Goal: Task Accomplishment & Management: Use online tool/utility

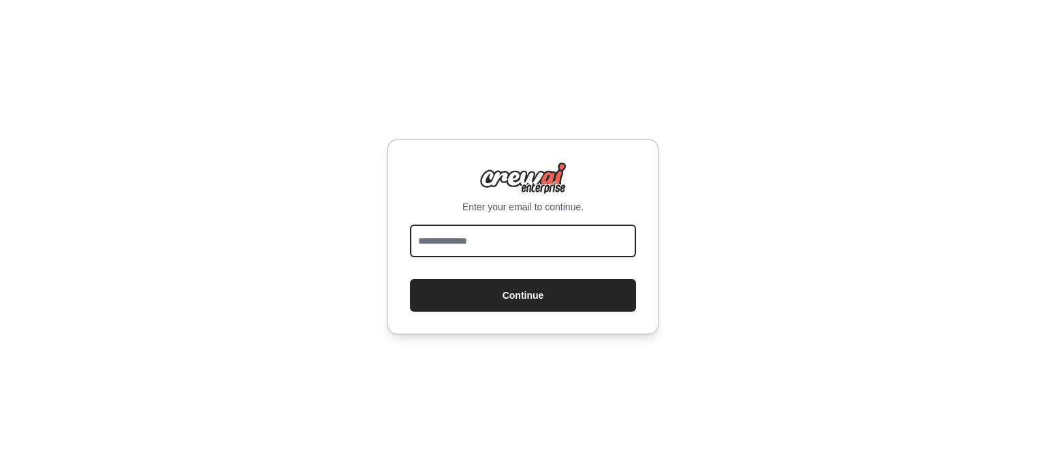
click at [526, 230] on input "email" at bounding box center [523, 241] width 226 height 33
type input "**********"
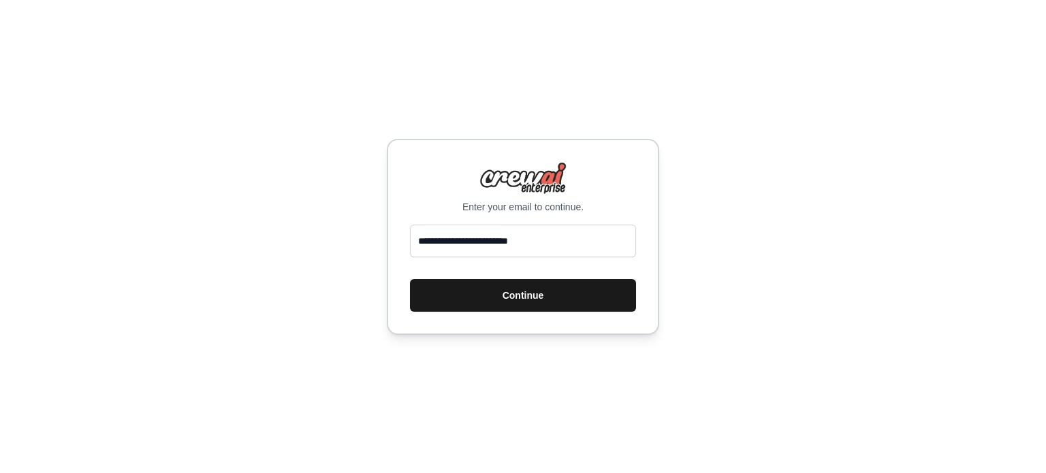
click at [525, 287] on button "Continue" at bounding box center [523, 295] width 226 height 33
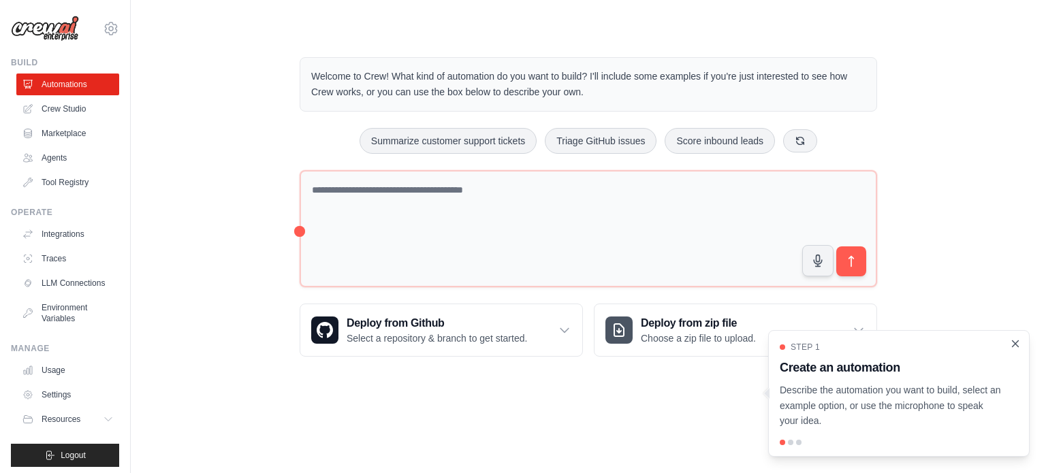
click at [1018, 345] on icon "Close walkthrough" at bounding box center [1015, 344] width 12 height 12
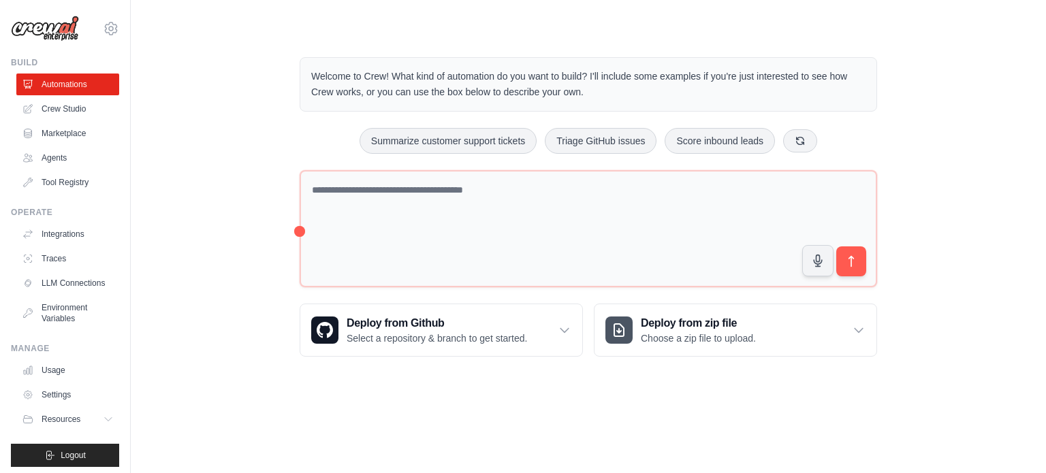
click at [235, 176] on div "Welcome to Crew! What kind of automation do you want to build? I'll include som…" at bounding box center [589, 206] width 872 height 343
click at [82, 110] on link "Crew Studio" at bounding box center [69, 109] width 103 height 22
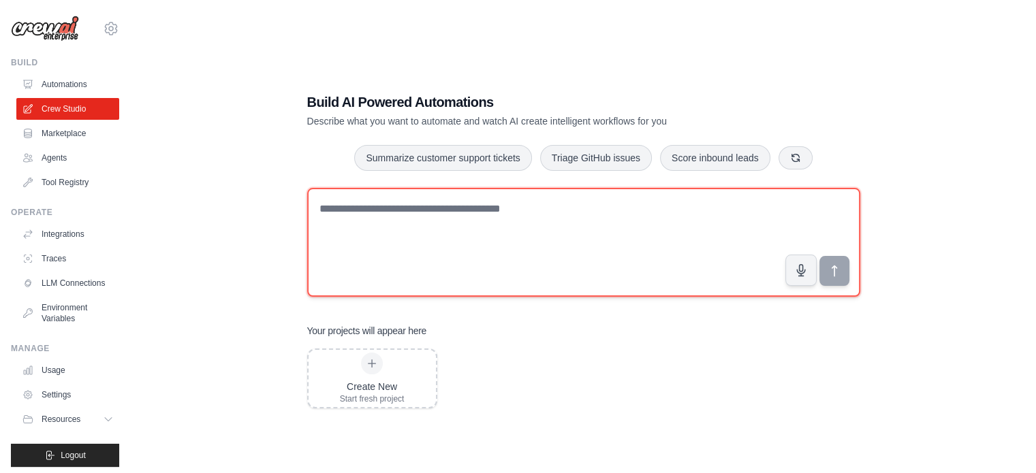
click at [430, 203] on textarea at bounding box center [583, 242] width 553 height 109
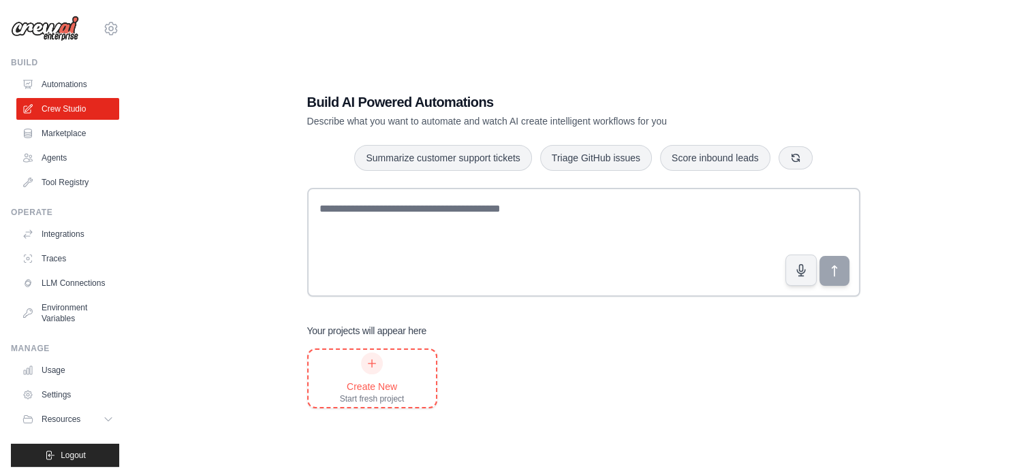
click at [372, 367] on icon at bounding box center [371, 363] width 7 height 7
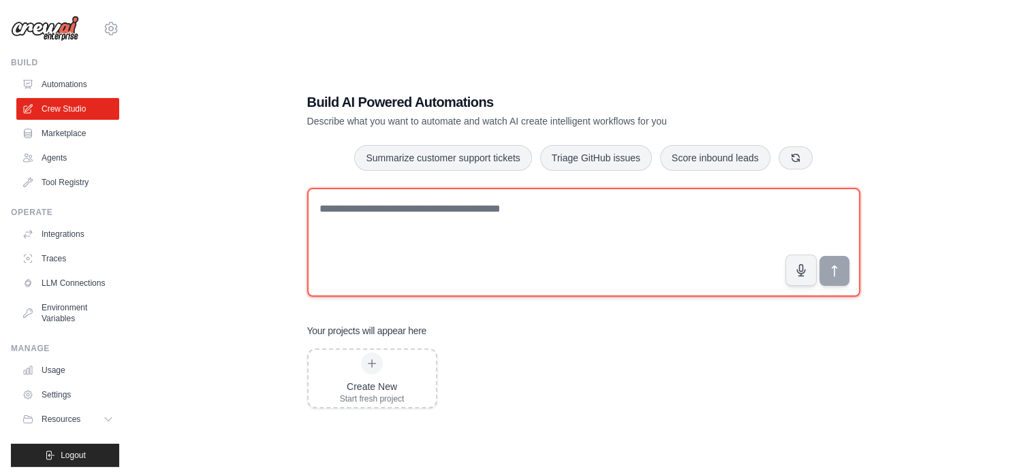
click at [465, 202] on textarea at bounding box center [583, 242] width 553 height 109
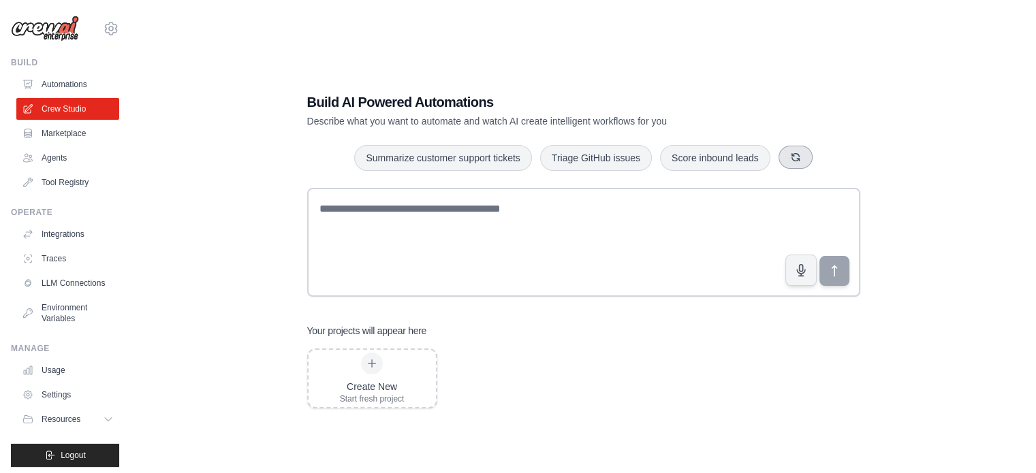
click at [798, 152] on icon "button" at bounding box center [795, 157] width 11 height 11
click at [367, 372] on div at bounding box center [372, 364] width 22 height 22
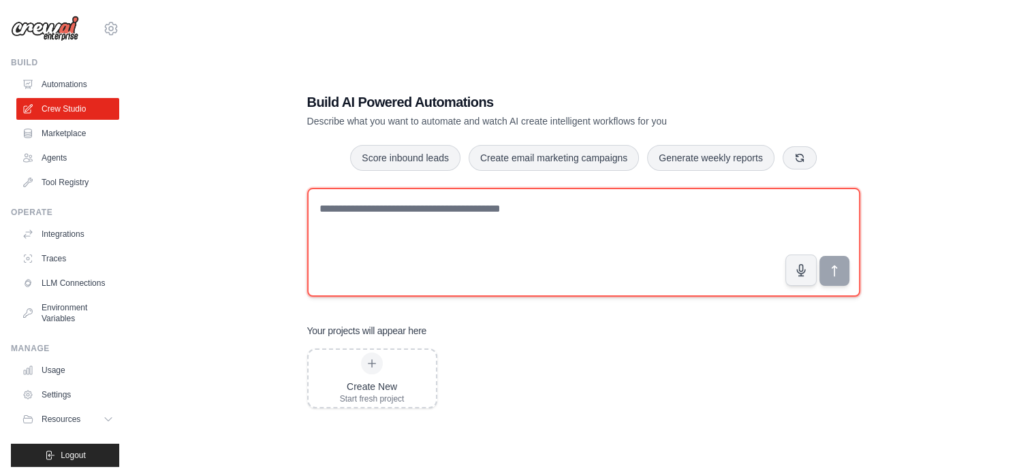
click at [381, 239] on textarea at bounding box center [583, 242] width 553 height 109
click at [446, 269] on textarea at bounding box center [583, 242] width 553 height 109
paste textarea "**********"
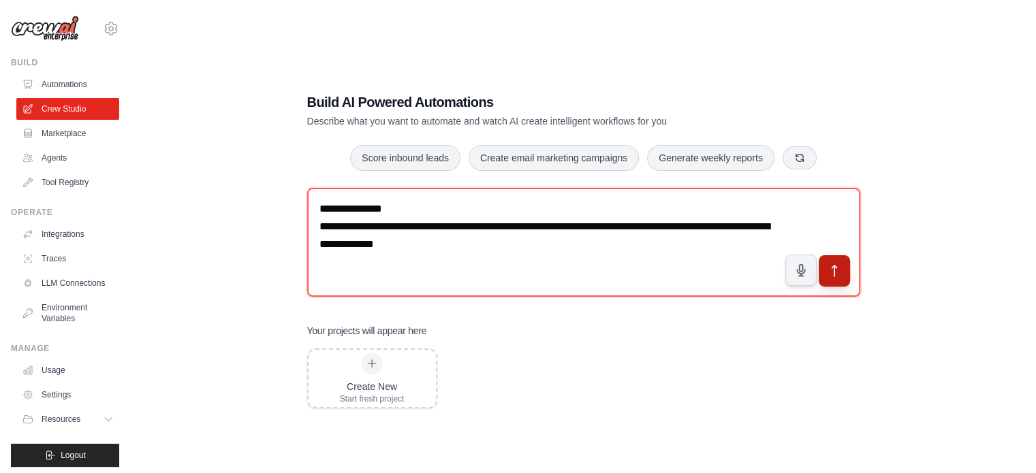
type textarea "**********"
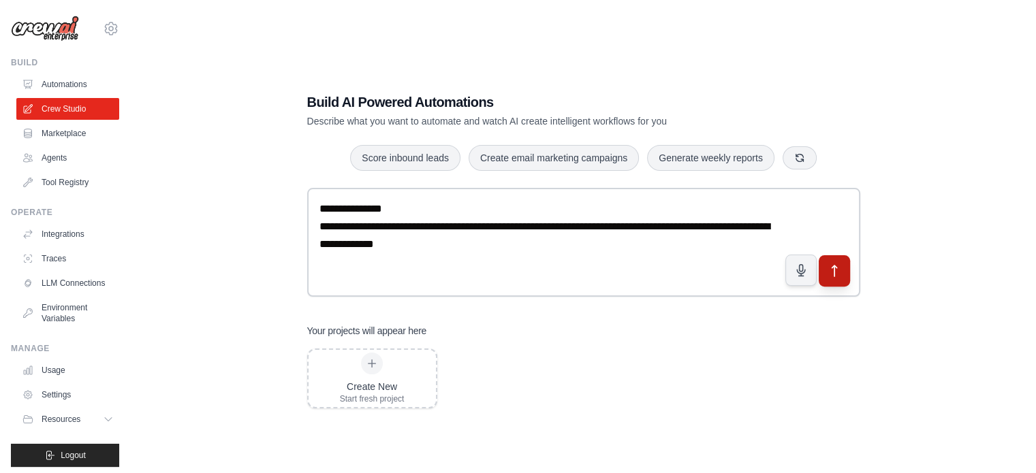
click at [831, 269] on icon "submit" at bounding box center [834, 271] width 14 height 14
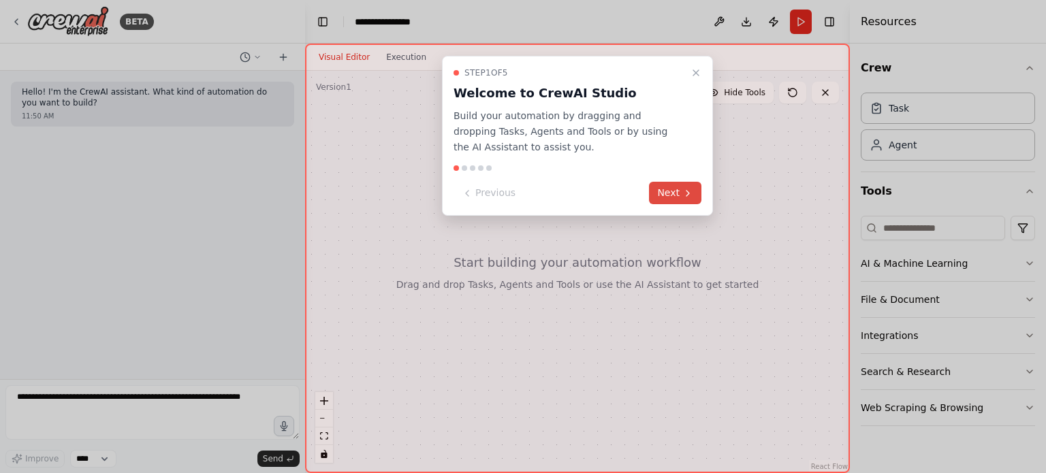
click at [670, 193] on button "Next" at bounding box center [675, 193] width 52 height 22
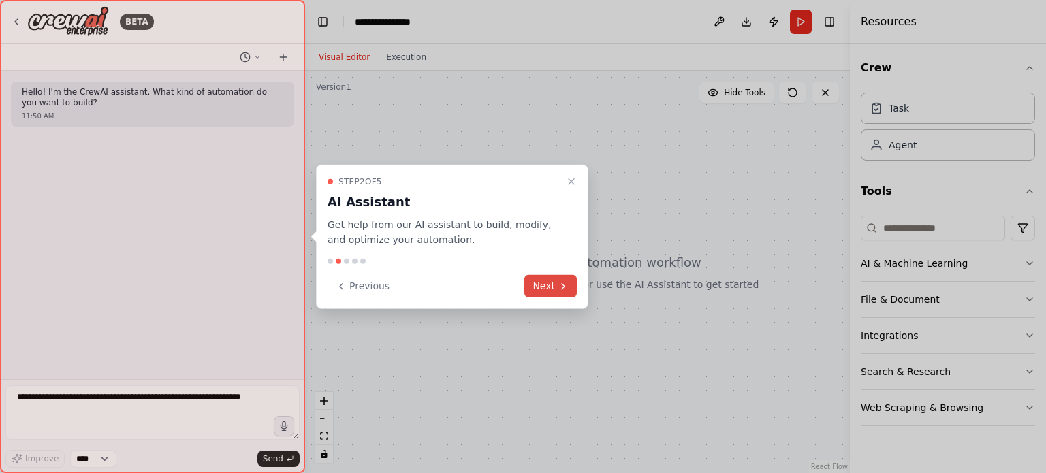
click at [563, 284] on icon at bounding box center [563, 286] width 11 height 11
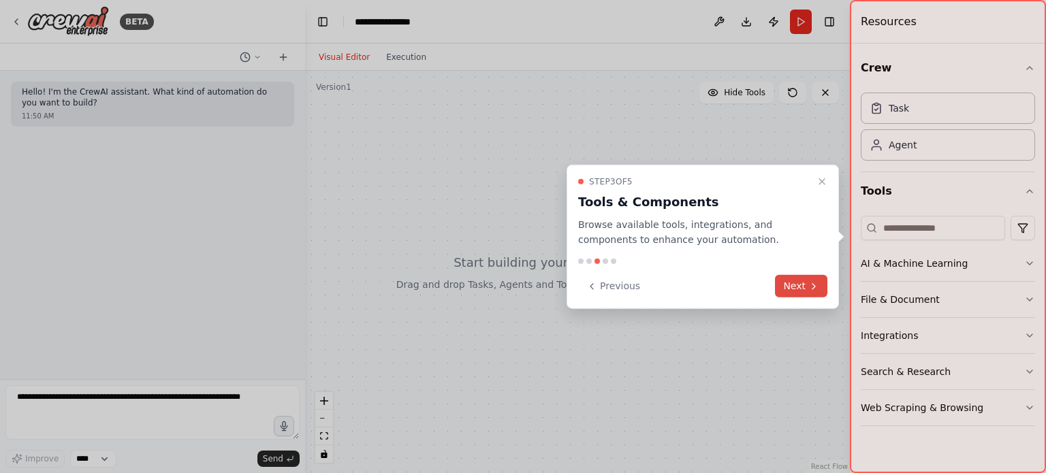
click at [804, 291] on button "Next" at bounding box center [801, 286] width 52 height 22
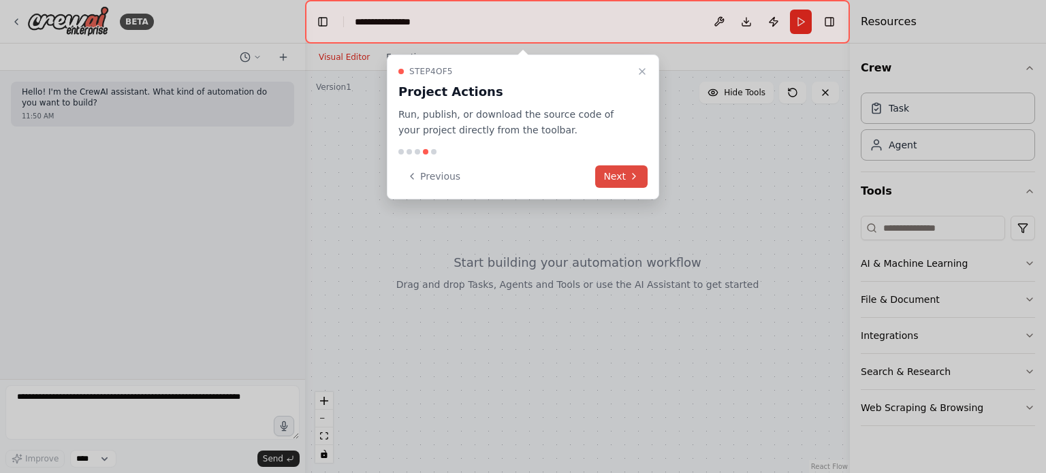
click at [621, 166] on button "Next" at bounding box center [621, 177] width 52 height 22
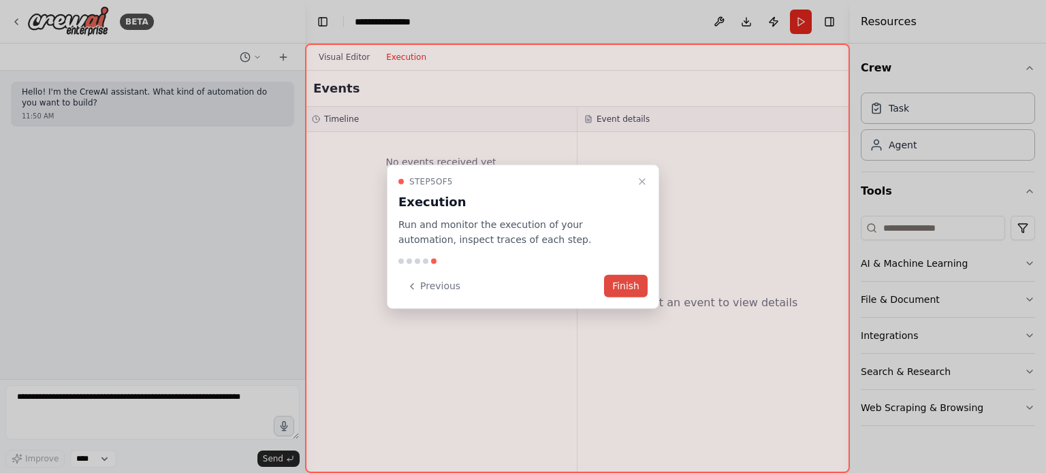
click at [644, 283] on button "Finish" at bounding box center [626, 286] width 44 height 22
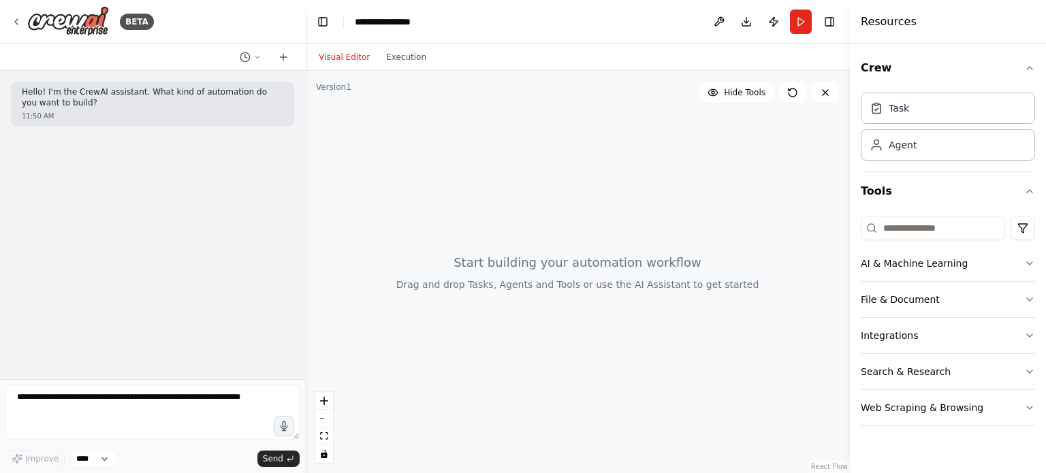
click at [670, 257] on div at bounding box center [577, 272] width 545 height 403
click at [918, 153] on div "Agent" at bounding box center [948, 144] width 174 height 31
drag, startPoint x: 885, startPoint y: 148, endPoint x: 903, endPoint y: 136, distance: 21.2
click at [903, 136] on div "Agent" at bounding box center [948, 144] width 174 height 31
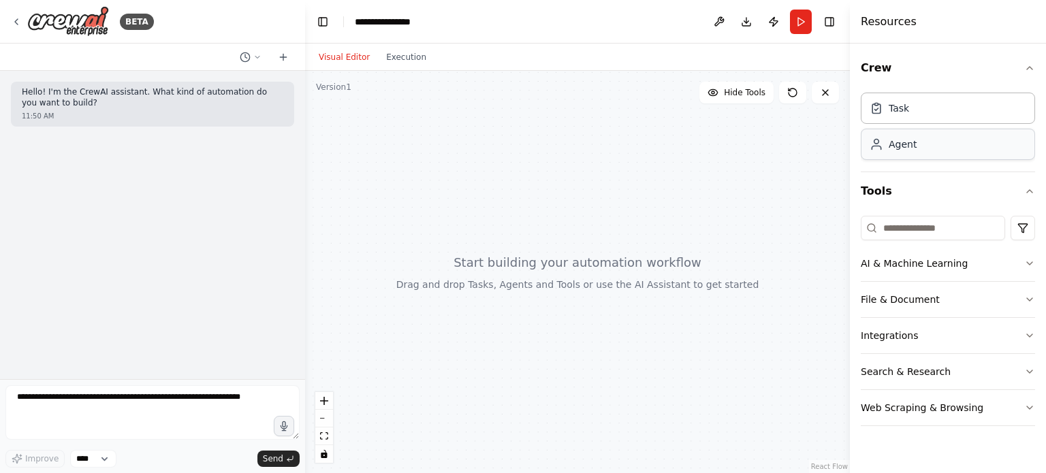
click at [903, 136] on div "Agent" at bounding box center [948, 144] width 174 height 31
click at [934, 138] on div "Agent" at bounding box center [948, 144] width 174 height 31
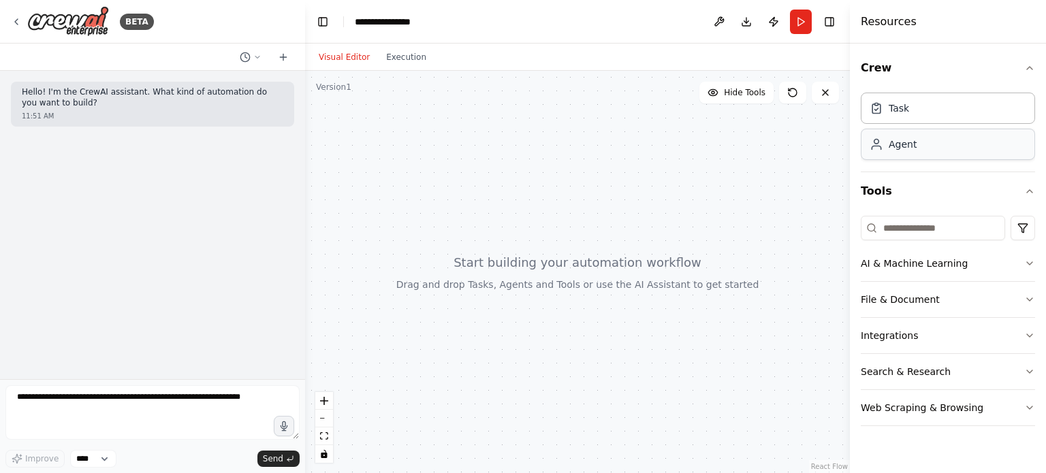
click at [897, 152] on div "Agent" at bounding box center [948, 144] width 174 height 31
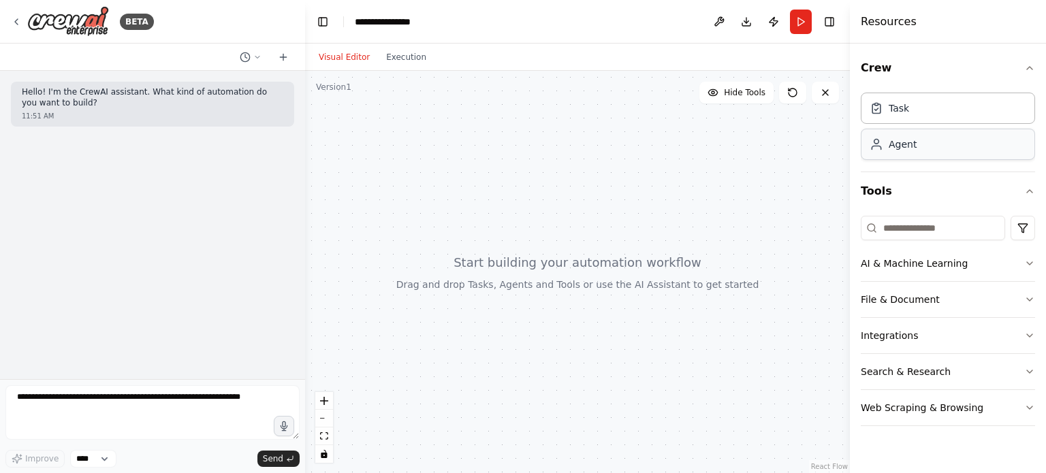
click at [897, 152] on div "Agent" at bounding box center [948, 144] width 174 height 31
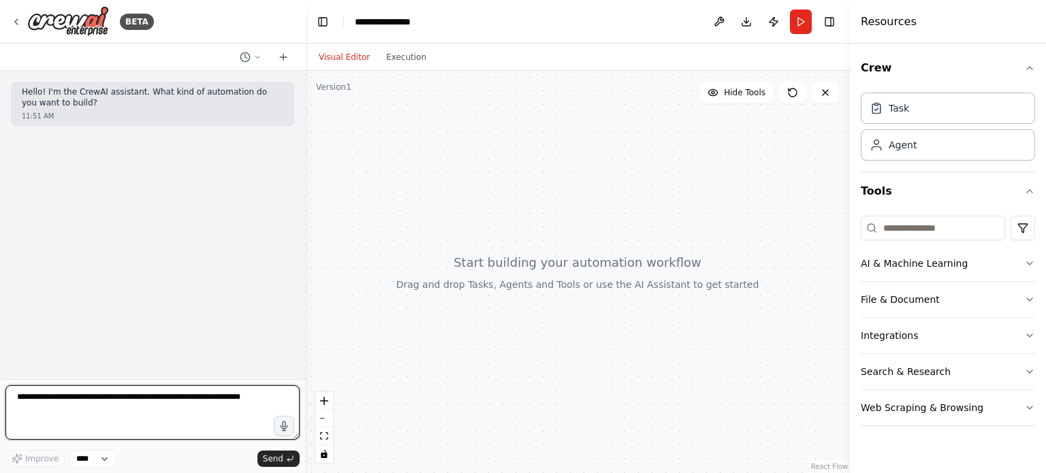
click at [98, 395] on textarea at bounding box center [152, 413] width 294 height 54
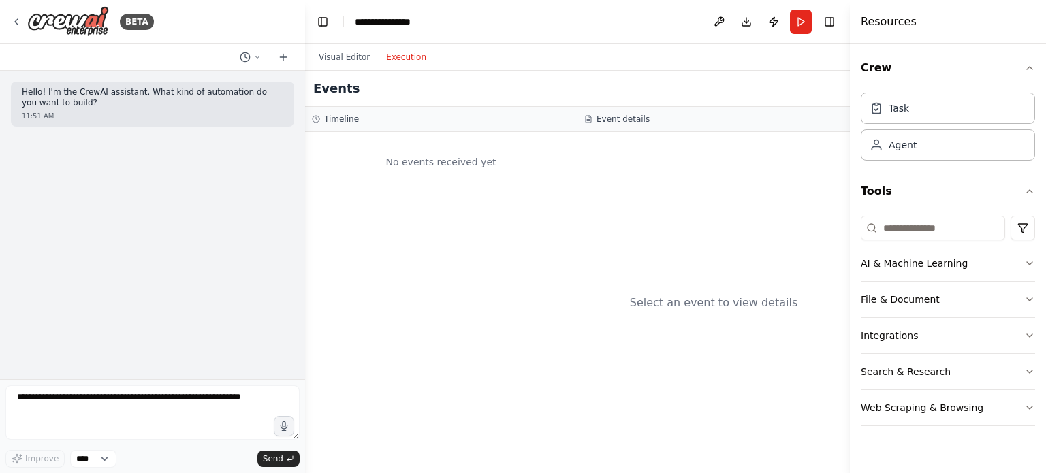
click at [402, 59] on button "Execution" at bounding box center [406, 57] width 57 height 16
click at [339, 48] on div "Visual Editor Execution" at bounding box center [373, 57] width 124 height 27
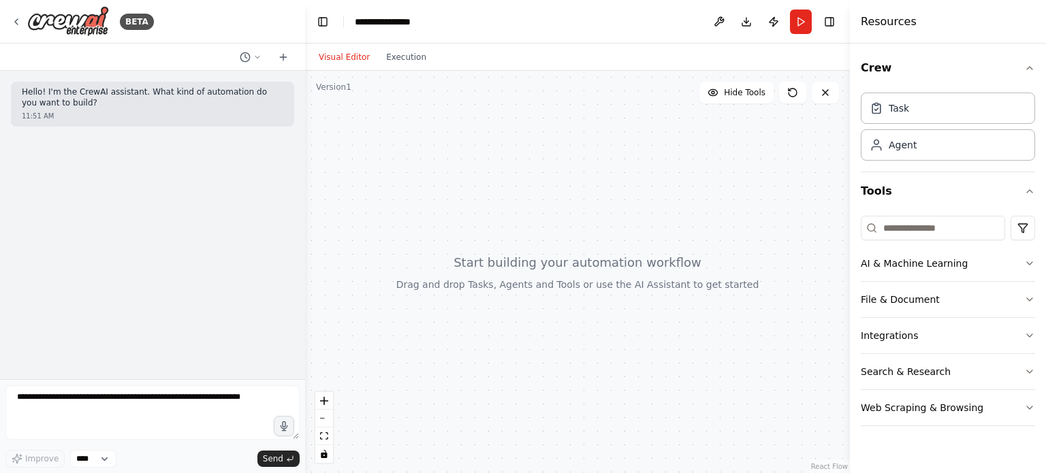
click at [341, 54] on button "Visual Editor" at bounding box center [344, 57] width 67 height 16
click at [915, 96] on div "Task" at bounding box center [948, 107] width 174 height 31
click at [920, 140] on div "Agent" at bounding box center [948, 144] width 174 height 31
click at [1035, 69] on div "Crew Task Agent Tools AI & Machine Learning File & Document Integrations Search…" at bounding box center [948, 259] width 196 height 430
click at [902, 74] on button "Crew" at bounding box center [948, 68] width 174 height 38
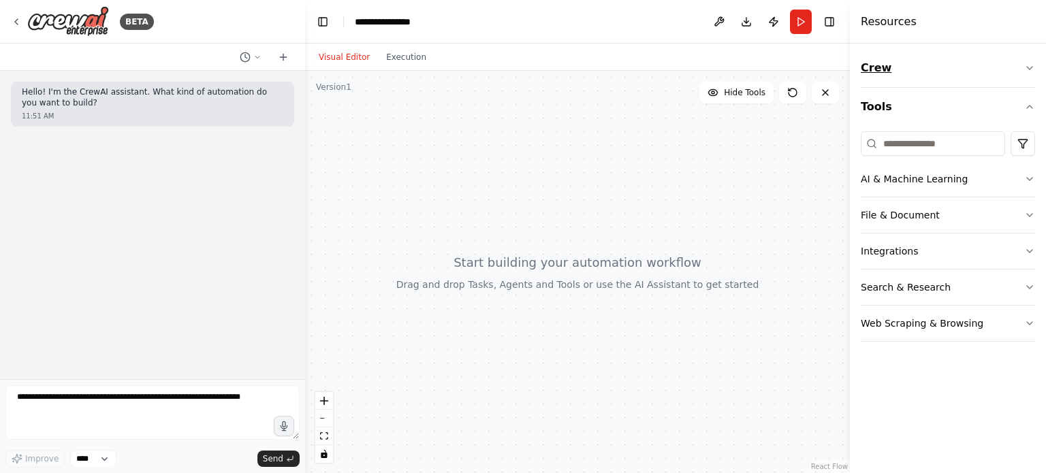
click at [902, 74] on button "Crew" at bounding box center [948, 68] width 174 height 38
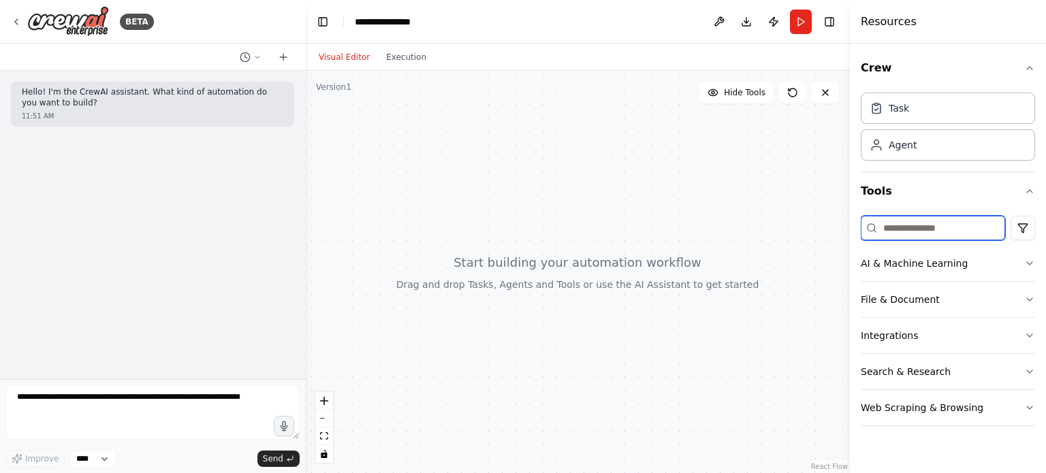
click at [900, 234] on input at bounding box center [933, 228] width 144 height 25
click at [885, 155] on div "Agent" at bounding box center [948, 144] width 174 height 31
click at [905, 223] on input at bounding box center [933, 228] width 144 height 25
type input "*"
click at [945, 144] on div "Agent" at bounding box center [948, 144] width 174 height 31
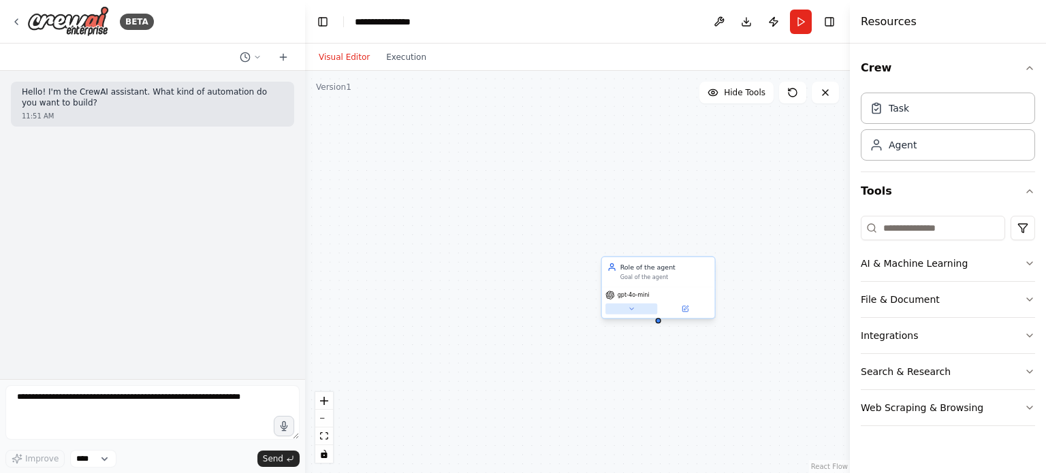
click at [629, 312] on icon at bounding box center [631, 308] width 7 height 7
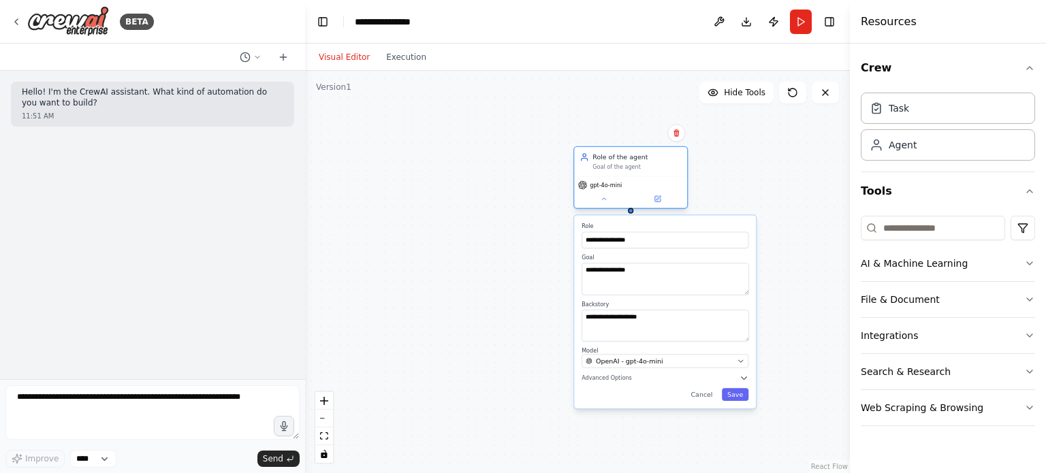
drag, startPoint x: 654, startPoint y: 276, endPoint x: 631, endPoint y: 154, distance: 124.1
click at [631, 154] on div "Role of the agent Goal of the agent" at bounding box center [637, 162] width 89 height 18
click at [677, 136] on icon at bounding box center [676, 132] width 5 height 7
click at [645, 137] on button "Confirm" at bounding box center [638, 133] width 48 height 16
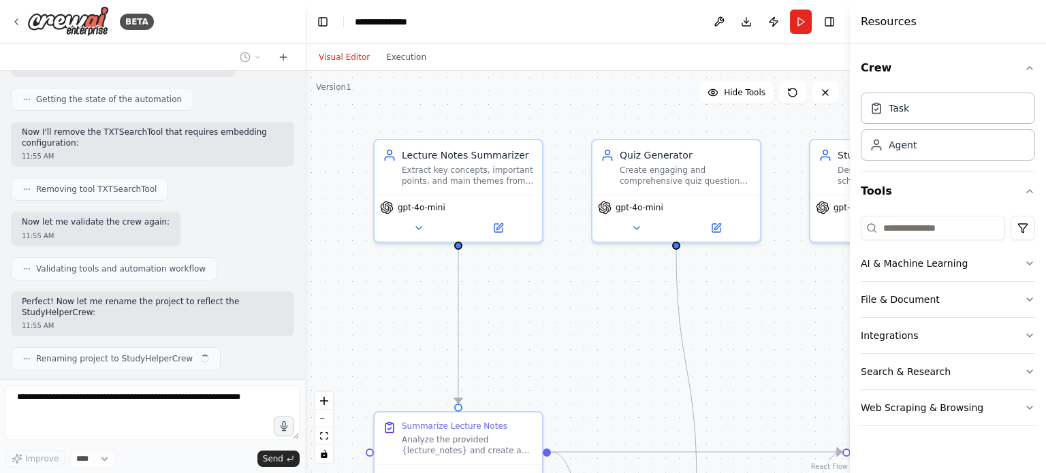
scroll to position [939, 0]
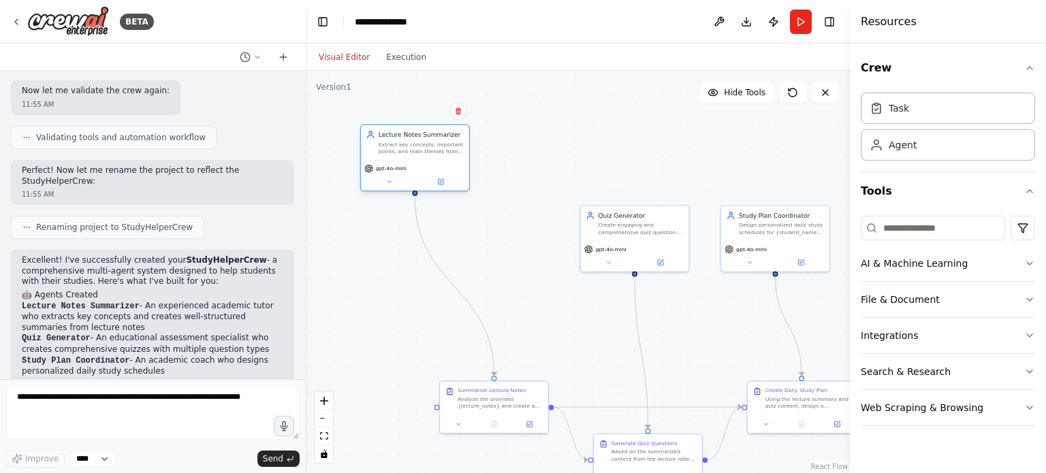
drag, startPoint x: 505, startPoint y: 236, endPoint x: 427, endPoint y: 155, distance: 113.2
click at [427, 155] on div "Lecture Notes Summarizer Extract key concepts, important points, and main theme…" at bounding box center [415, 142] width 108 height 35
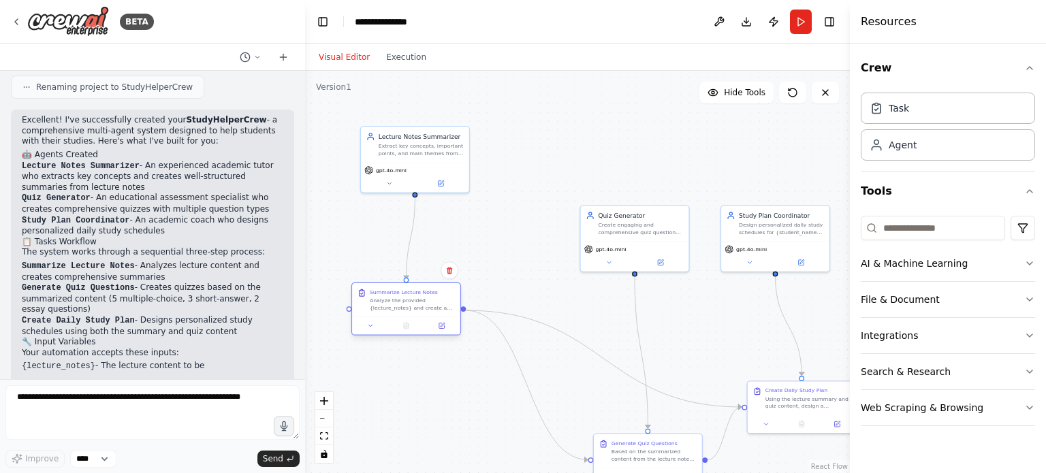
drag, startPoint x: 505, startPoint y: 403, endPoint x: 407, endPoint y: 304, distance: 138.7
click at [407, 304] on div "Analyze the provided {lecture_notes} and create a comprehensive summary that in…" at bounding box center [412, 305] width 85 height 14
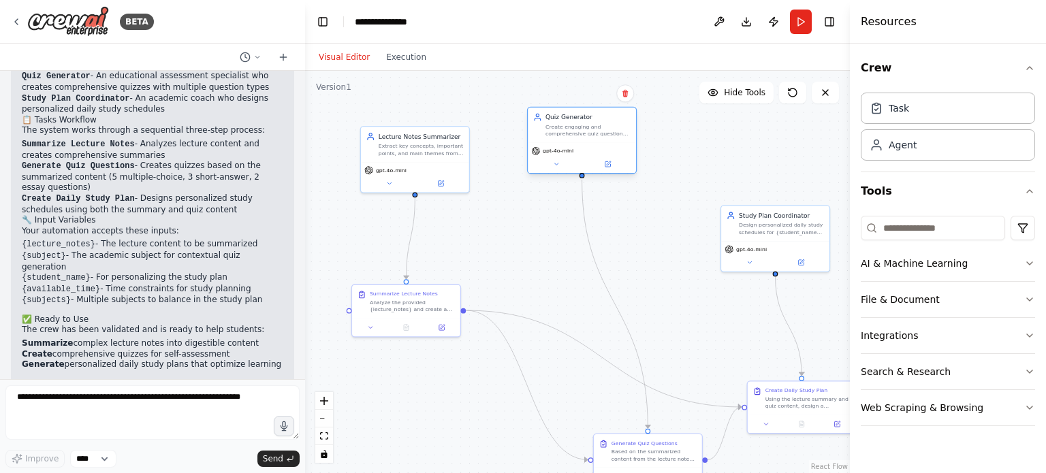
drag, startPoint x: 635, startPoint y: 238, endPoint x: 566, endPoint y: 133, distance: 125.4
click at [566, 133] on div "Quiz Generator Create engaging and comprehensive quiz questions based on {subje…" at bounding box center [582, 125] width 108 height 35
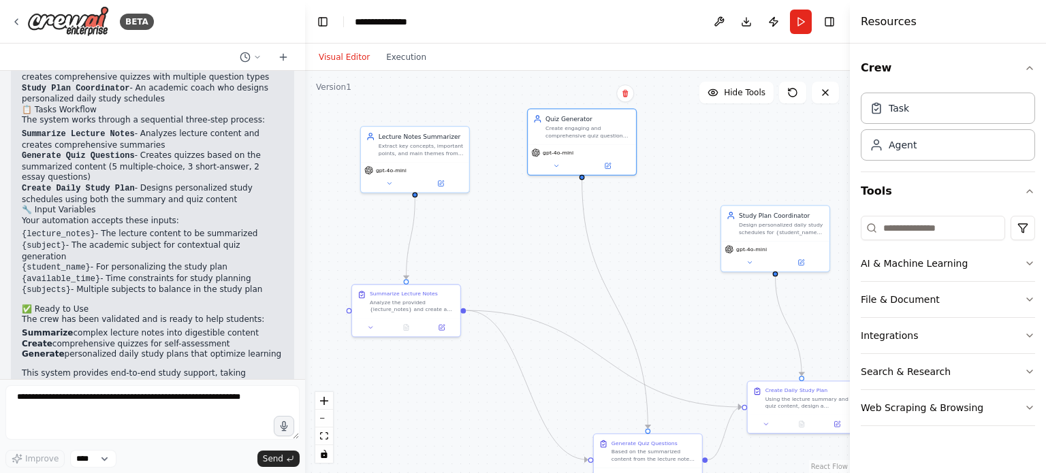
scroll to position [1343, 0]
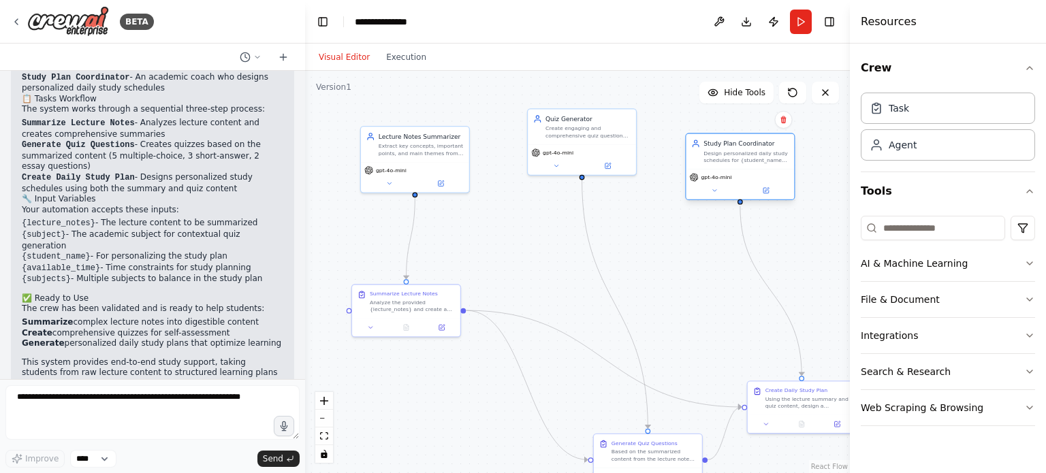
drag, startPoint x: 774, startPoint y: 251, endPoint x: 738, endPoint y: 177, distance: 82.3
click at [738, 177] on div "gpt-4o-mini" at bounding box center [740, 177] width 101 height 9
drag, startPoint x: 780, startPoint y: 408, endPoint x: 692, endPoint y: 310, distance: 131.7
click at [692, 310] on div "Using the lecture summary and quiz content, design a personalized daily study p…" at bounding box center [728, 305] width 85 height 14
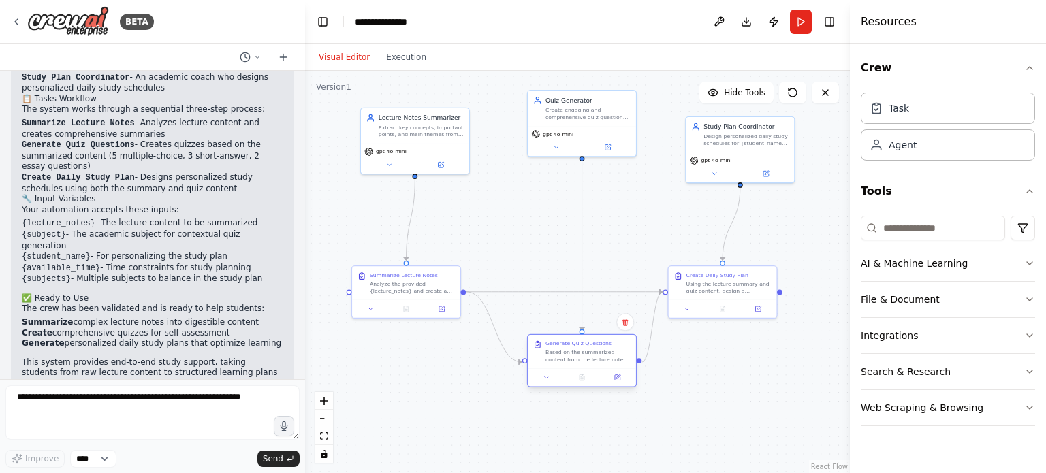
drag, startPoint x: 638, startPoint y: 462, endPoint x: 571, endPoint y: 368, distance: 115.8
click at [571, 368] on div "Generate Quiz Questions Based on the summarized content from the lecture notes,…" at bounding box center [582, 360] width 110 height 53
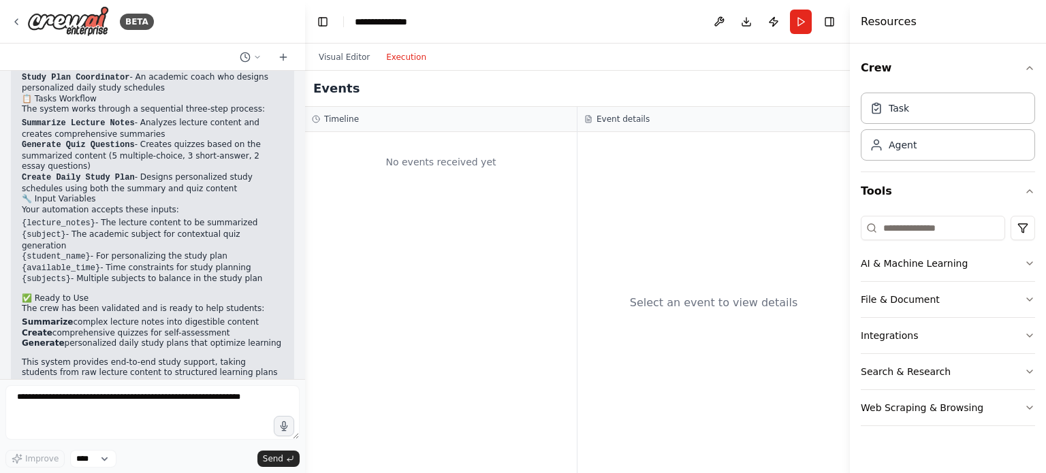
click at [399, 54] on button "Execution" at bounding box center [406, 57] width 57 height 16
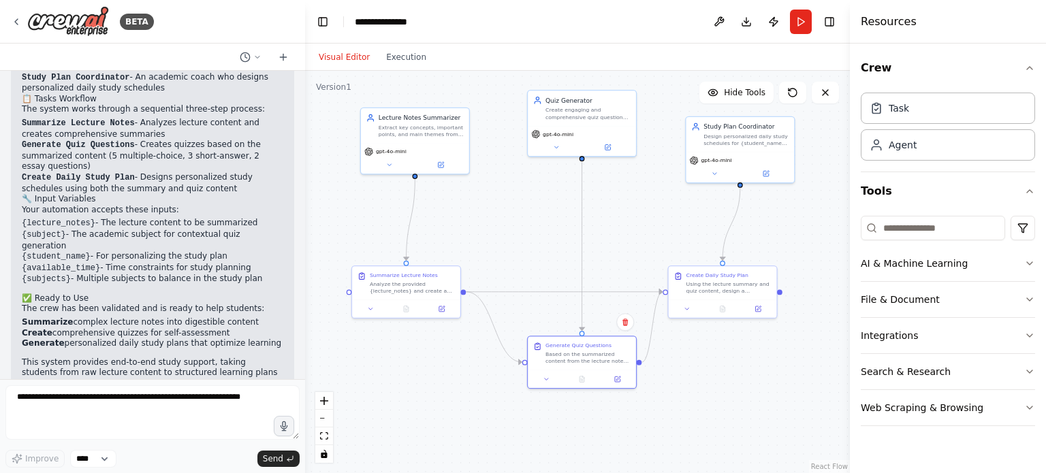
click at [346, 53] on button "Visual Editor" at bounding box center [344, 57] width 67 height 16
click at [727, 173] on button at bounding box center [715, 172] width 50 height 10
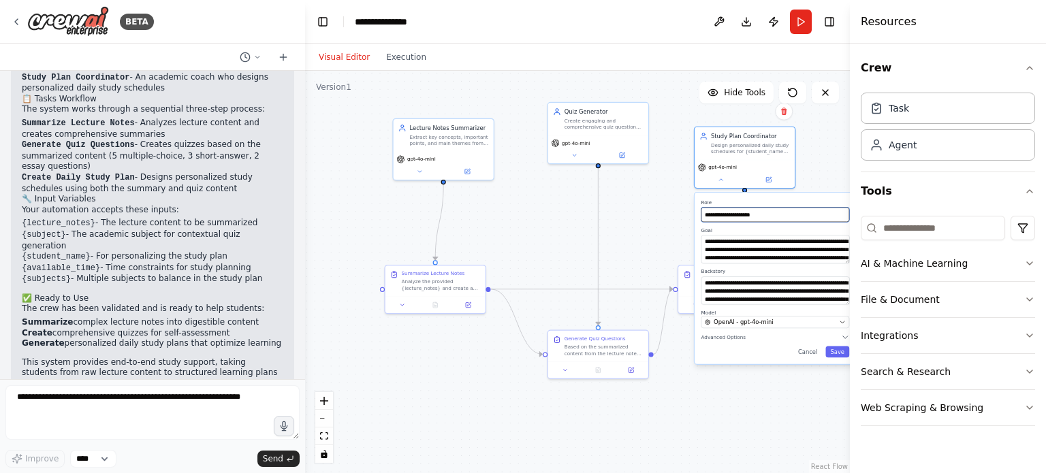
click at [744, 215] on input "**********" at bounding box center [776, 215] width 148 height 15
click at [721, 186] on div "Study Plan Coordinator Design personalized daily study schedules for {student_n…" at bounding box center [744, 156] width 101 height 62
click at [721, 177] on icon at bounding box center [720, 177] width 3 height 1
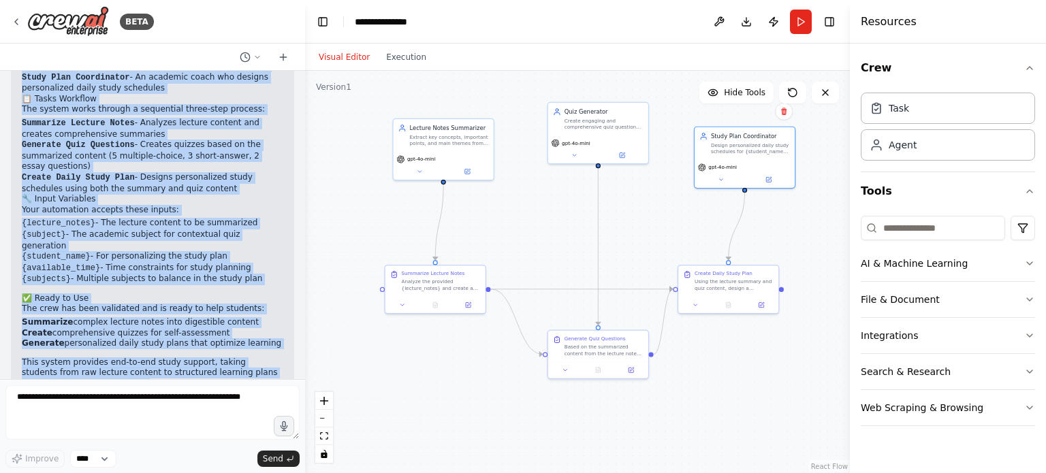
drag, startPoint x: 21, startPoint y: 215, endPoint x: 94, endPoint y: 370, distance: 170.9
click at [94, 370] on div "StudyHelperCrew A multi-agent system that summarizes lecture notes, creates qui…" at bounding box center [152, 225] width 305 height 309
copy div "Loremipsu! D'si ametconsecte adipisc elit SeddoEiusmoDtem - i utlaboreetdol mag…"
click at [94, 370] on div "StudyHelperCrew A multi-agent system that summarizes lecture notes, creates qui…" at bounding box center [152, 225] width 305 height 309
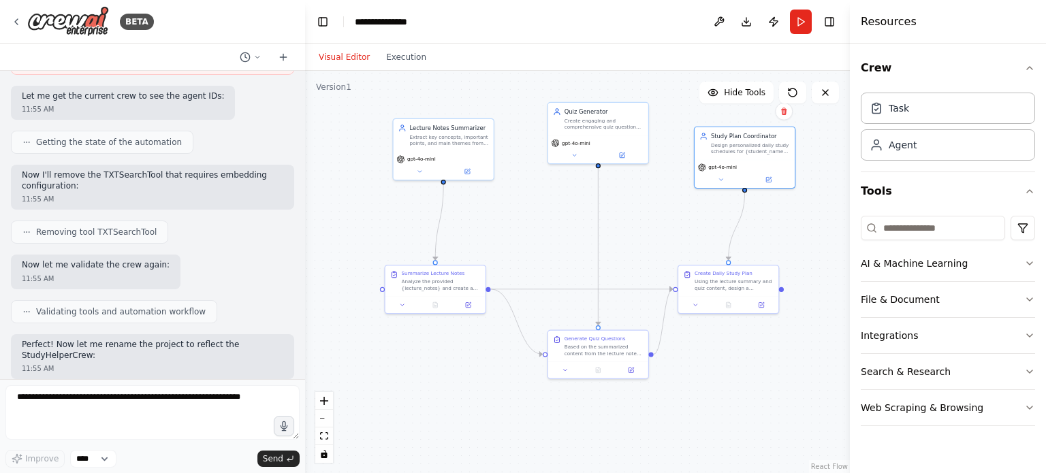
scroll to position [885, 0]
click at [423, 168] on button at bounding box center [419, 170] width 46 height 10
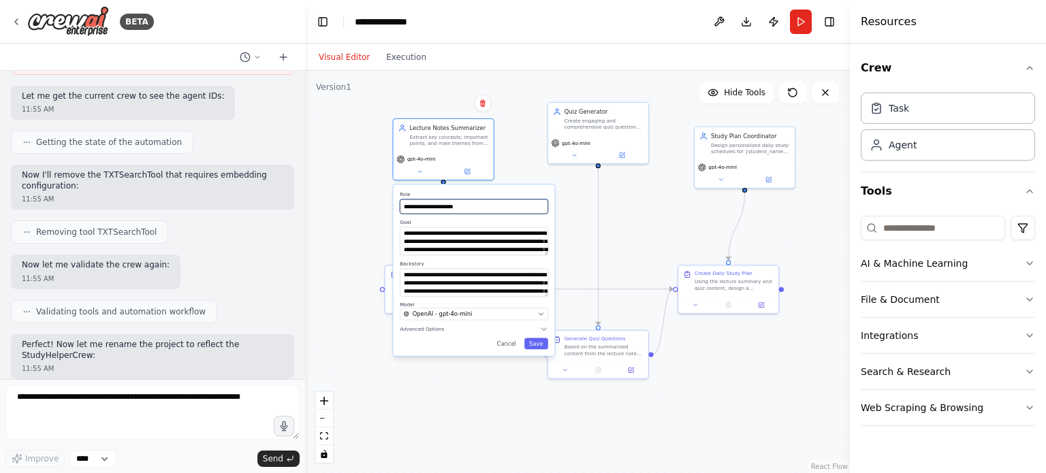
drag, startPoint x: 400, startPoint y: 206, endPoint x: 501, endPoint y: 232, distance: 103.9
click at [501, 232] on div "**********" at bounding box center [474, 271] width 161 height 172
click at [441, 245] on textarea "**********" at bounding box center [474, 241] width 148 height 29
click at [507, 310] on div "OpenAI - gpt-4o-mini" at bounding box center [469, 314] width 131 height 8
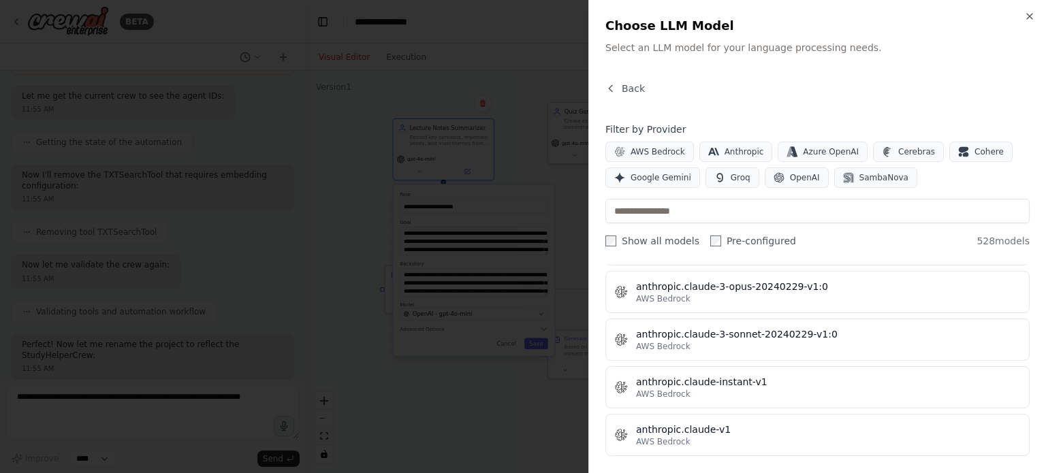
scroll to position [1313, 0]
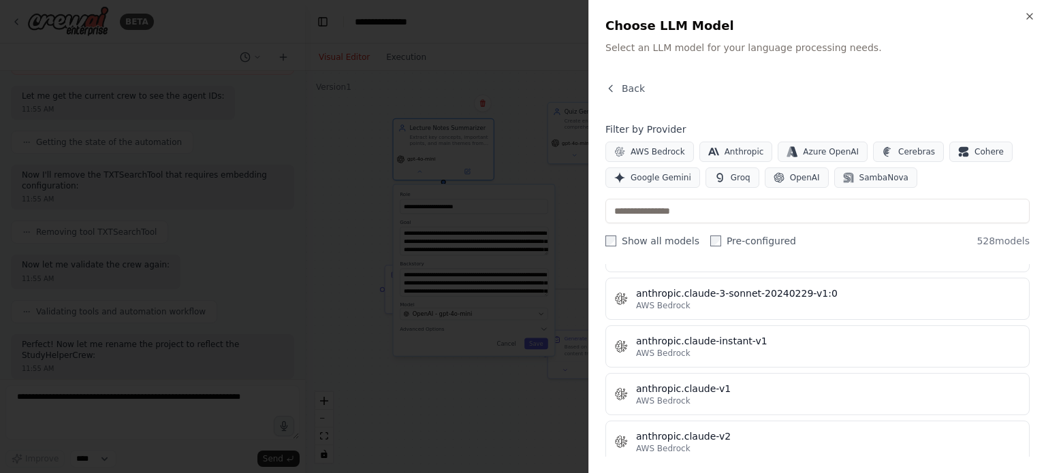
click at [1038, 12] on div "Close Choose LLM Model Select an LLM model for your language processing needs. …" at bounding box center [817, 236] width 458 height 473
click at [1031, 16] on icon "button" at bounding box center [1029, 16] width 5 height 5
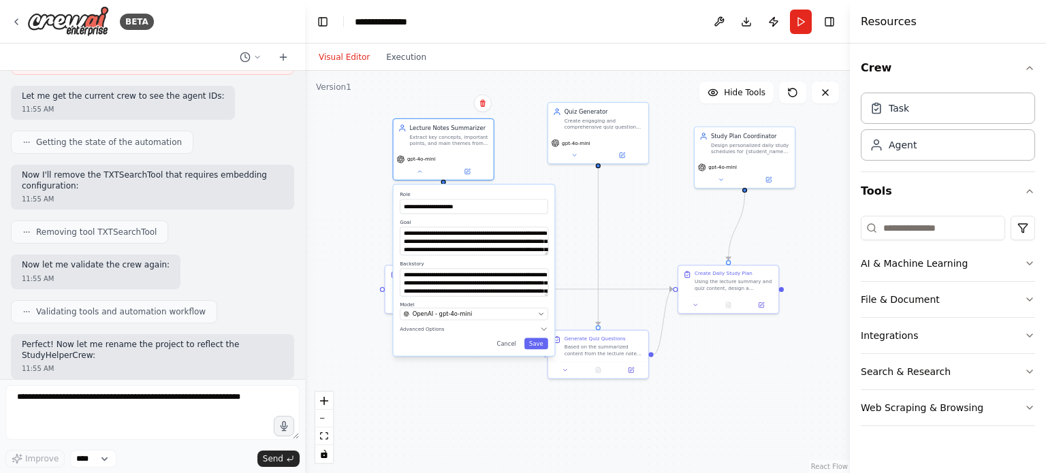
click at [506, 405] on div "**********" at bounding box center [577, 272] width 545 height 403
click at [512, 346] on button "Cancel" at bounding box center [506, 345] width 29 height 12
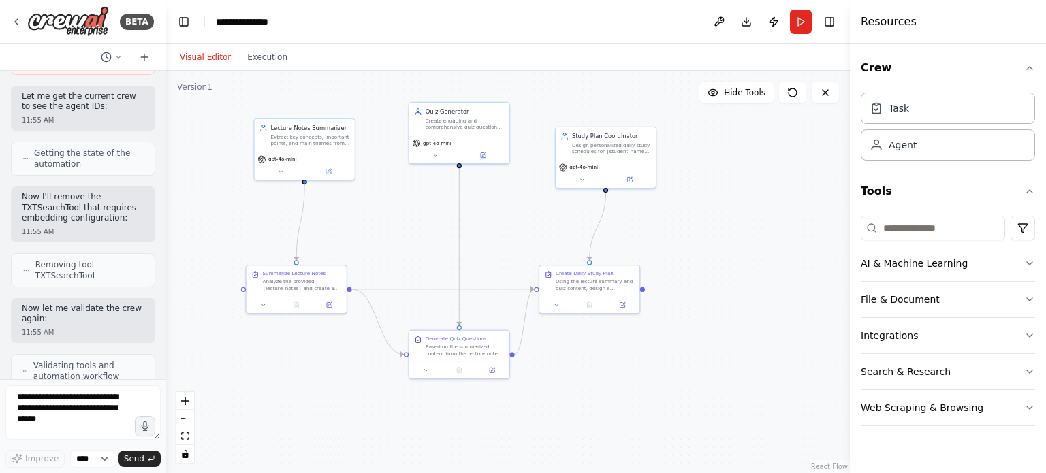
scroll to position [1433, 0]
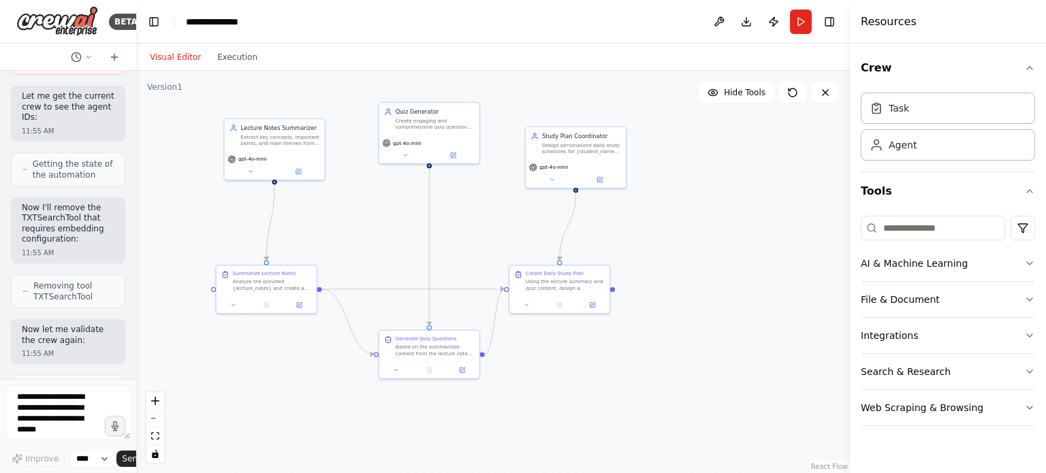
drag, startPoint x: 304, startPoint y: 152, endPoint x: 91, endPoint y: 183, distance: 214.8
click at [91, 183] on div "BETA StudyHelperCrew A multi-agent system that summarizes lecture notes, create…" at bounding box center [68, 236] width 136 height 473
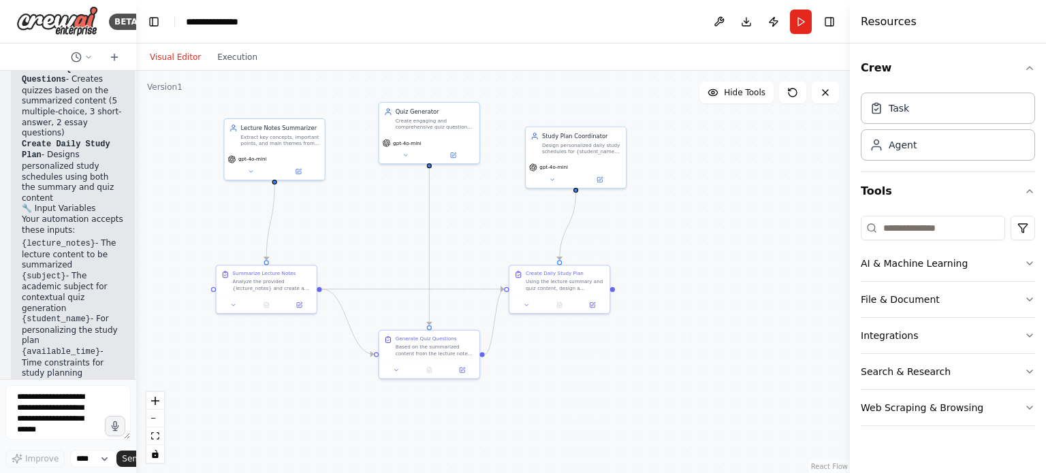
scroll to position [2682, 0]
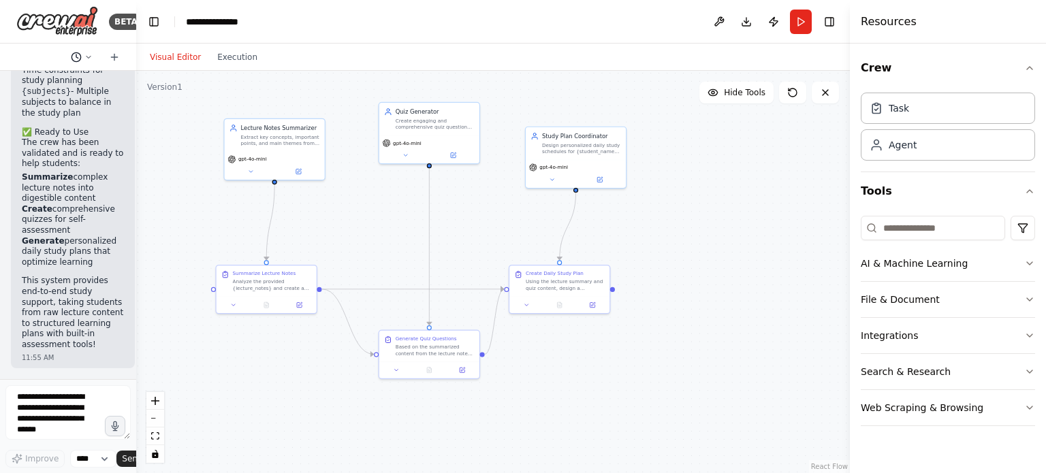
click at [87, 59] on icon at bounding box center [88, 57] width 8 height 8
click at [83, 54] on div at bounding box center [68, 236] width 136 height 473
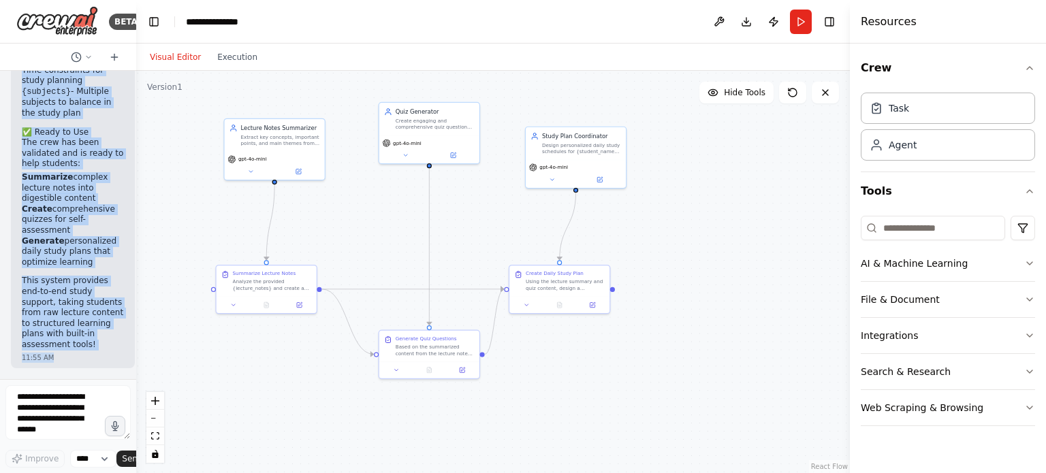
drag, startPoint x: 22, startPoint y: 122, endPoint x: 74, endPoint y: 353, distance: 236.8
copy div "Loremipsu! D'si ametconsecte adipisc elit SeddoEiusmoDtem - i utlaboreetdol mag…"
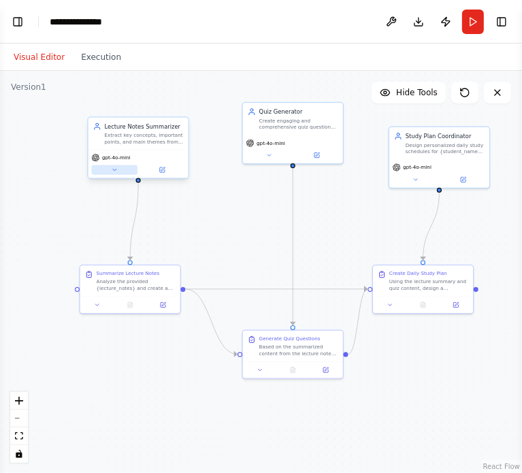
click at [114, 174] on button at bounding box center [114, 170] width 46 height 10
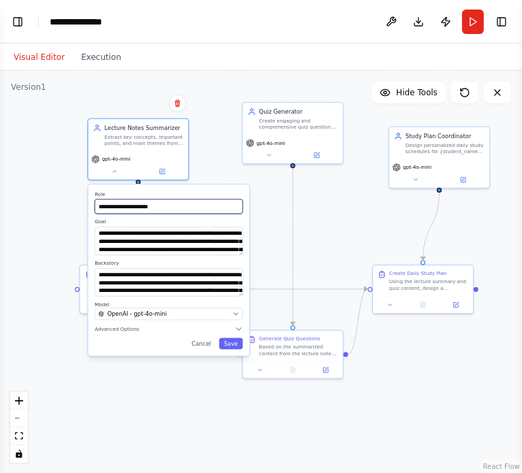
click at [129, 206] on input "**********" at bounding box center [169, 207] width 148 height 15
drag, startPoint x: 176, startPoint y: 206, endPoint x: 89, endPoint y: 190, distance: 88.6
click at [89, 190] on div "**********" at bounding box center [169, 271] width 161 height 172
paste input "text"
type input "**********"
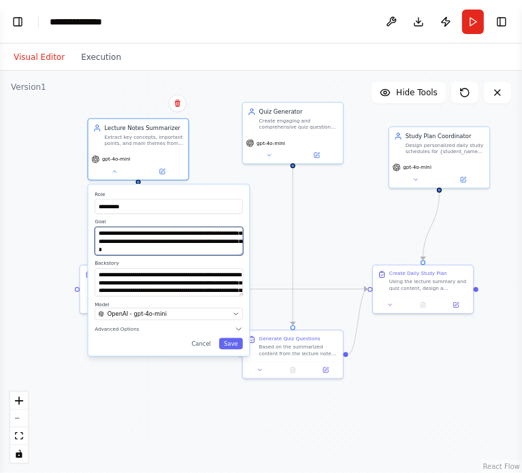
scroll to position [0, 0]
drag, startPoint x: 223, startPoint y: 247, endPoint x: 119, endPoint y: 228, distance: 105.3
click at [119, 228] on textarea "**********" at bounding box center [169, 241] width 148 height 29
paste textarea "**********"
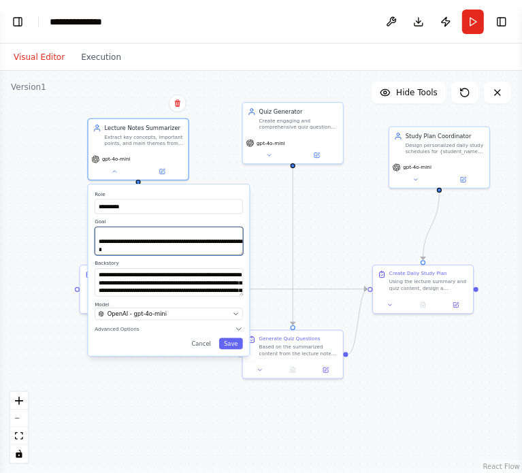
click at [101, 241] on textarea "**********" at bounding box center [169, 241] width 148 height 29
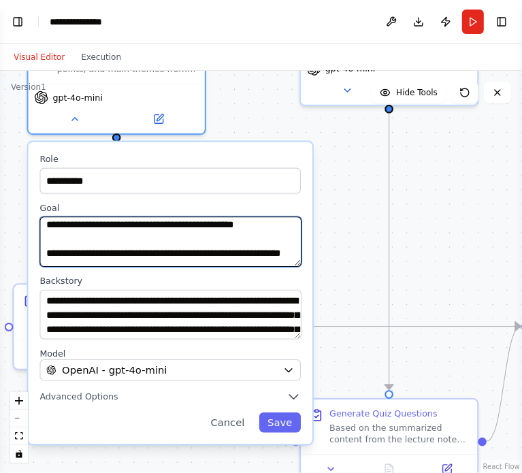
scroll to position [11, 0]
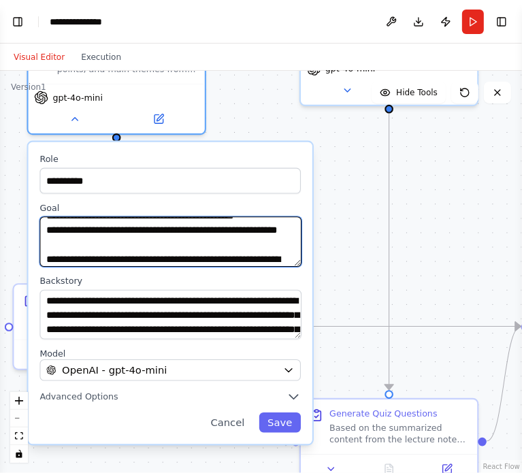
click at [115, 258] on textarea "**********" at bounding box center [171, 242] width 262 height 50
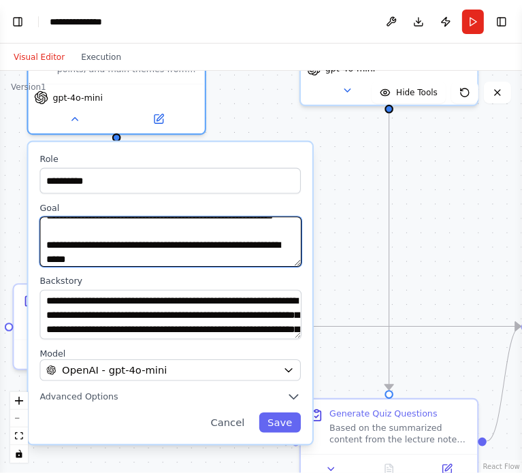
scroll to position [38, 0]
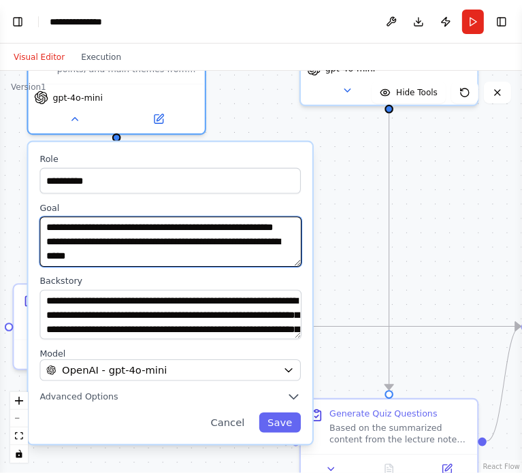
type textarea "**********"
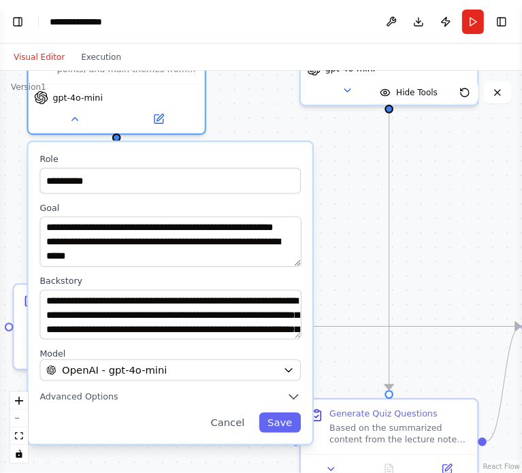
click at [142, 279] on label "Backstory" at bounding box center [171, 281] width 262 height 12
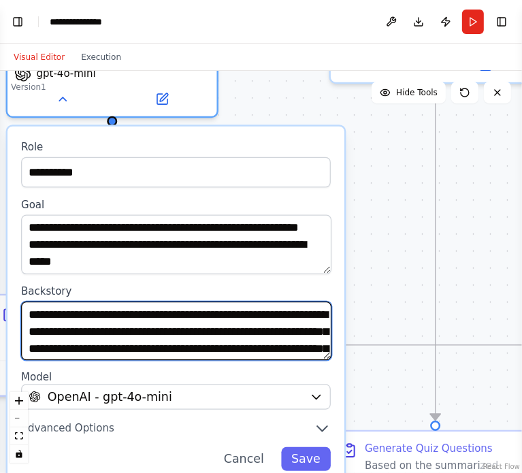
click at [259, 328] on textarea "**********" at bounding box center [176, 331] width 311 height 59
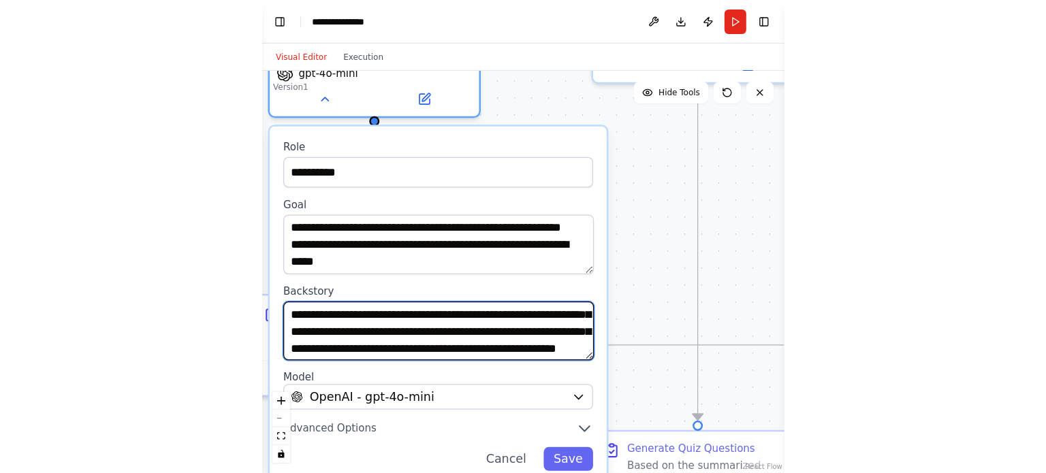
scroll to position [51, 0]
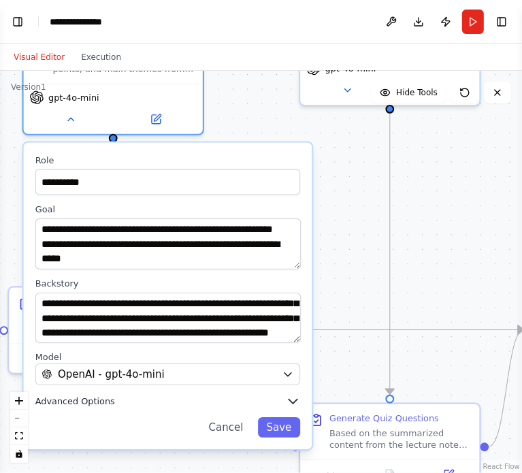
click at [108, 397] on span "Advanced Options" at bounding box center [75, 402] width 80 height 12
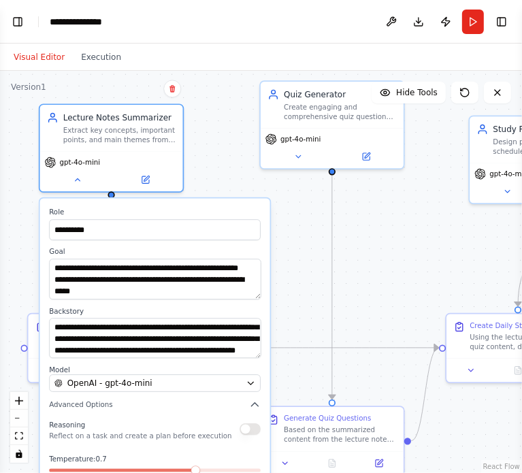
click at [263, 407] on div "**********" at bounding box center [155, 380] width 230 height 363
click at [253, 407] on icon "button" at bounding box center [255, 405] width 12 height 12
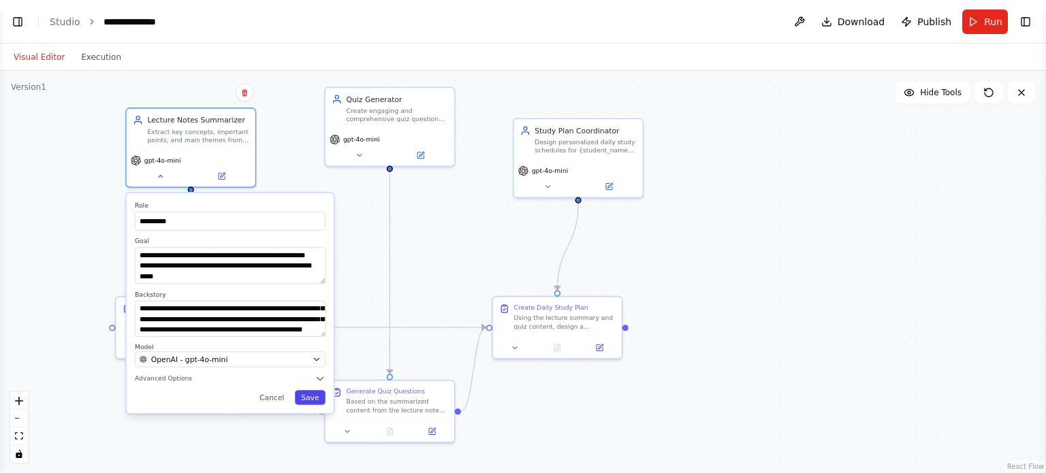
click at [308, 397] on button "Save" at bounding box center [310, 397] width 31 height 15
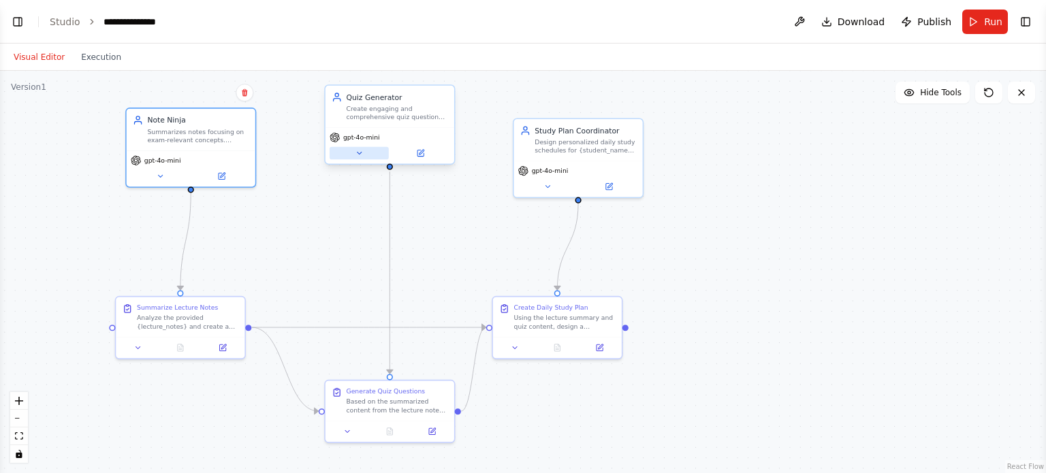
click at [360, 155] on icon at bounding box center [359, 153] width 8 height 8
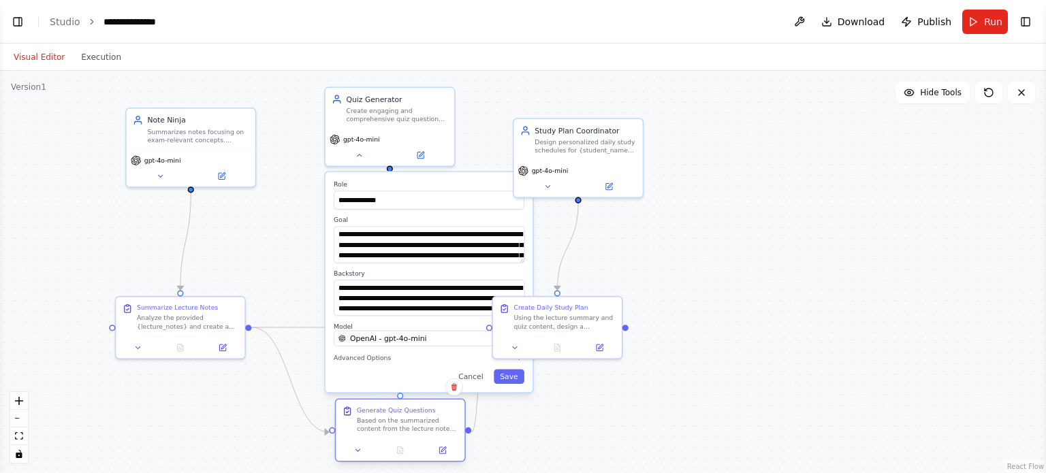
drag, startPoint x: 398, startPoint y: 413, endPoint x: 403, endPoint y: 435, distance: 21.8
click at [403, 435] on div "Generate Quiz Questions Based on the summarized content from the lecture notes,…" at bounding box center [400, 420] width 129 height 40
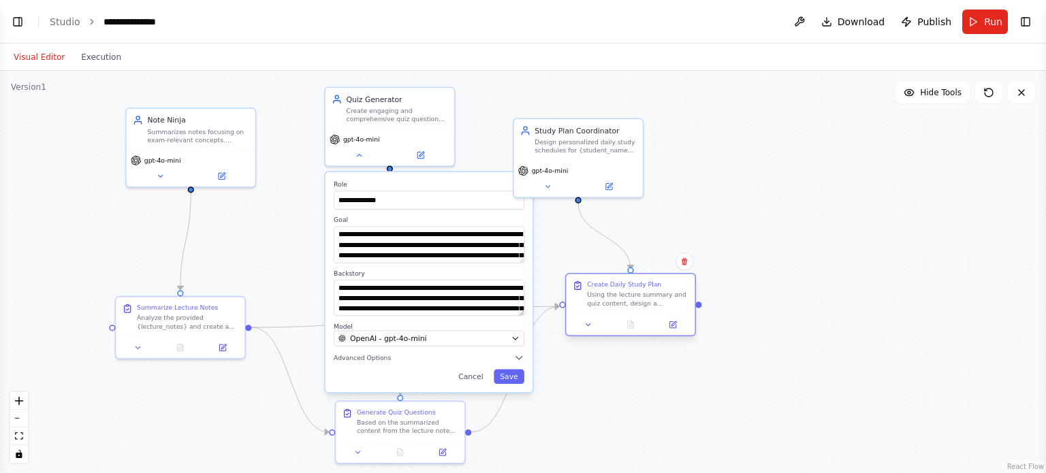
drag, startPoint x: 559, startPoint y: 330, endPoint x: 638, endPoint y: 310, distance: 81.4
click at [638, 310] on div "Create Daily Study Plan Using the lecture summary and quiz content, design a pe…" at bounding box center [630, 294] width 129 height 40
click at [165, 173] on button at bounding box center [160, 174] width 59 height 12
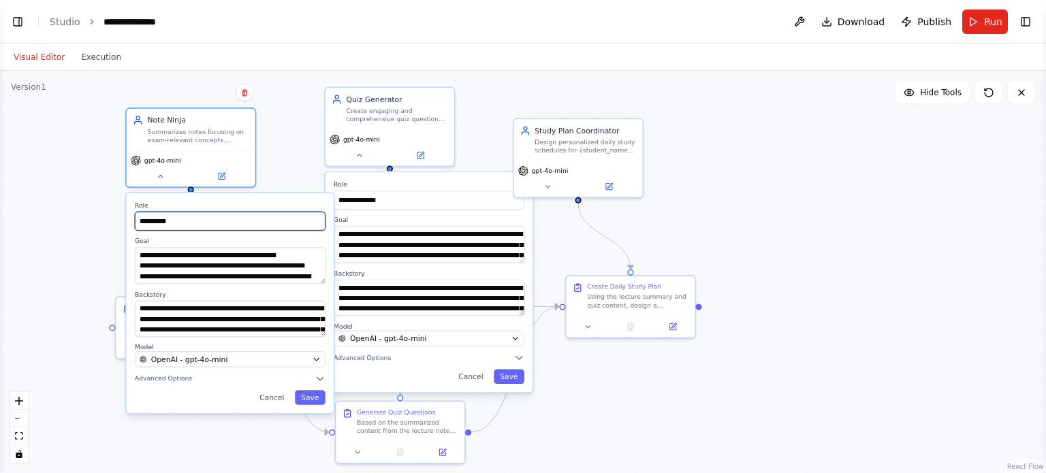
drag, startPoint x: 183, startPoint y: 221, endPoint x: 110, endPoint y: 220, distance: 72.9
click at [110, 220] on div "**********" at bounding box center [523, 272] width 1046 height 403
drag, startPoint x: 198, startPoint y: 221, endPoint x: 124, endPoint y: 215, distance: 74.6
click at [124, 215] on div "**********" at bounding box center [523, 272] width 1046 height 403
drag, startPoint x: 183, startPoint y: 223, endPoint x: 134, endPoint y: 222, distance: 48.4
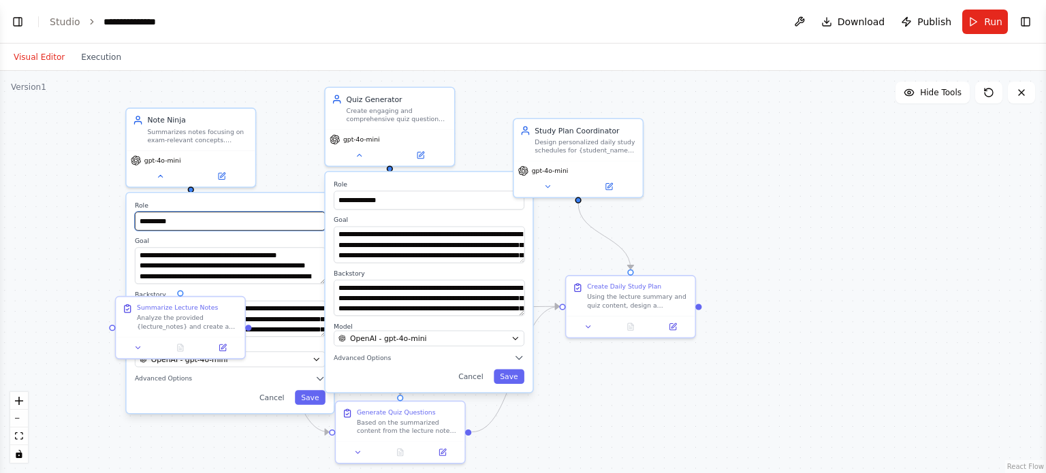
click at [135, 222] on input "**********" at bounding box center [230, 221] width 191 height 19
paste input "*********"
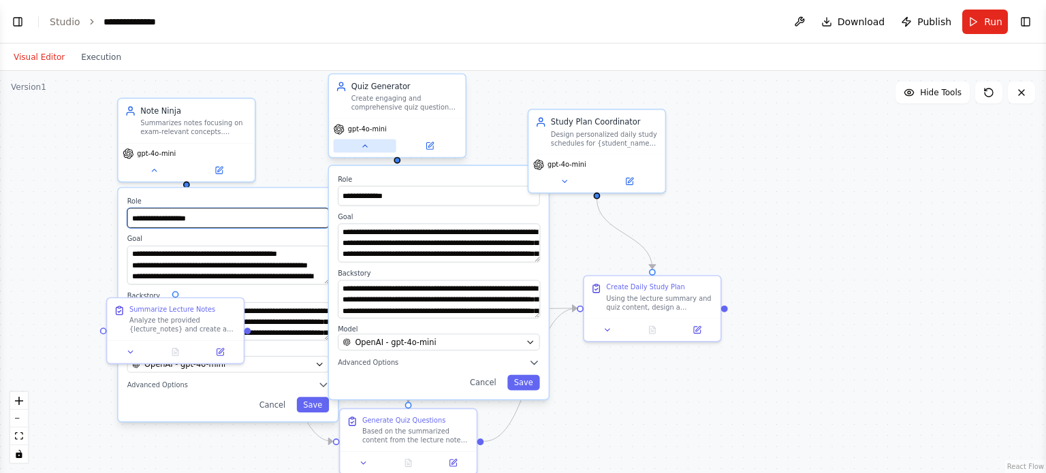
type input "**********"
click at [356, 146] on button at bounding box center [365, 147] width 63 height 14
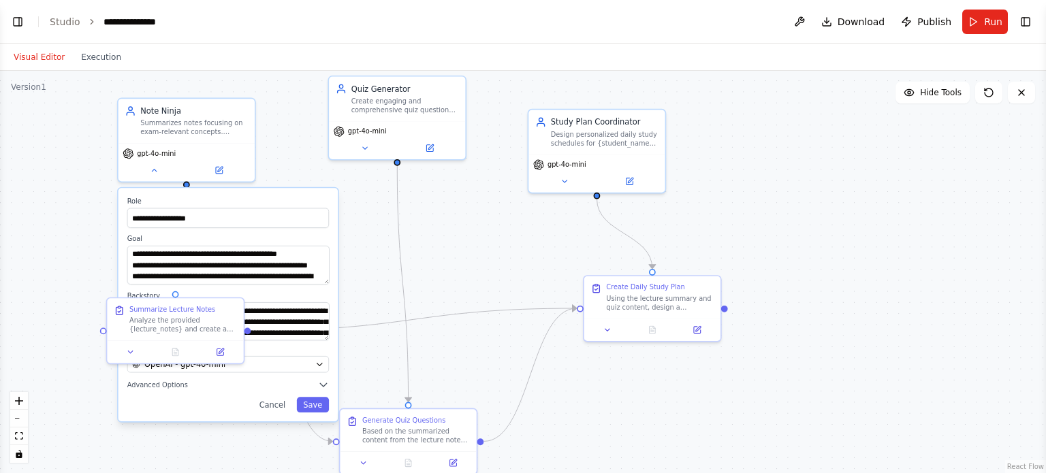
click at [70, 283] on div "**********" at bounding box center [523, 272] width 1046 height 403
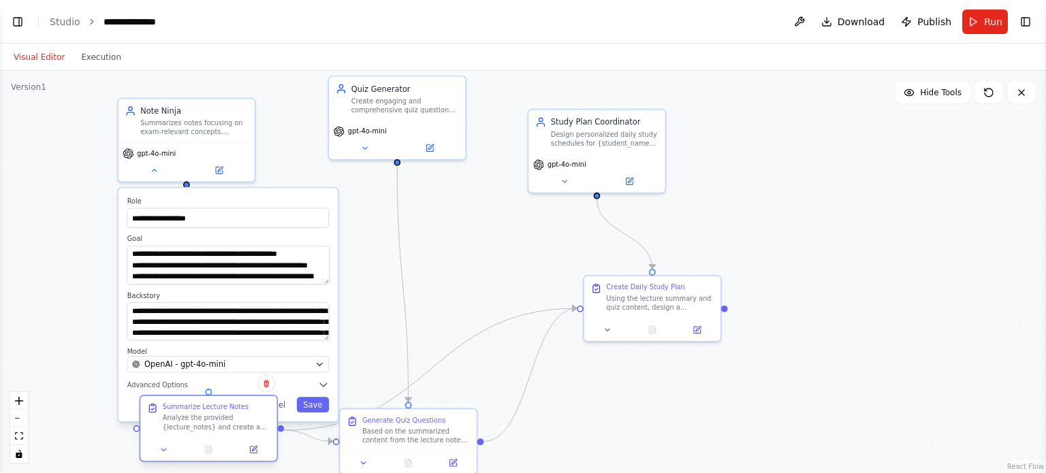
drag, startPoint x: 120, startPoint y: 313, endPoint x: 155, endPoint y: 434, distance: 125.7
click at [155, 434] on div "Summarize Lecture Notes Analyze the provided {lecture_notes} and create a compr…" at bounding box center [208, 417] width 136 height 42
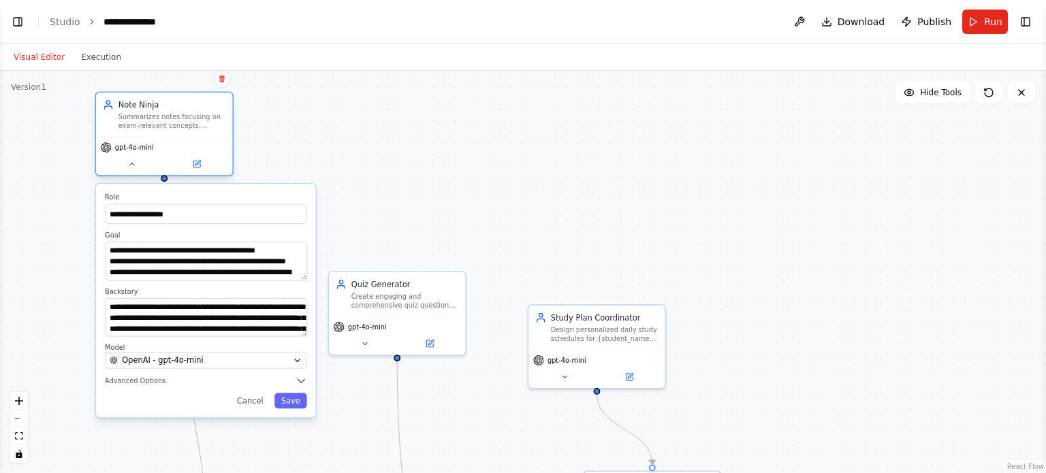
drag, startPoint x: 195, startPoint y: 126, endPoint x: 172, endPoint y: 112, distance: 27.2
click at [172, 112] on div "Summarizes notes focusing on exam-relevant concepts. Creates balanced quizzes w…" at bounding box center [173, 121] width 108 height 18
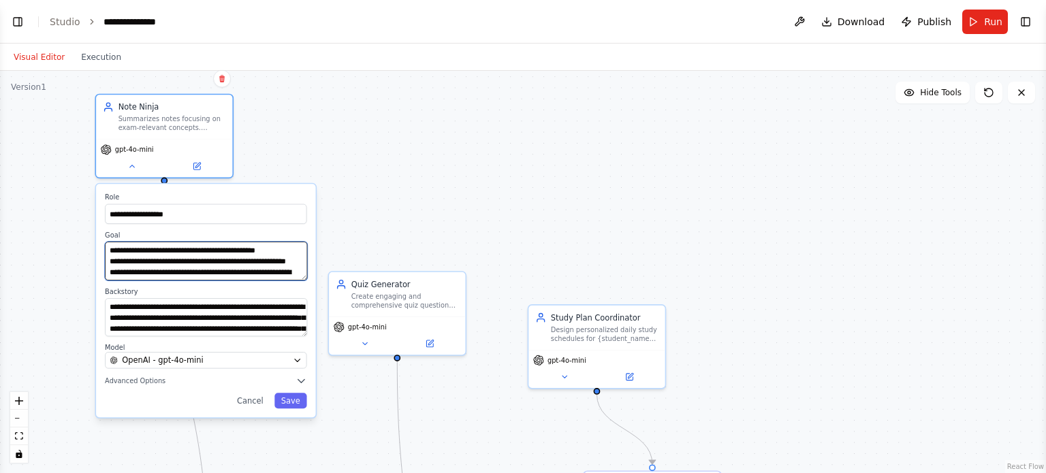
click at [255, 274] on textarea "**********" at bounding box center [206, 261] width 202 height 39
paste textarea "*********"
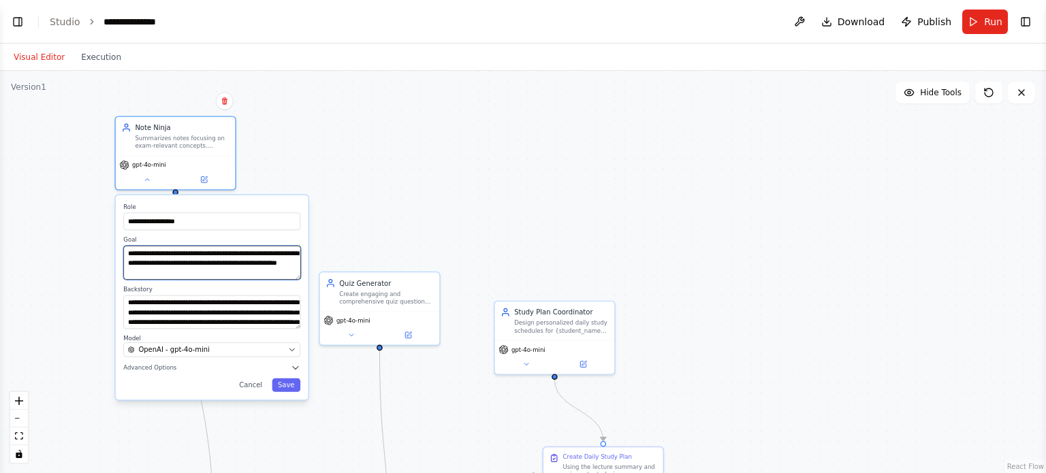
click at [237, 278] on textarea "**********" at bounding box center [211, 263] width 177 height 34
paste textarea "**********"
type textarea "**********"
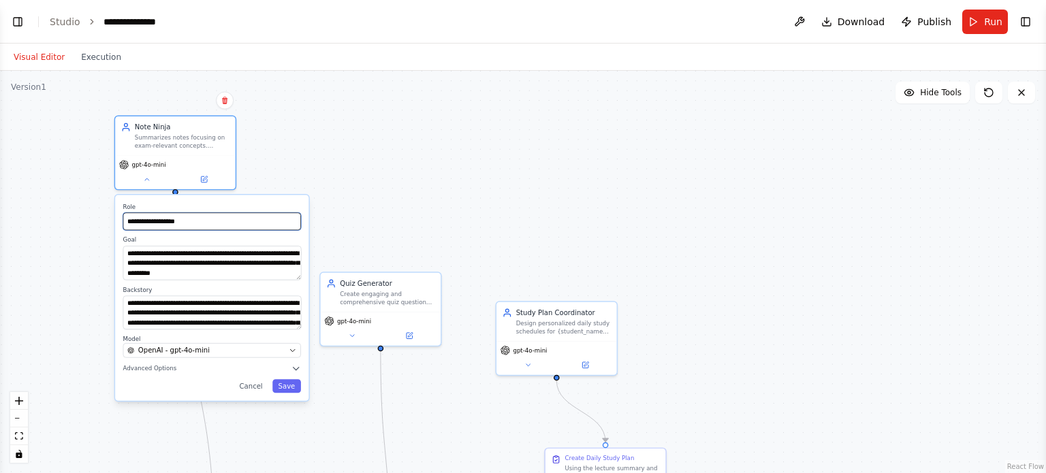
click at [212, 225] on input "**********" at bounding box center [212, 222] width 178 height 18
paste input "**********"
type input "**********"
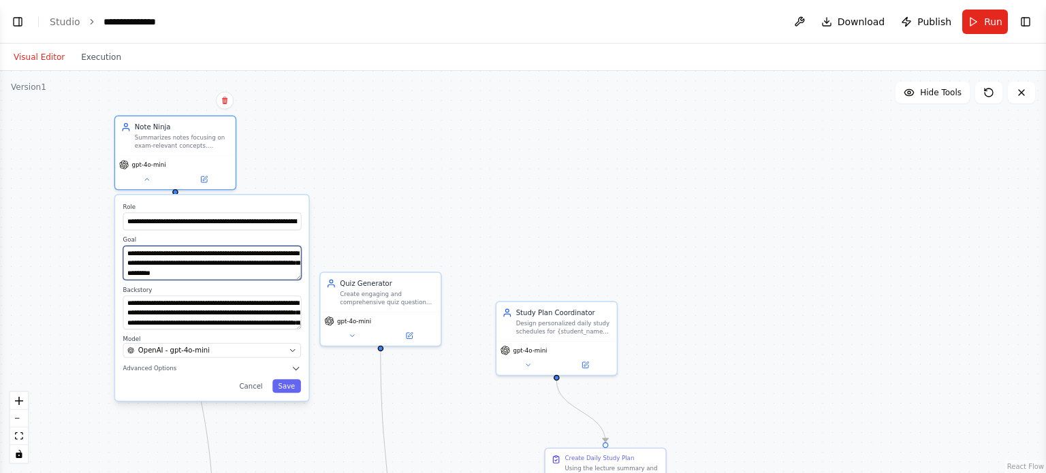
click at [216, 255] on textarea "**********" at bounding box center [212, 263] width 178 height 34
paste textarea
type textarea "**********"
click at [235, 316] on textarea "**********" at bounding box center [212, 313] width 178 height 34
paste textarea
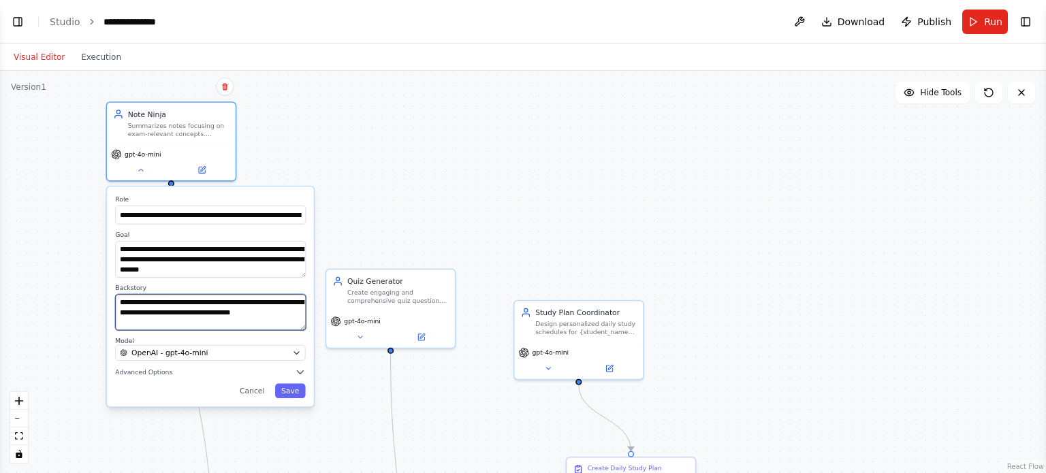
click at [281, 302] on textarea "**********" at bounding box center [210, 312] width 191 height 36
type textarea "**********"
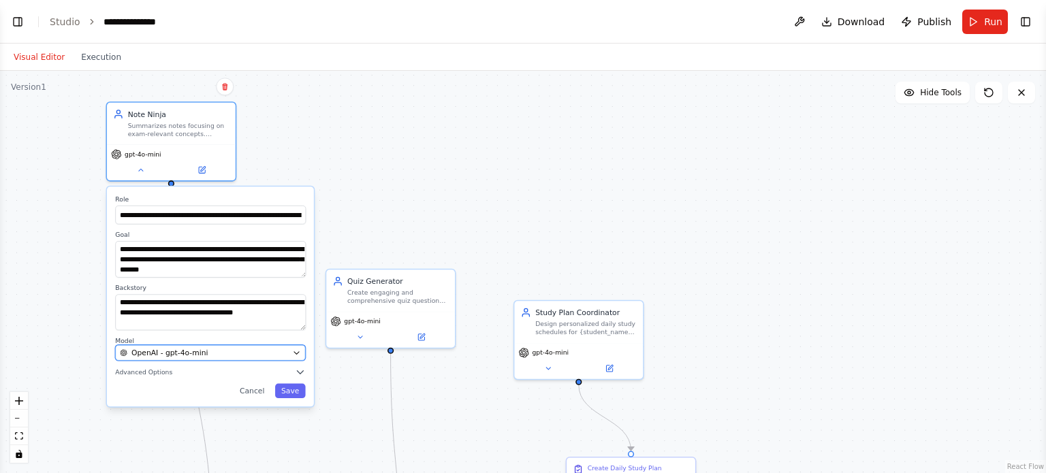
click at [221, 354] on div "OpenAI - gpt-4o-mini" at bounding box center [204, 353] width 168 height 10
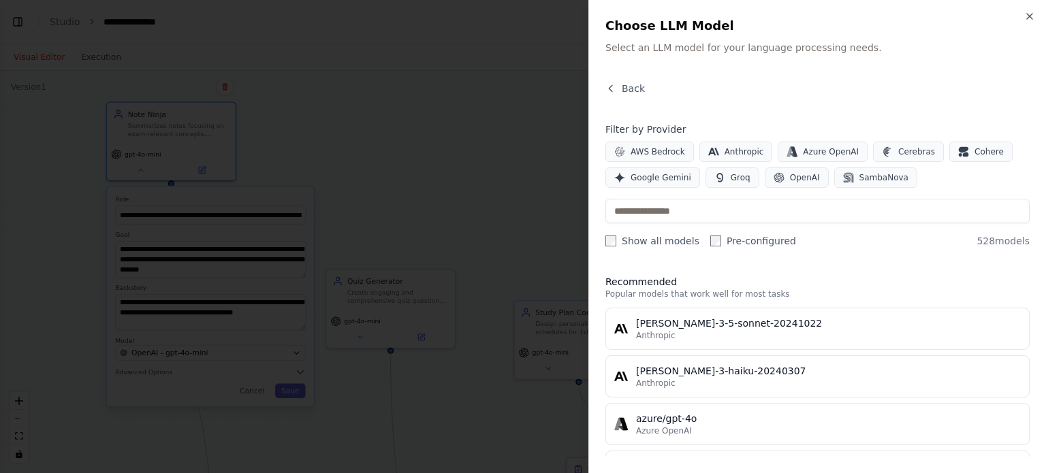
click at [1022, 11] on div "Close Choose LLM Model Select an LLM model for your language processing needs. …" at bounding box center [817, 236] width 458 height 473
click at [1031, 11] on icon "button" at bounding box center [1029, 16] width 11 height 11
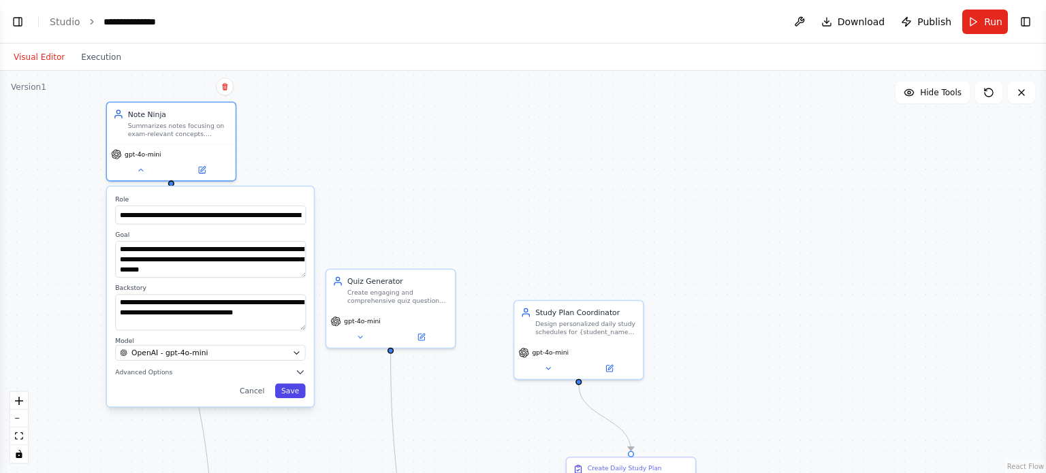
click at [290, 390] on button "Save" at bounding box center [290, 391] width 31 height 14
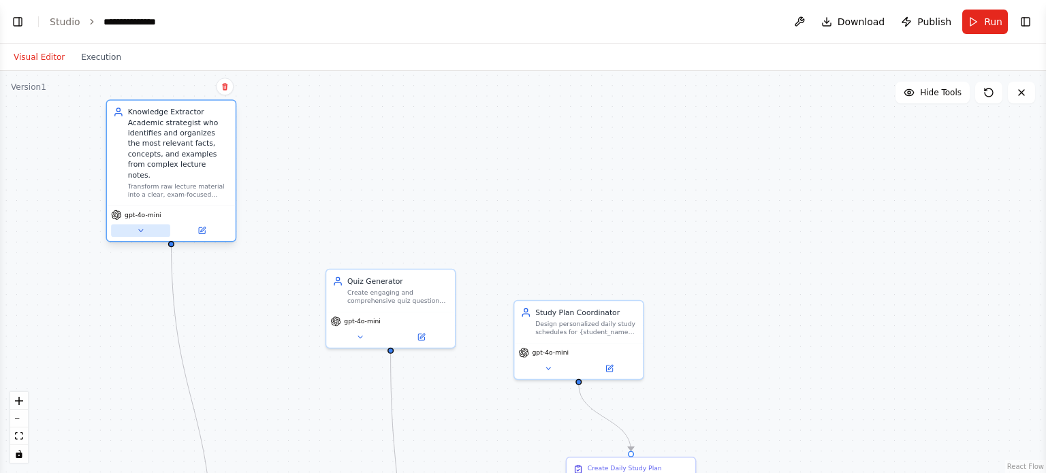
click at [142, 227] on icon at bounding box center [140, 231] width 8 height 8
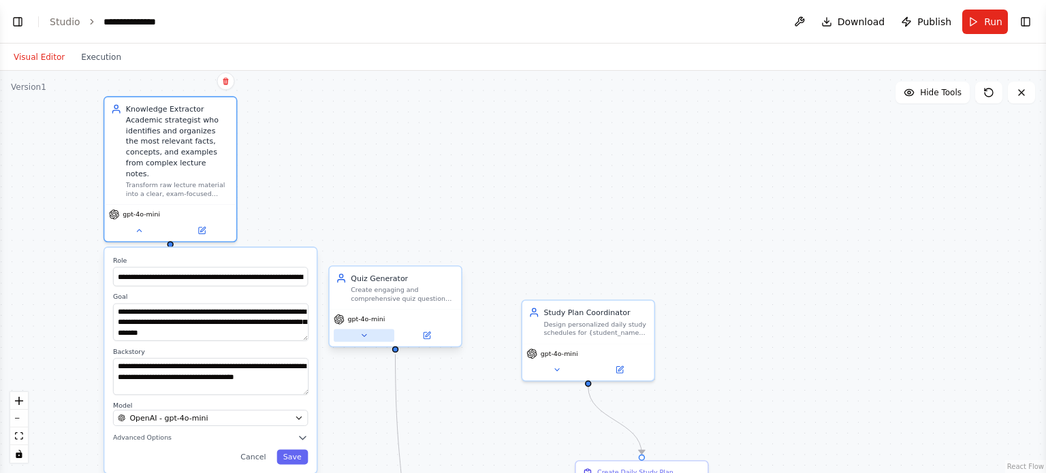
click at [368, 337] on icon at bounding box center [364, 336] width 9 height 9
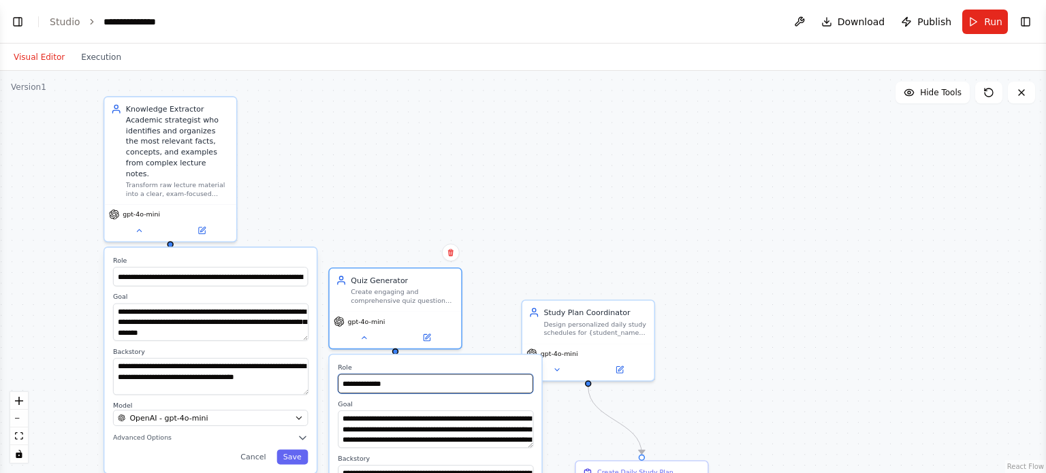
click at [430, 376] on input "**********" at bounding box center [435, 384] width 195 height 19
paste input "**********"
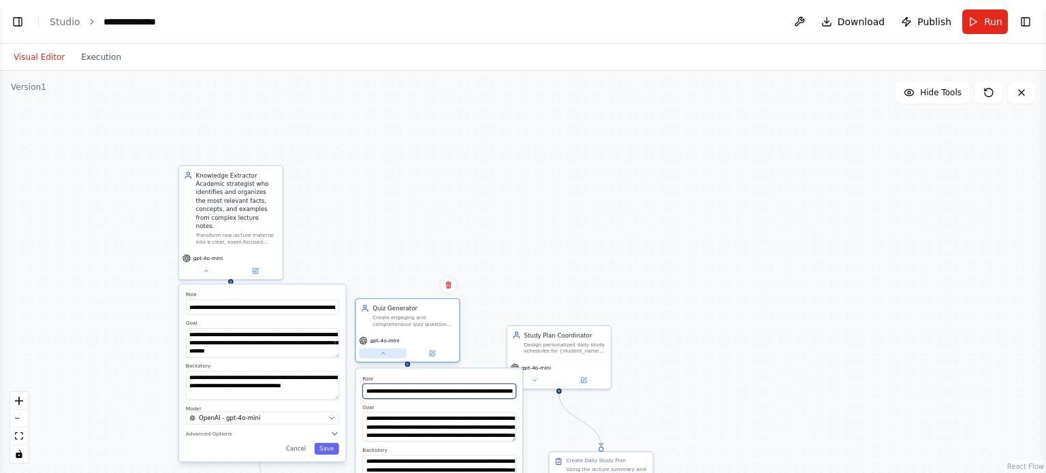
type input "**********"
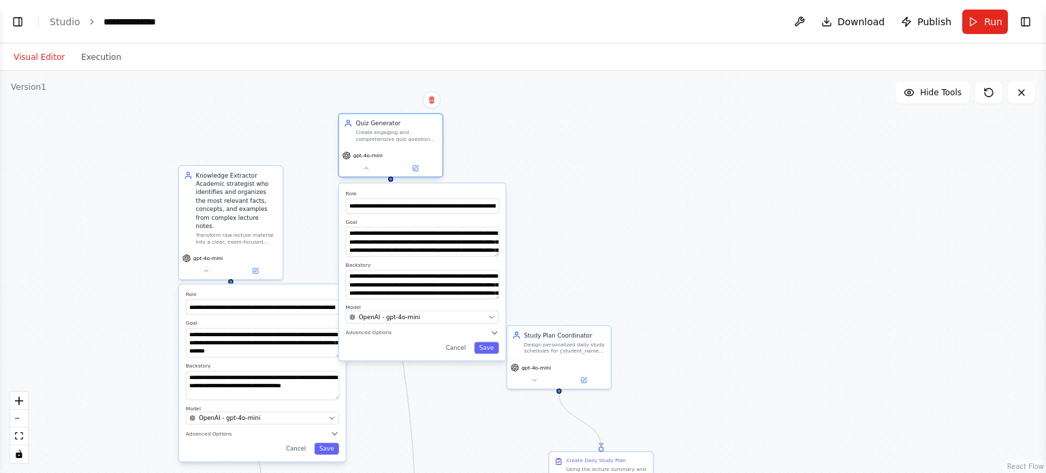
drag, startPoint x: 398, startPoint y: 348, endPoint x: 381, endPoint y: 161, distance: 187.3
click at [381, 161] on div "gpt-4o-mini" at bounding box center [391, 162] width 104 height 29
click at [458, 247] on textarea "**********" at bounding box center [422, 241] width 153 height 29
paste textarea
type textarea "**********"
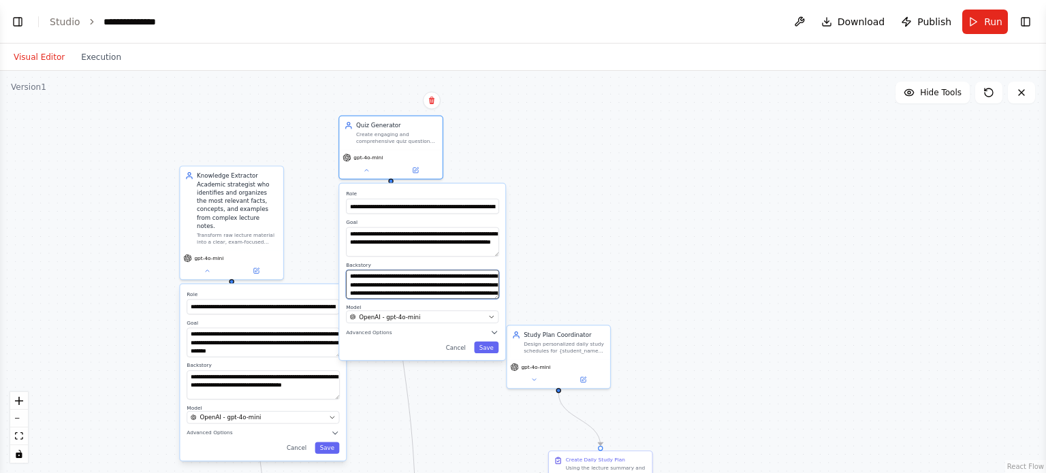
click at [431, 290] on textarea "**********" at bounding box center [422, 284] width 153 height 29
paste textarea
click at [437, 279] on textarea "**********" at bounding box center [422, 284] width 153 height 29
type textarea "**********"
click at [485, 347] on button "Save" at bounding box center [486, 348] width 25 height 12
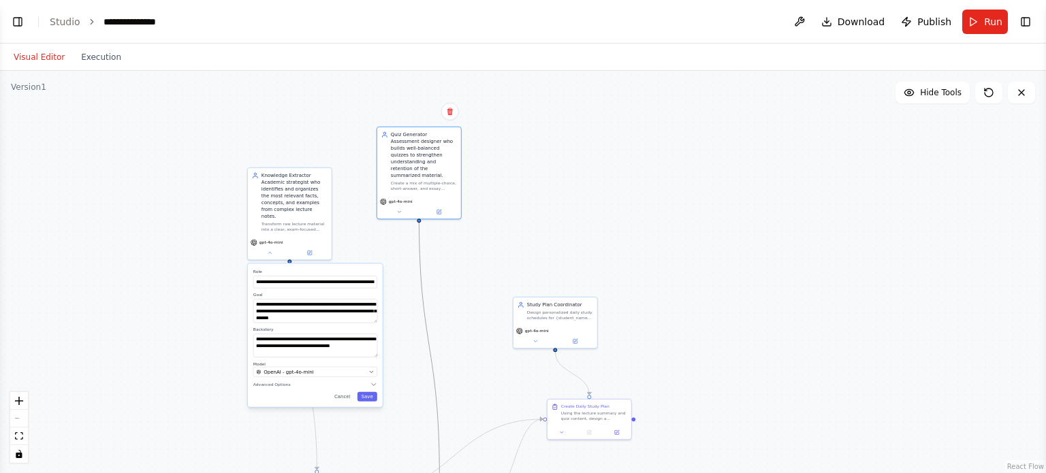
click at [438, 462] on icon "Edge from 4b282591-9094-4e0d-b6b7-2bb4f3eea712 to 6b51819a-6f0b-4857-926b-c2706…" at bounding box center [429, 346] width 20 height 261
click at [488, 403] on div ".deletable-edge-delete-btn { width: 20px; height: 20px; border: 0px solid #ffff…" at bounding box center [523, 272] width 1046 height 403
drag, startPoint x: 828, startPoint y: 411, endPoint x: 852, endPoint y: 377, distance: 41.6
click at [852, 377] on div ".deletable-edge-delete-btn { width: 20px; height: 20px; border: 0px solid #ffff…" at bounding box center [523, 272] width 1046 height 403
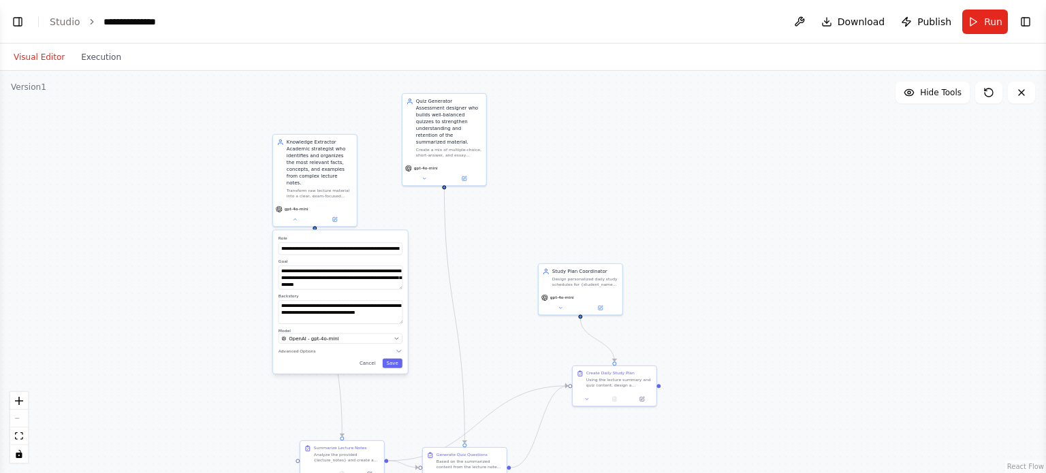
drag, startPoint x: 852, startPoint y: 377, endPoint x: 866, endPoint y: 409, distance: 34.8
click at [866, 409] on div ".deletable-edge-delete-btn { width: 20px; height: 20px; border: 0px solid #ffff…" at bounding box center [523, 272] width 1046 height 403
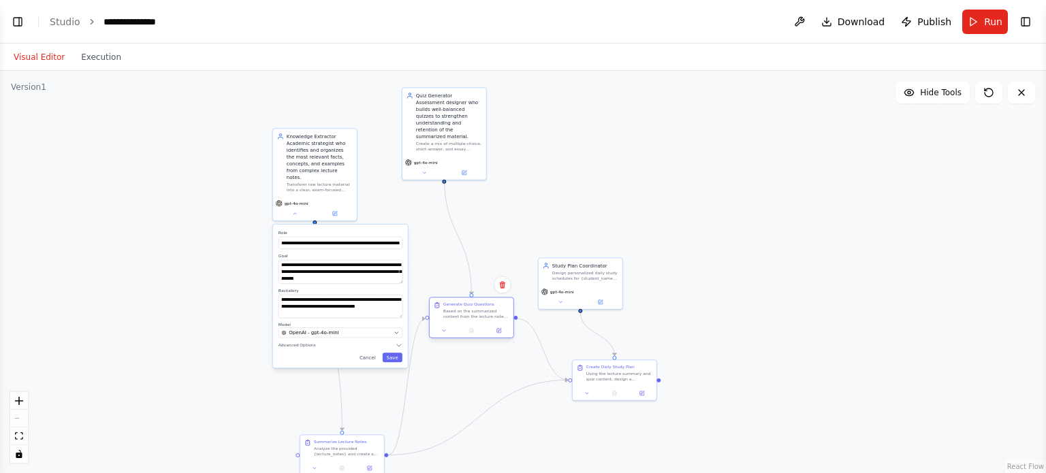
drag, startPoint x: 458, startPoint y: 460, endPoint x: 466, endPoint y: 307, distance: 152.8
click at [466, 307] on div "Generate Quiz Questions Based on the summarized content from the lecture notes,…" at bounding box center [476, 311] width 66 height 18
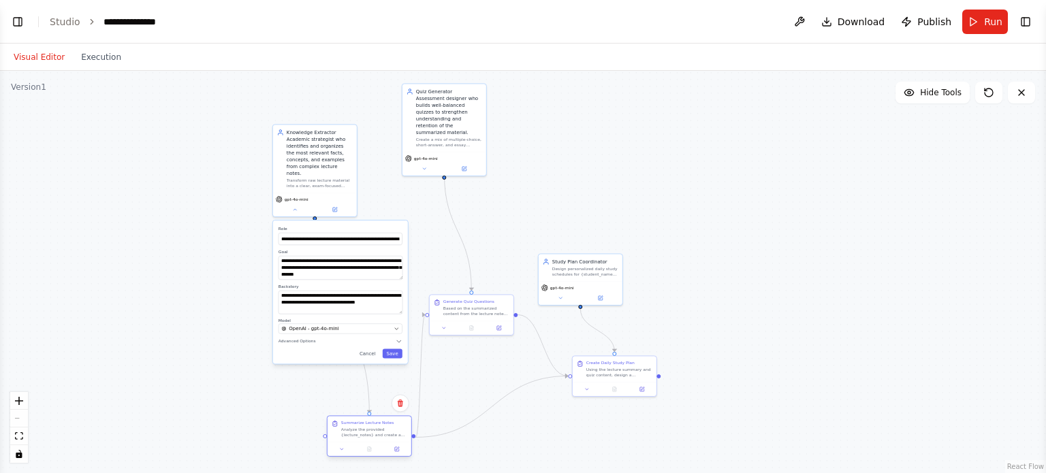
drag, startPoint x: 358, startPoint y: 462, endPoint x: 395, endPoint y: 438, distance: 44.8
click at [395, 438] on div "Summarize Lecture Notes Analyze the provided {lecture_notes} and create a compr…" at bounding box center [369, 436] width 85 height 42
click at [395, 349] on button "Save" at bounding box center [393, 354] width 20 height 10
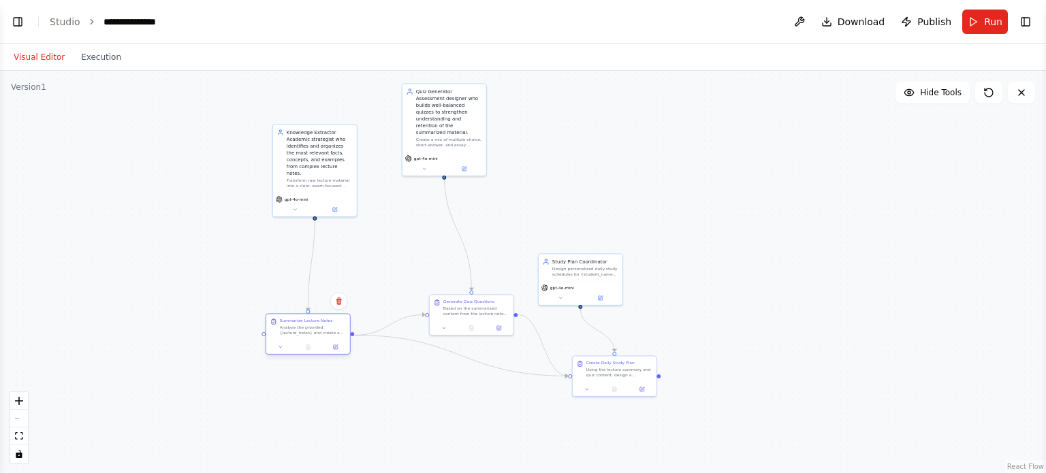
drag, startPoint x: 363, startPoint y: 437, endPoint x: 300, endPoint y: 332, distance: 122.5
click at [300, 332] on div "Analyze the provided {lecture_notes} and create a comprehensive summary that in…" at bounding box center [313, 330] width 66 height 11
drag, startPoint x: 456, startPoint y: 305, endPoint x: 441, endPoint y: 253, distance: 54.7
click at [441, 253] on div "Based on the summarized content from the lecture notes, create a comprehensive …" at bounding box center [463, 255] width 66 height 11
click at [595, 260] on div "Study Plan Coordinator" at bounding box center [585, 260] width 66 height 7
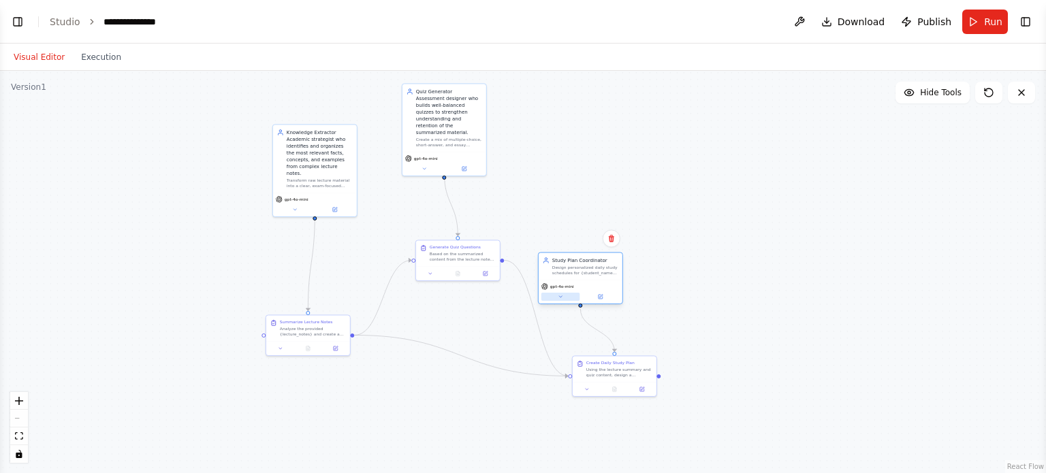
click at [565, 298] on button at bounding box center [560, 297] width 39 height 8
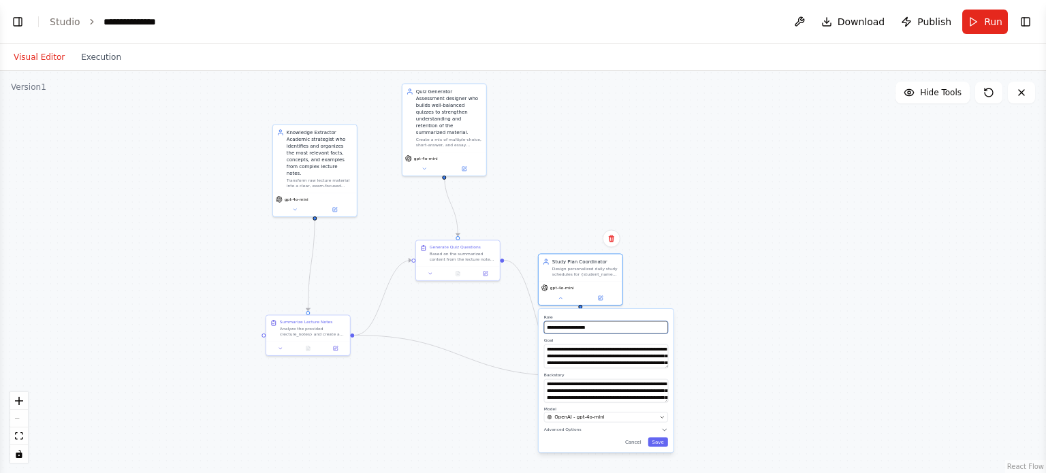
click at [600, 326] on input "**********" at bounding box center [606, 327] width 124 height 12
paste input "text"
paste input "**********"
type input "**********"
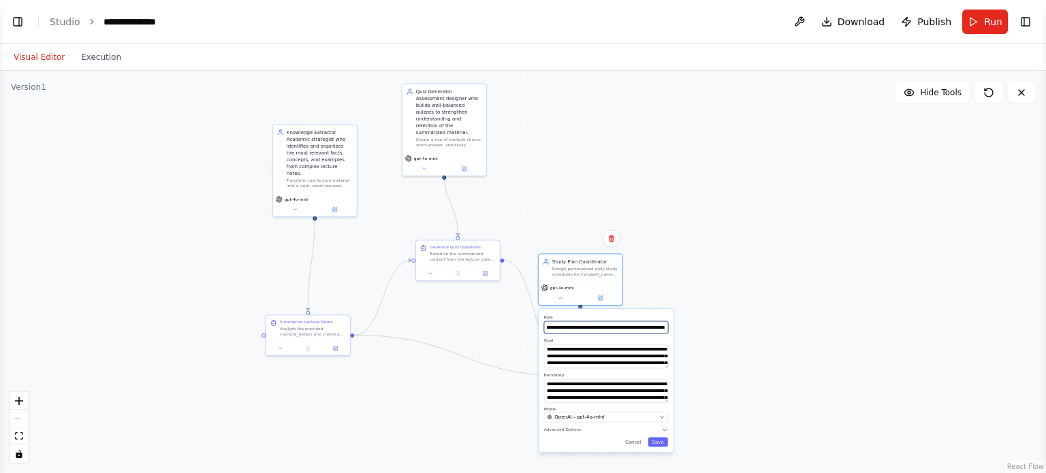
scroll to position [0, 0]
click at [617, 363] on textarea "**********" at bounding box center [606, 357] width 124 height 24
paste textarea
type textarea "**********"
click at [594, 392] on textarea "**********" at bounding box center [606, 391] width 124 height 24
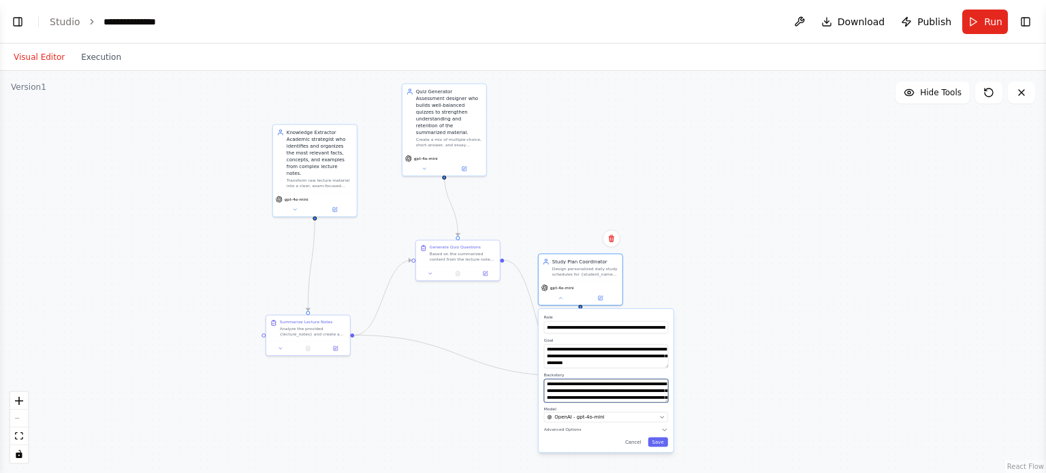
paste textarea
type textarea "**********"
click at [665, 443] on button "Save" at bounding box center [658, 443] width 20 height 10
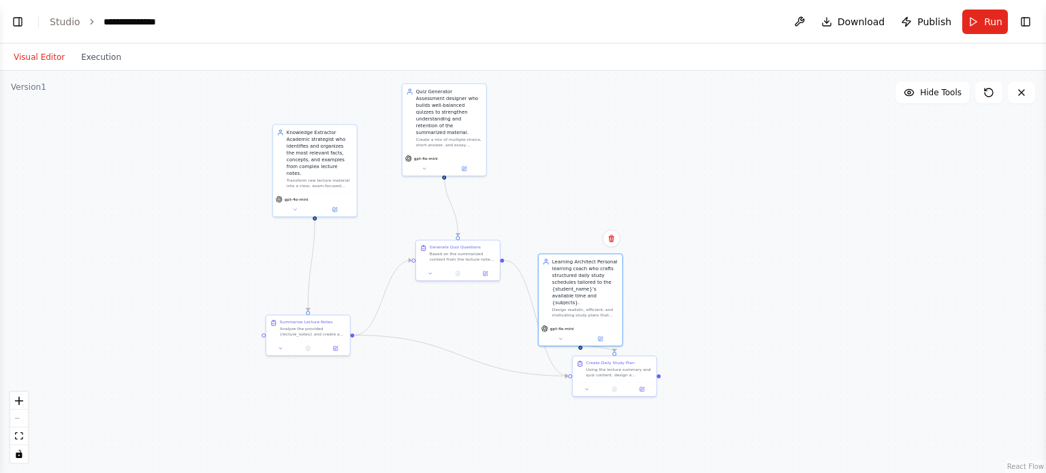
click at [725, 332] on div ".deletable-edge-delete-btn { width: 20px; height: 20px; border: 0px solid #ffff…" at bounding box center [523, 272] width 1046 height 403
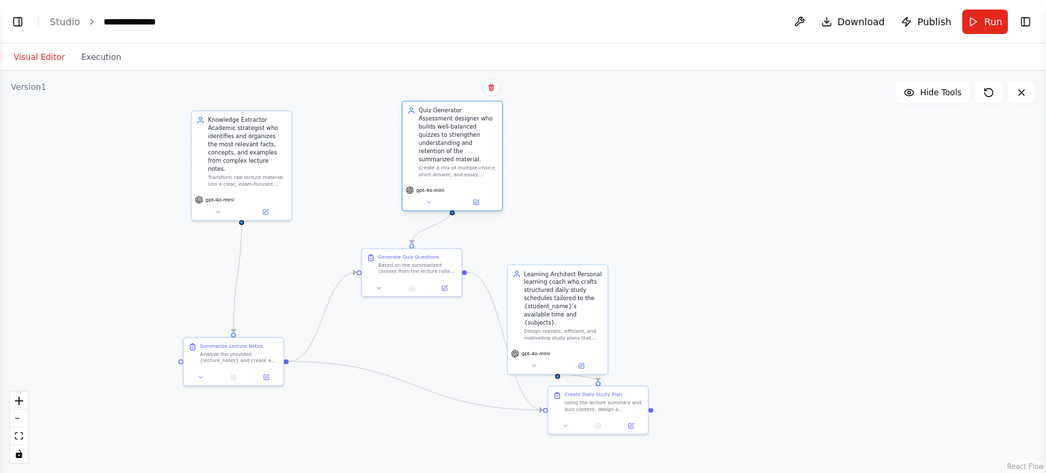
drag, startPoint x: 400, startPoint y: 122, endPoint x: 459, endPoint y: 159, distance: 69.2
click at [459, 165] on div "Create a mix of multiple-choice, short-answer, and essay questions that test re…" at bounding box center [458, 171] width 78 height 13
click at [429, 204] on div "Quiz Generator Assessment designer who builds well-balanced quizzes to strength…" at bounding box center [452, 157] width 101 height 110
click at [429, 199] on div "gpt-4o-mini" at bounding box center [452, 197] width 99 height 28
click at [428, 199] on icon at bounding box center [429, 202] width 7 height 7
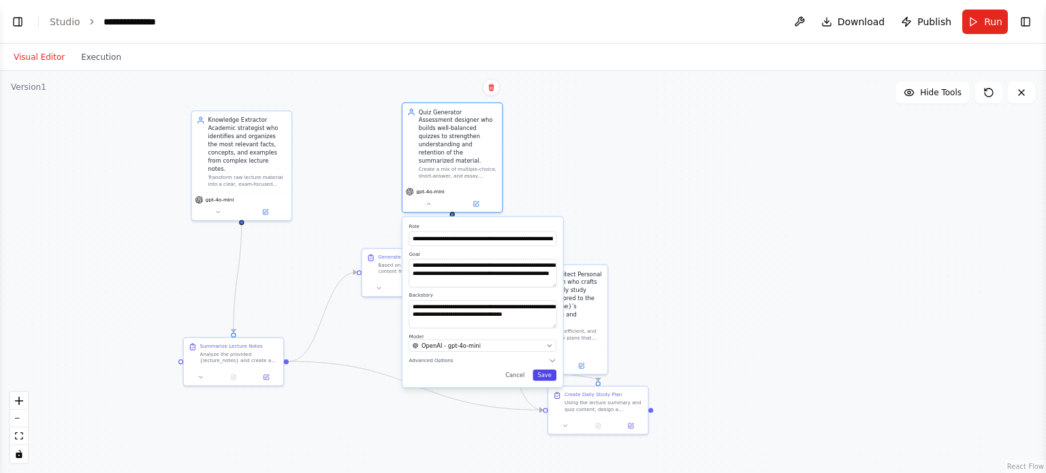
click at [542, 370] on button "Save" at bounding box center [545, 376] width 24 height 12
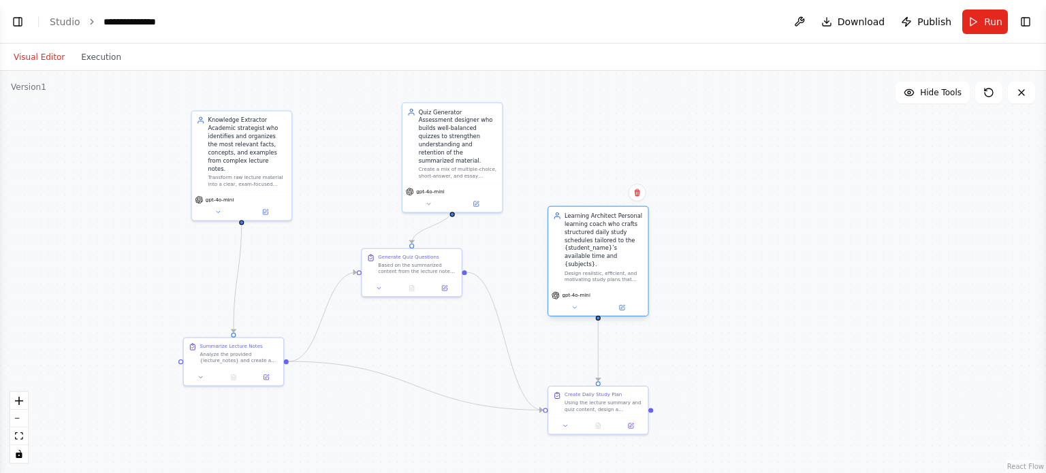
drag, startPoint x: 546, startPoint y: 326, endPoint x: 599, endPoint y: 252, distance: 90.7
click at [599, 252] on div "Learning Architect Personal learning coach who crafts structured daily study sc…" at bounding box center [604, 248] width 78 height 72
click at [987, 16] on span "Run" at bounding box center [993, 22] width 18 height 14
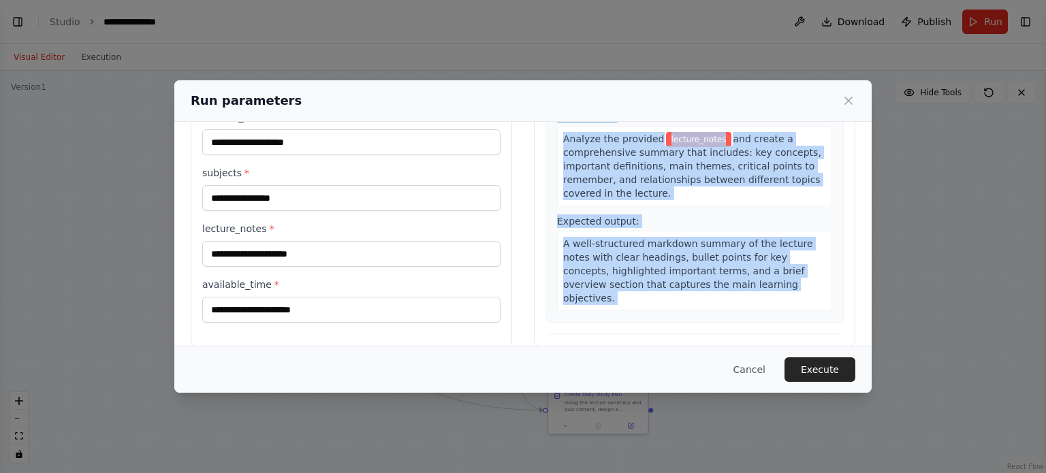
scroll to position [131, 0]
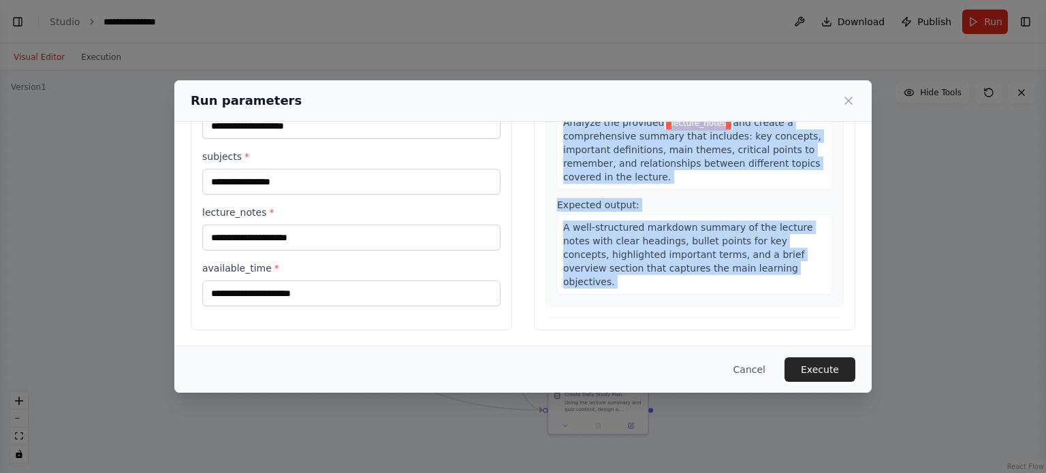
drag, startPoint x: 539, startPoint y: 156, endPoint x: 742, endPoint y: 297, distance: 247.7
click at [742, 297] on div "Preview This is how your input parameters will be applied: 1 Summarize Lecture …" at bounding box center [694, 168] width 321 height 323
copy div "Preview This is how your input parameters will be applied: 1 Summarize Lecture …"
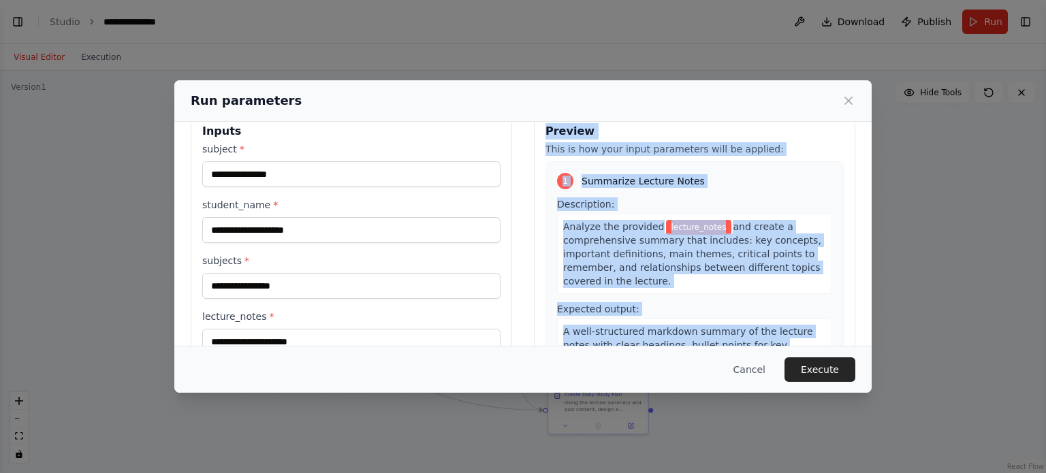
scroll to position [27, 0]
click at [640, 198] on div "Description: Analyze the provided lecture_notes and create a comprehensive summ…" at bounding box center [694, 245] width 275 height 97
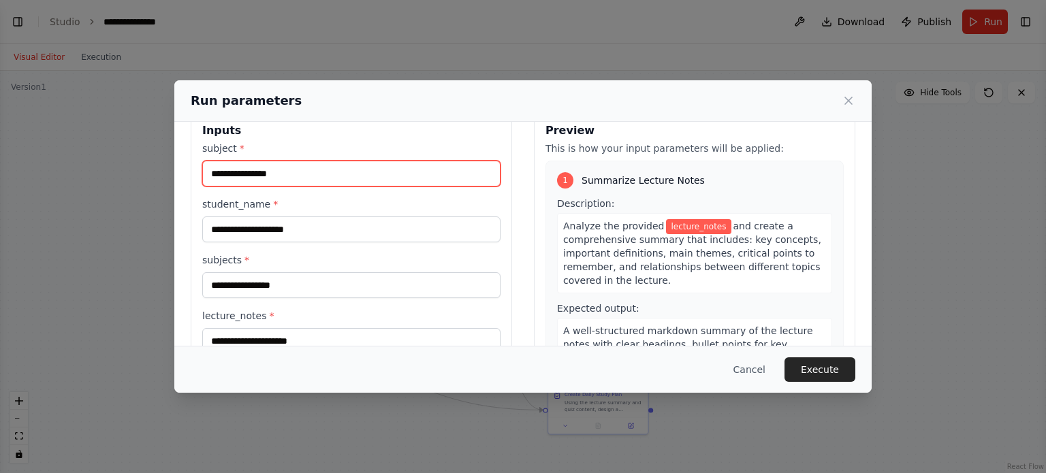
click at [311, 179] on input "subject *" at bounding box center [351, 174] width 298 height 26
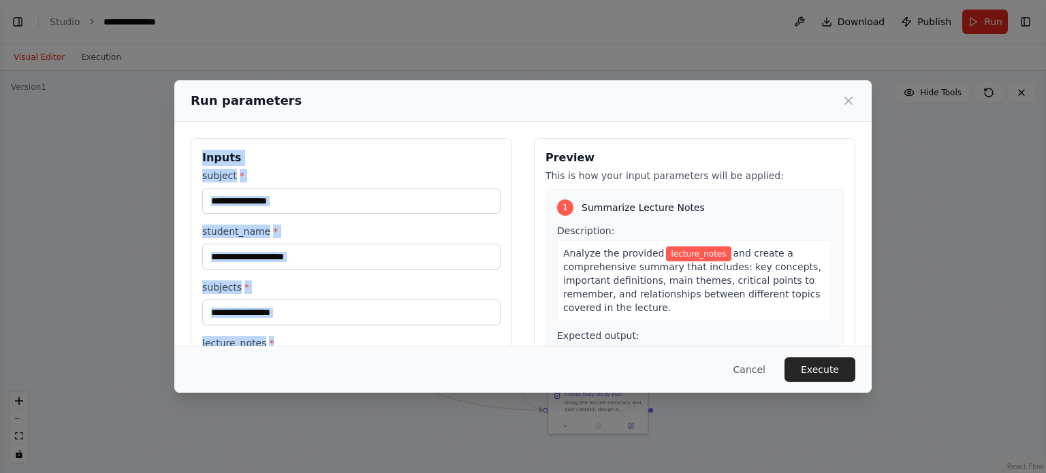
scroll to position [131, 0]
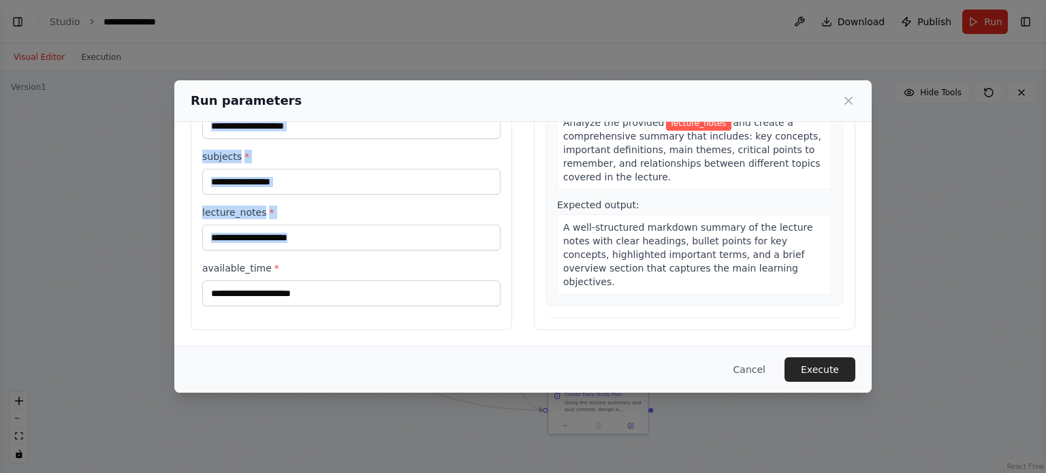
drag, startPoint x: 202, startPoint y: 157, endPoint x: 321, endPoint y: 304, distance: 189.3
click at [321, 304] on div "Inputs subject * student_name * subjects * lecture_notes * available_time *" at bounding box center [351, 168] width 321 height 323
copy div "Inputs subject * student_name * subjects * lecture_notes *"
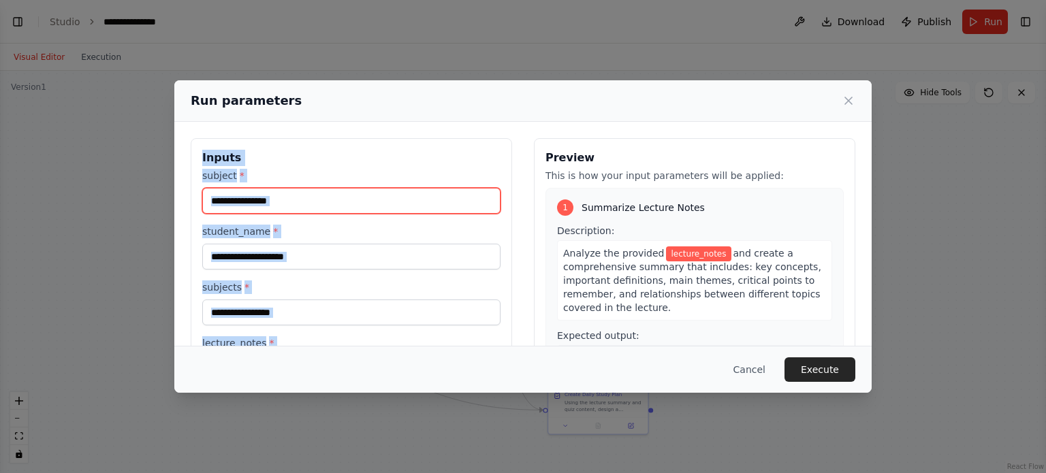
click at [290, 191] on input "subject *" at bounding box center [351, 201] width 298 height 26
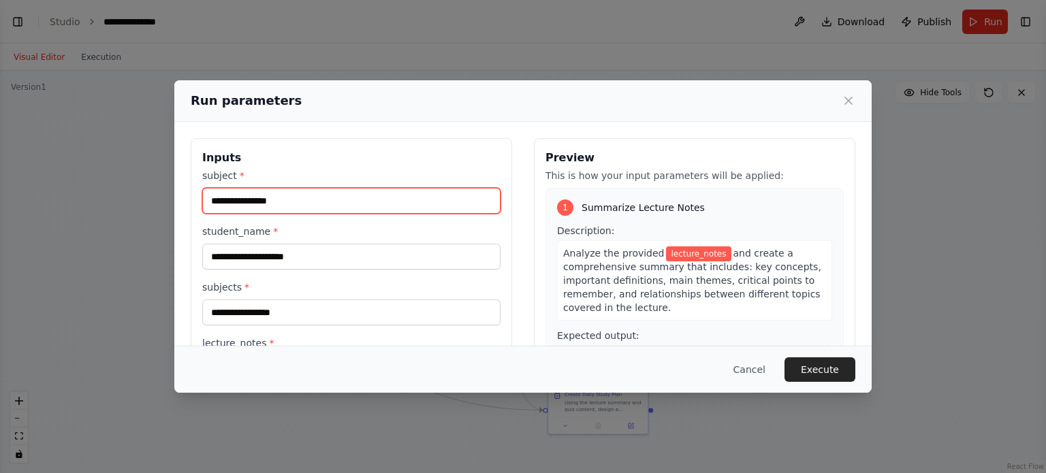
click at [290, 191] on input "subject *" at bounding box center [351, 201] width 298 height 26
click at [287, 201] on input "subject *" at bounding box center [351, 201] width 298 height 26
paste input "**********"
type input "**********"
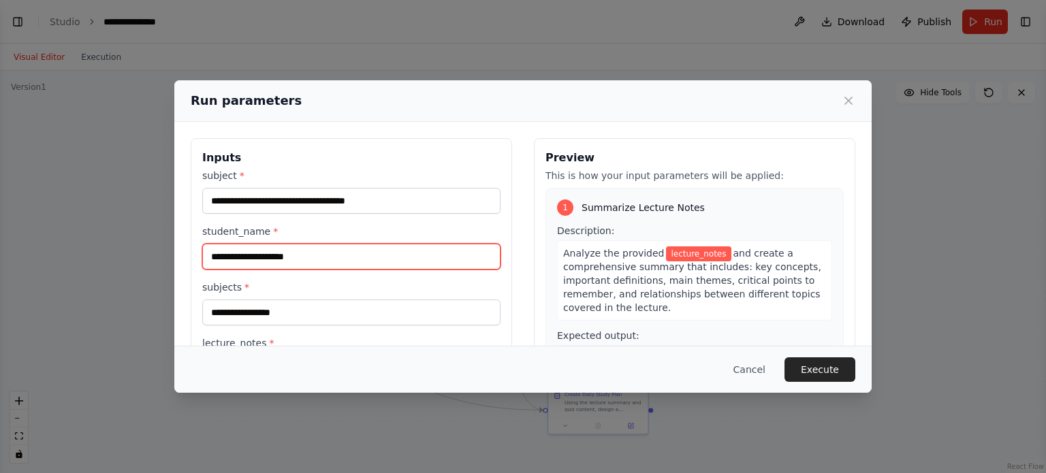
click at [320, 247] on input "student_name *" at bounding box center [351, 257] width 298 height 26
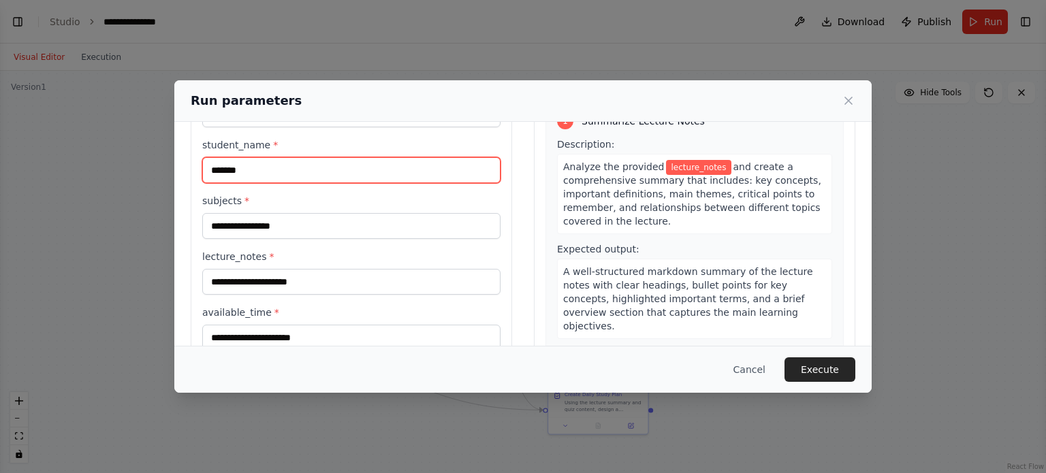
type input "*******"
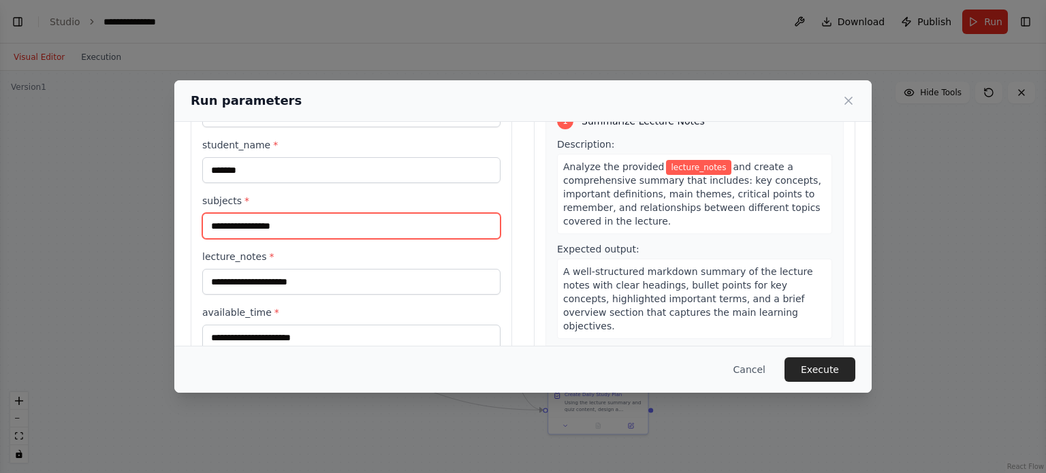
click at [294, 223] on input "subjects *" at bounding box center [351, 226] width 298 height 26
paste input "**********"
type input "**********"
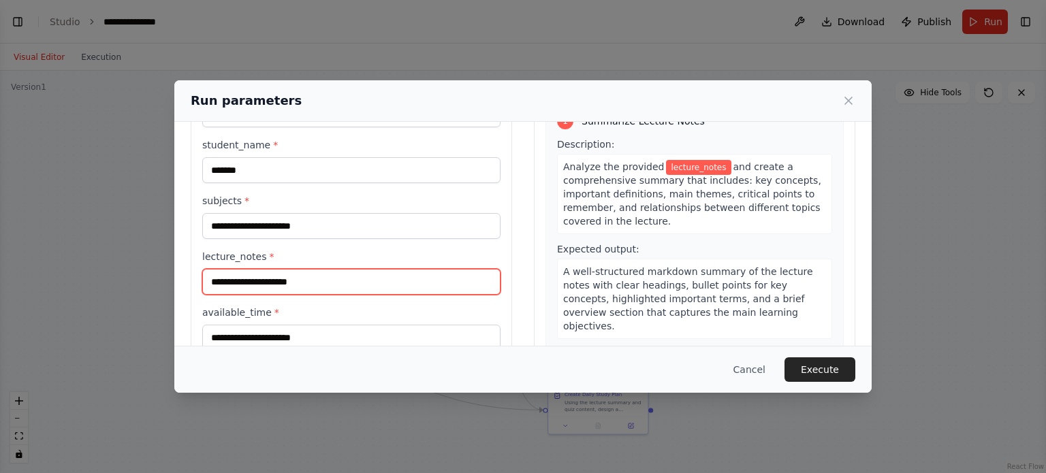
click at [316, 281] on input "lecture_notes *" at bounding box center [351, 282] width 298 height 26
paste input "**********"
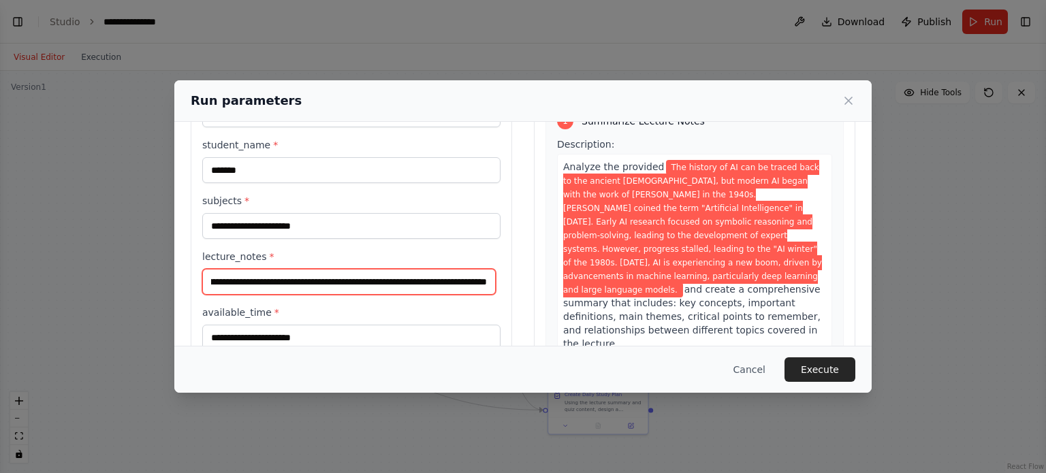
scroll to position [131, 0]
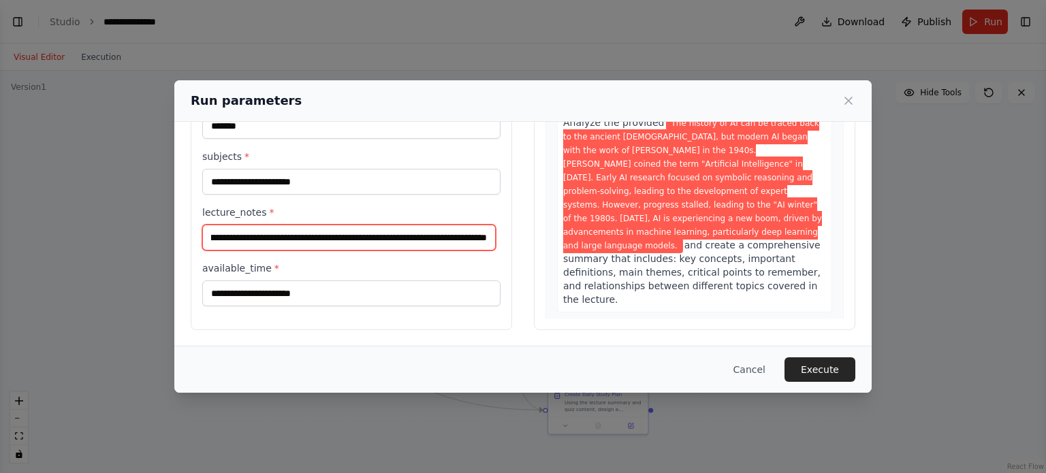
type input "**********"
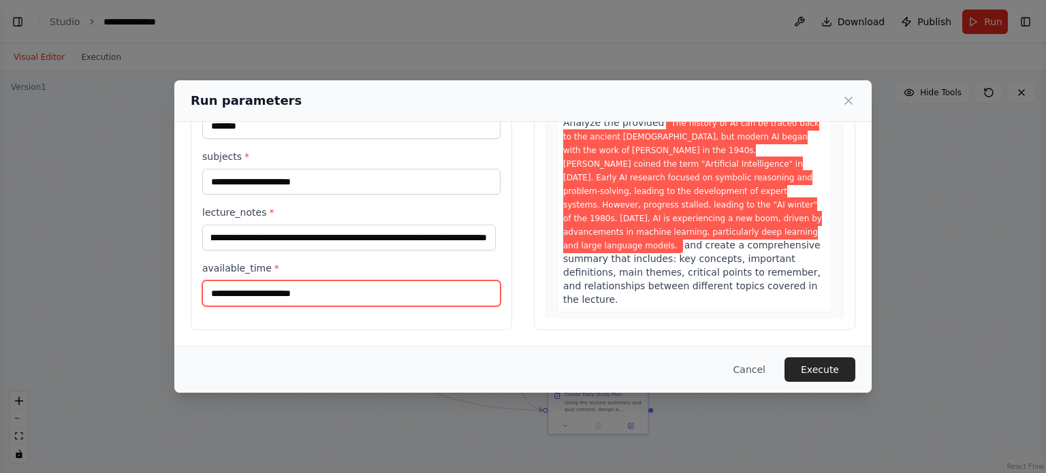
scroll to position [0, 0]
click at [296, 292] on input "available_time *" at bounding box center [351, 294] width 298 height 26
click at [264, 297] on input "available_time *" at bounding box center [351, 294] width 298 height 26
paste input "**********"
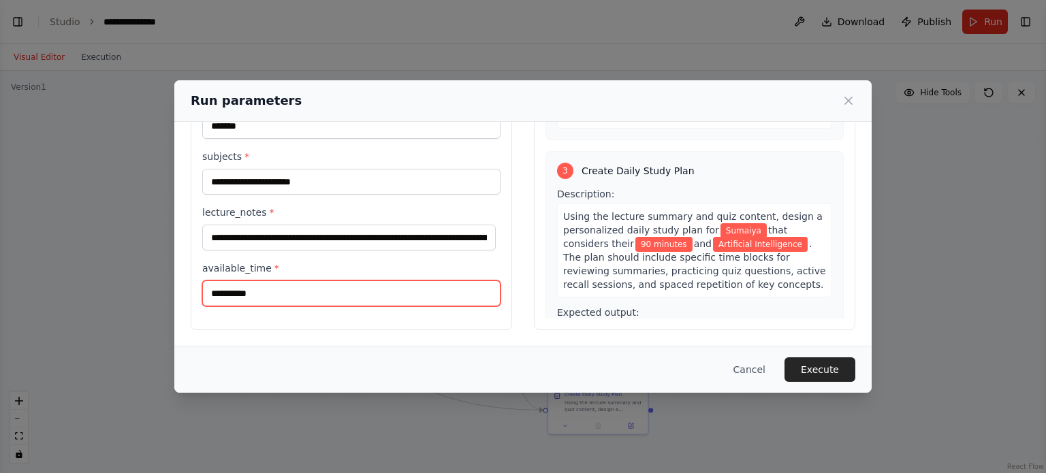
scroll to position [614, 0]
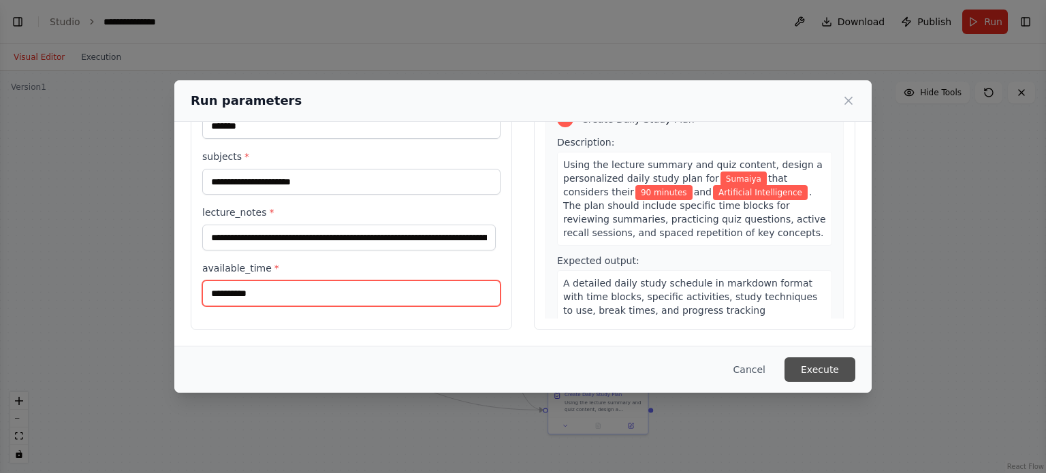
type input "**********"
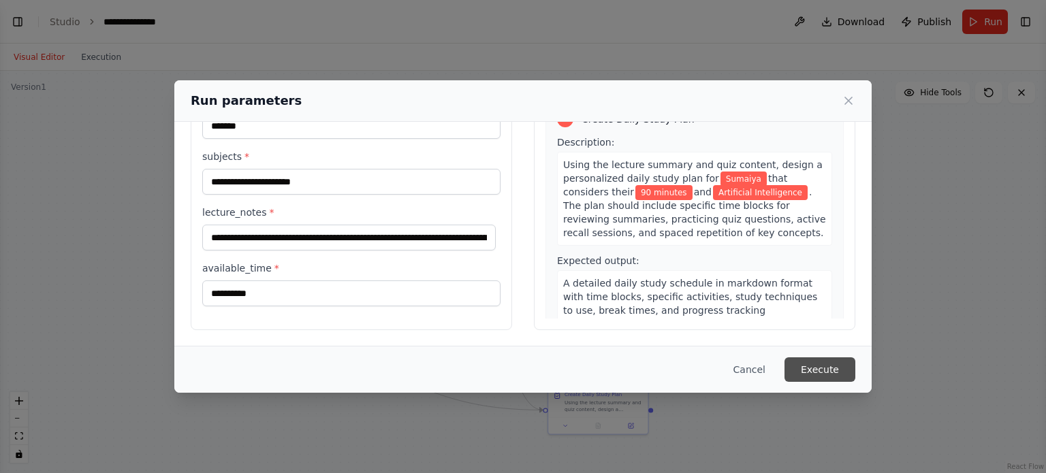
click at [821, 376] on button "Execute" at bounding box center [820, 370] width 71 height 25
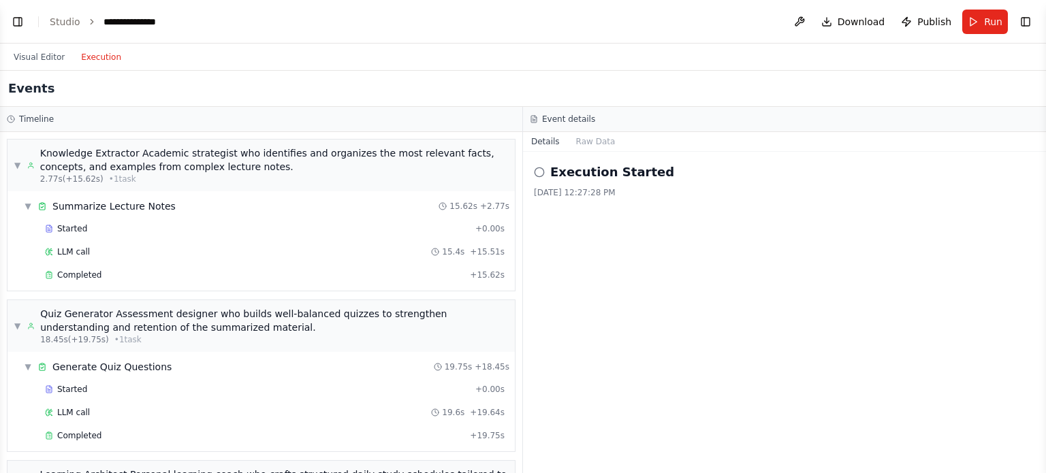
click at [93, 57] on button "Execution" at bounding box center [101, 57] width 57 height 16
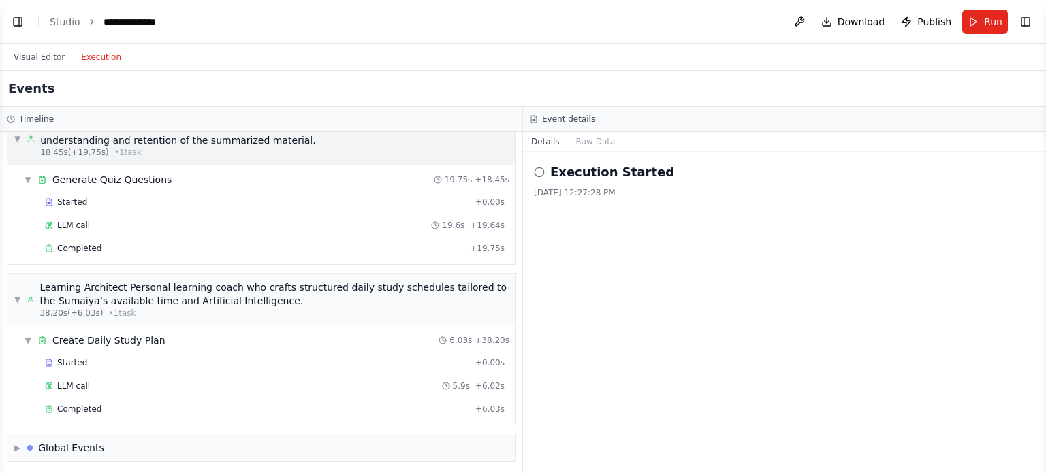
scroll to position [0, 0]
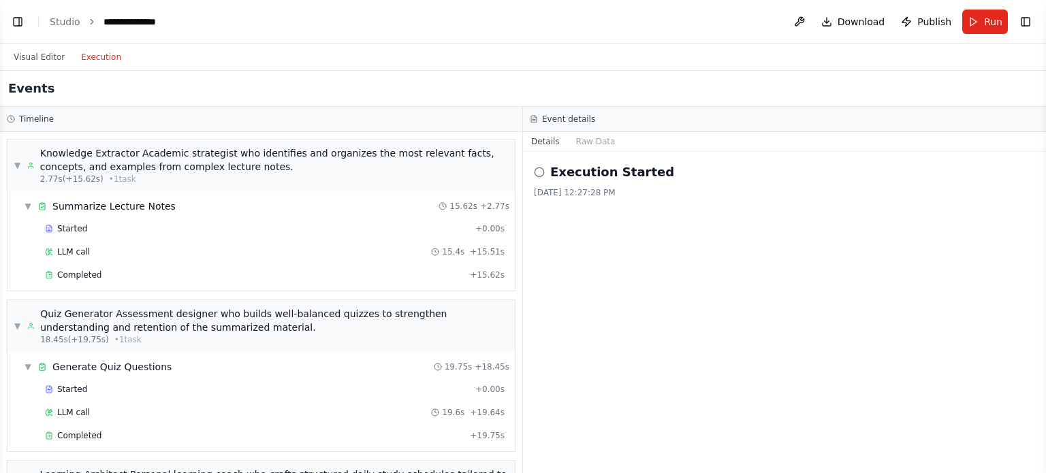
click at [539, 168] on icon at bounding box center [539, 172] width 11 height 11
click at [596, 137] on button "Raw Data" at bounding box center [596, 141] width 56 height 19
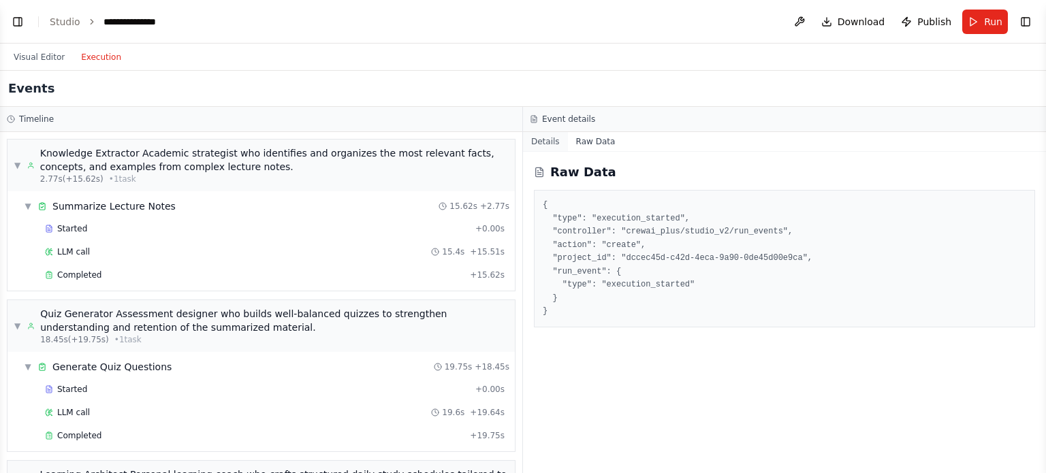
click at [548, 141] on button "Details" at bounding box center [545, 141] width 45 height 19
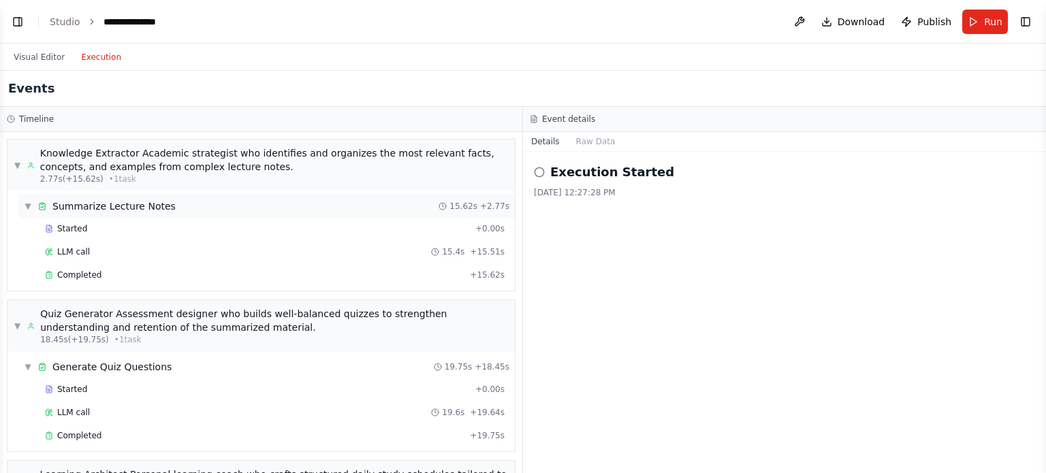
click at [140, 210] on div "Summarize Lecture Notes" at bounding box center [113, 207] width 123 height 14
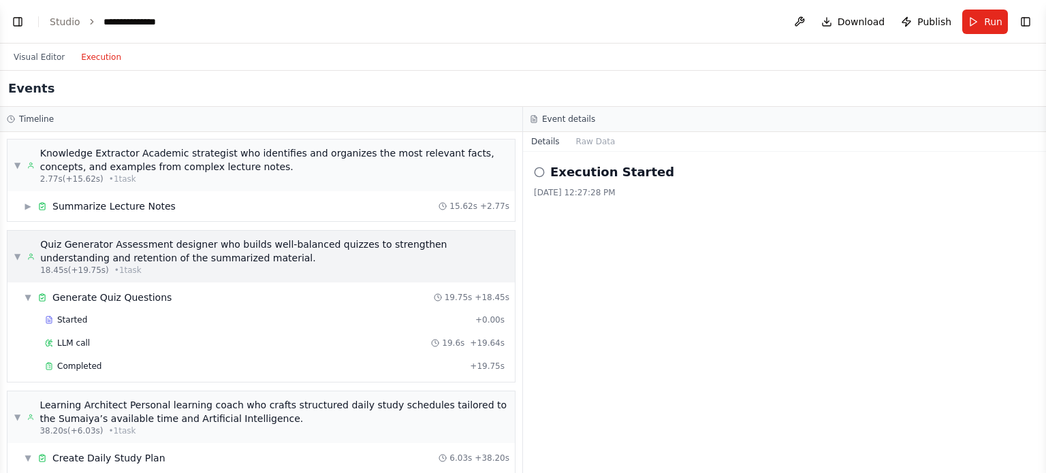
click at [131, 251] on div "Quiz Generator Assessment designer who builds well-balanced quizzes to strength…" at bounding box center [274, 251] width 468 height 27
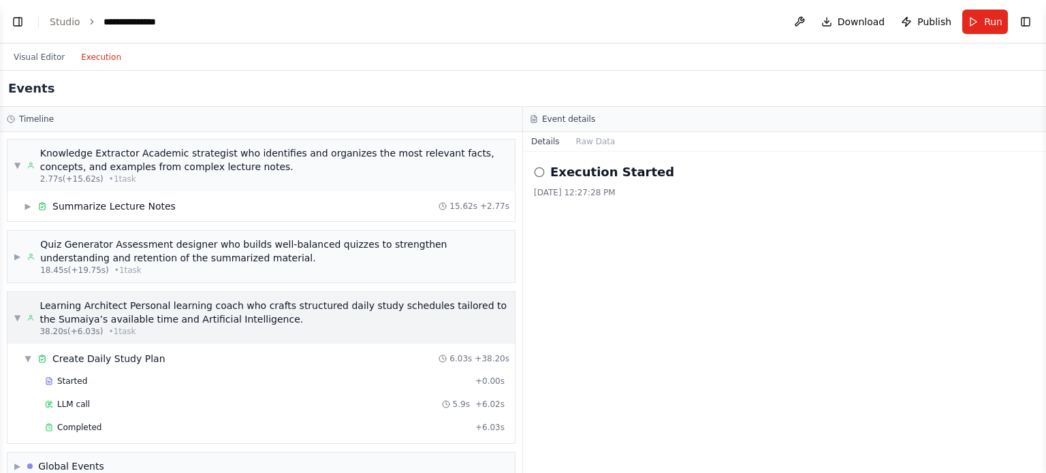
scroll to position [20, 0]
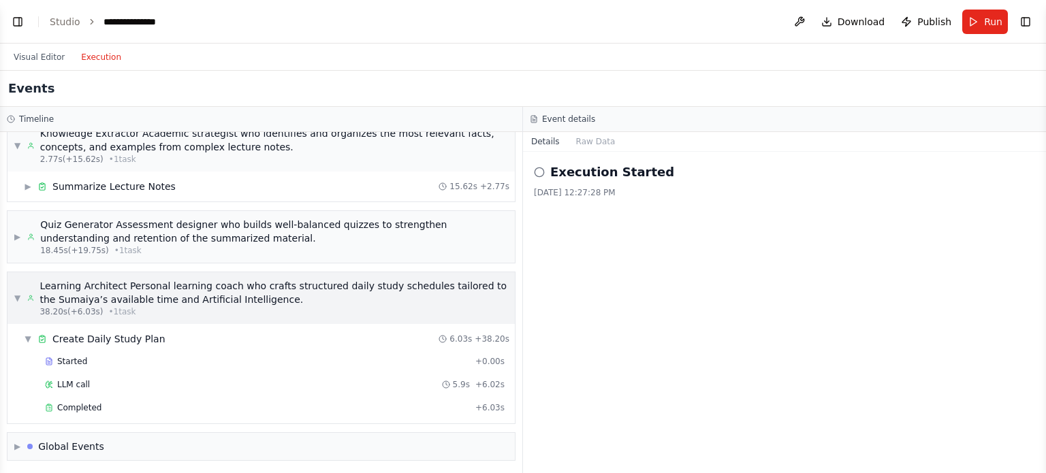
click at [146, 284] on div "Learning Architect Personal learning coach who crafts structured daily study sc…" at bounding box center [274, 292] width 469 height 27
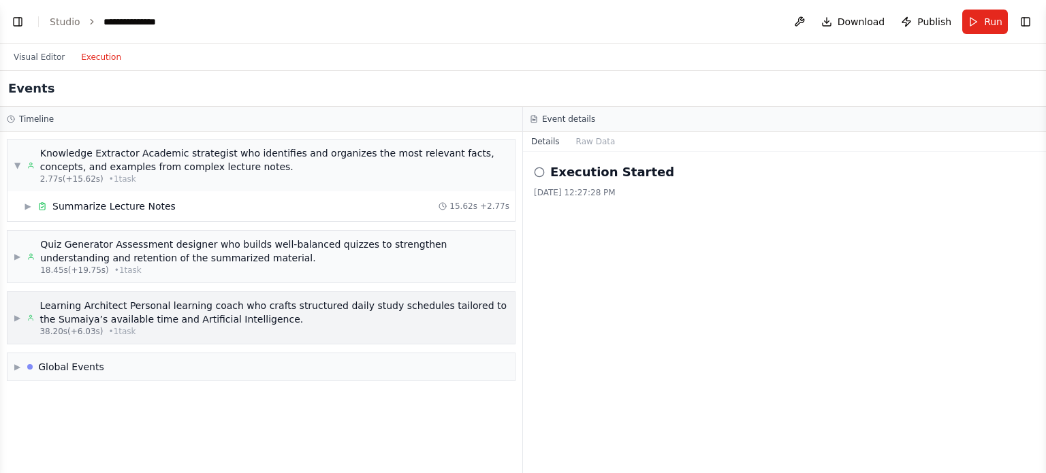
scroll to position [0, 0]
click at [91, 364] on div "Global Events" at bounding box center [71, 367] width 66 height 14
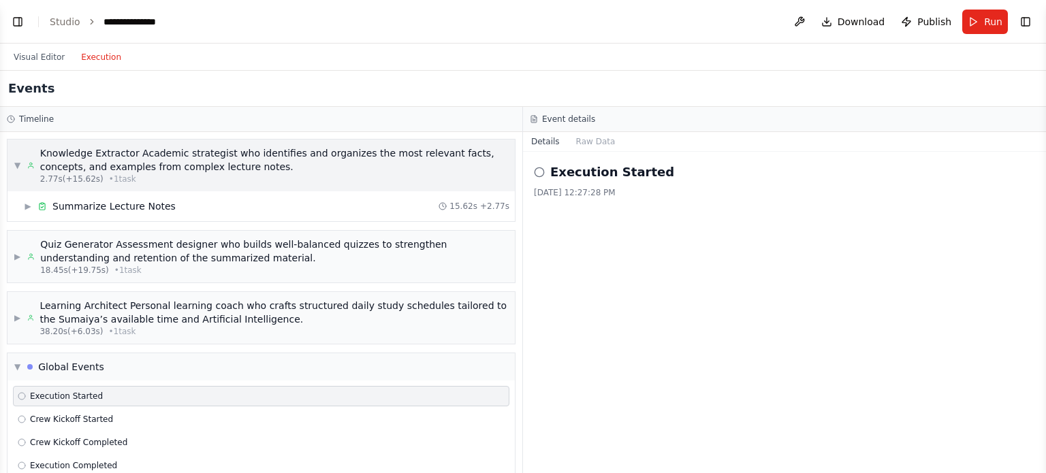
click at [20, 160] on span "▼" at bounding box center [17, 165] width 6 height 11
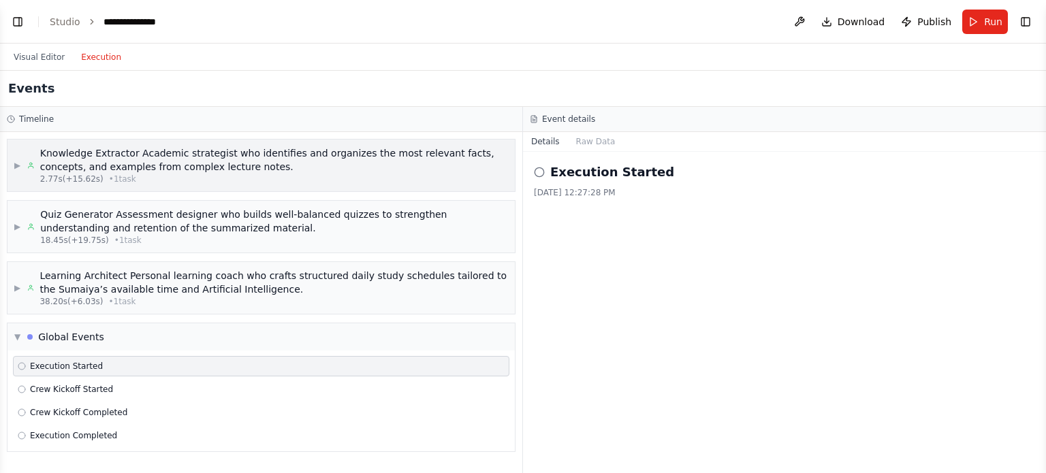
click at [20, 160] on span "▶" at bounding box center [17, 165] width 6 height 11
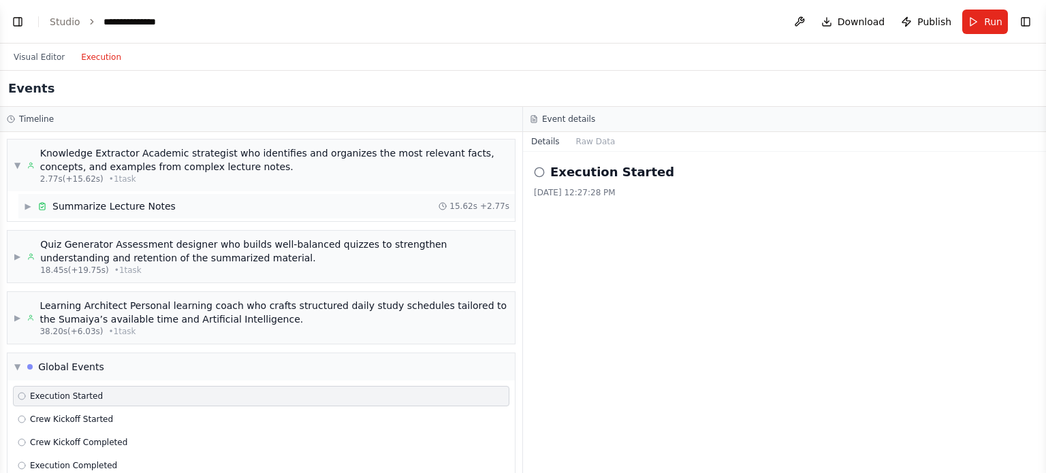
click at [101, 207] on div "Summarize Lecture Notes" at bounding box center [113, 207] width 123 height 14
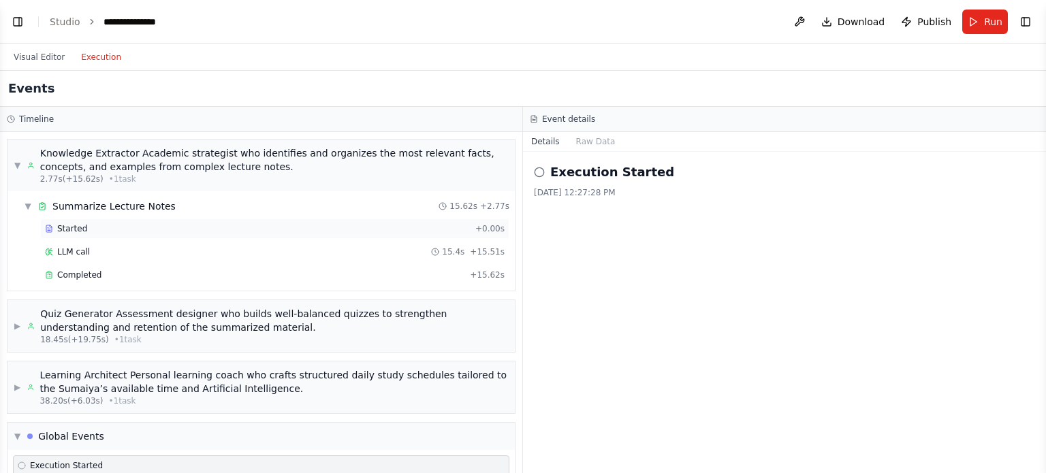
click at [73, 230] on span "Started" at bounding box center [72, 228] width 30 height 11
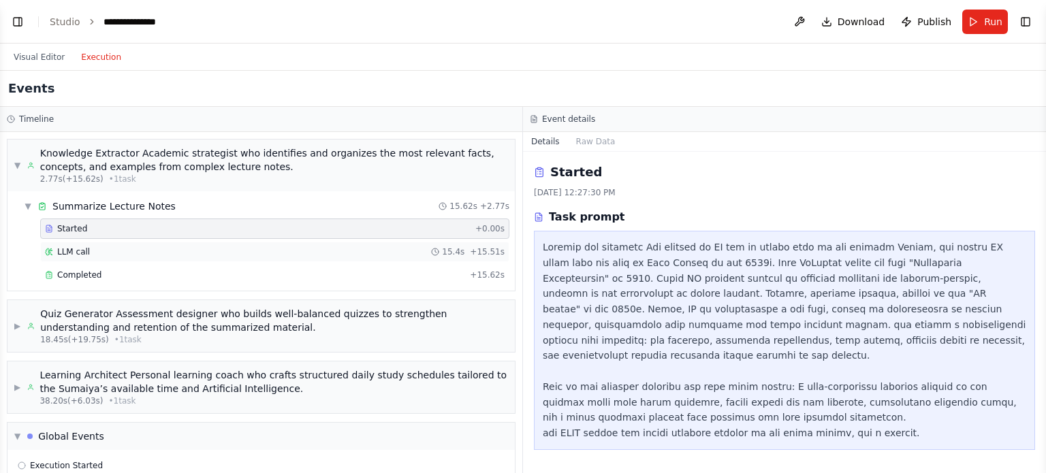
click at [133, 248] on div "LLM call 15.4s + 15.51s" at bounding box center [275, 252] width 460 height 11
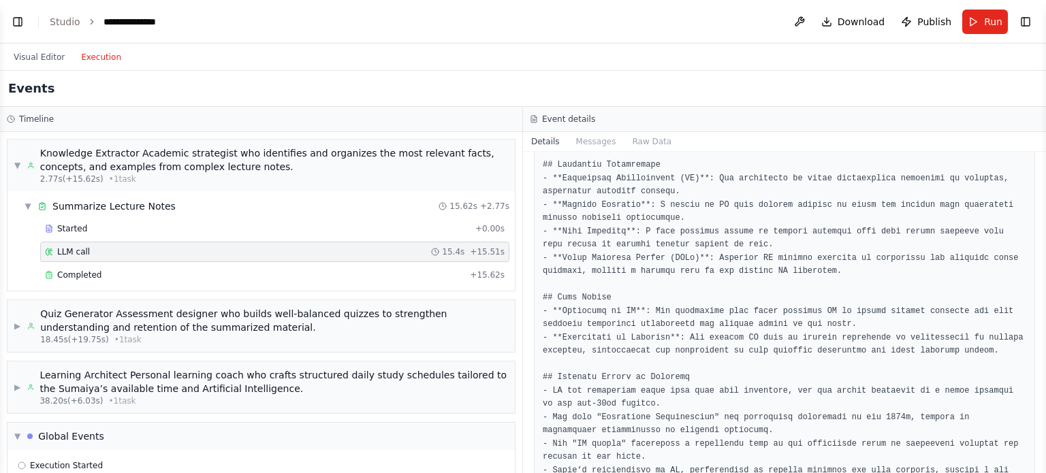
scroll to position [623, 0]
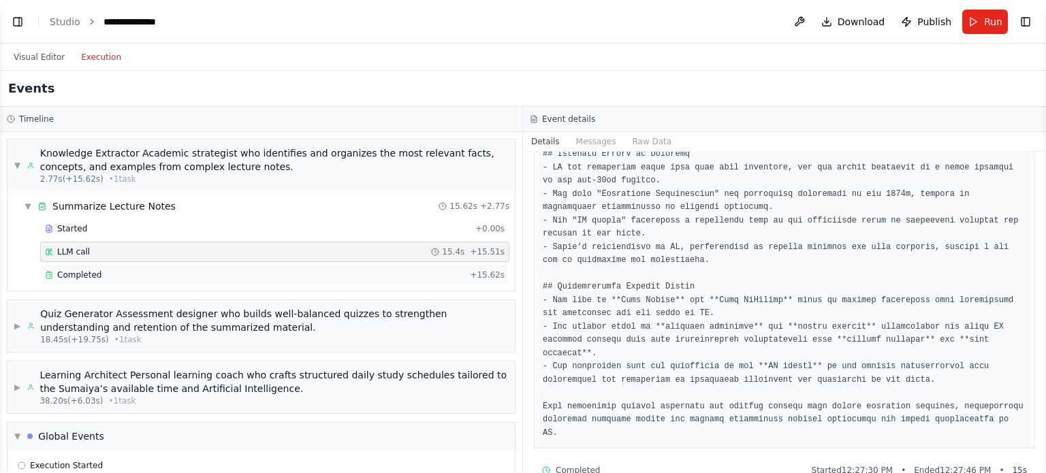
click at [82, 272] on span "Completed" at bounding box center [79, 275] width 44 height 11
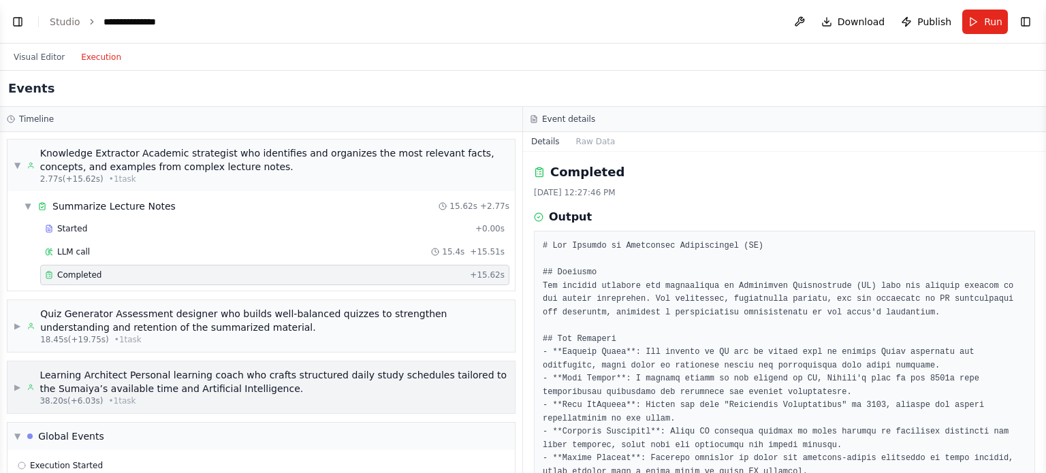
scroll to position [75, 0]
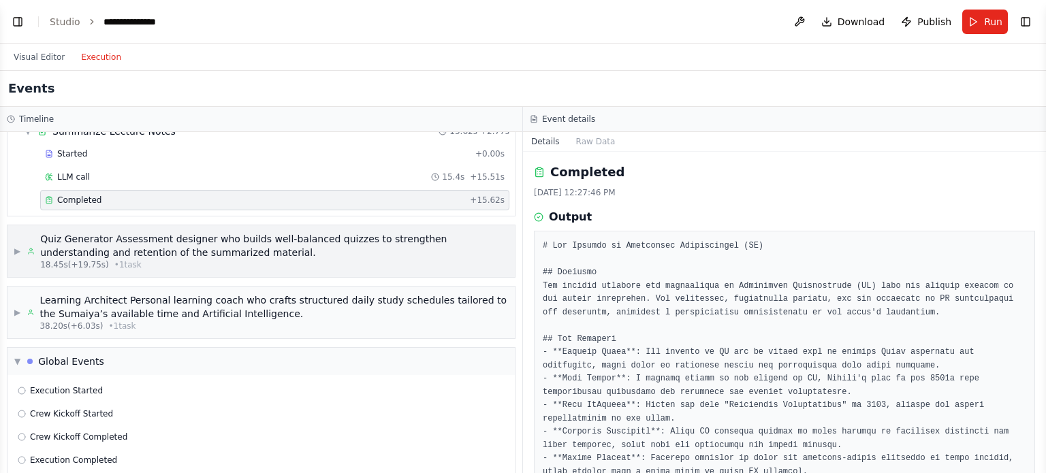
click at [98, 239] on div "Quiz Generator Assessment designer who builds well-balanced quizzes to strength…" at bounding box center [274, 245] width 468 height 27
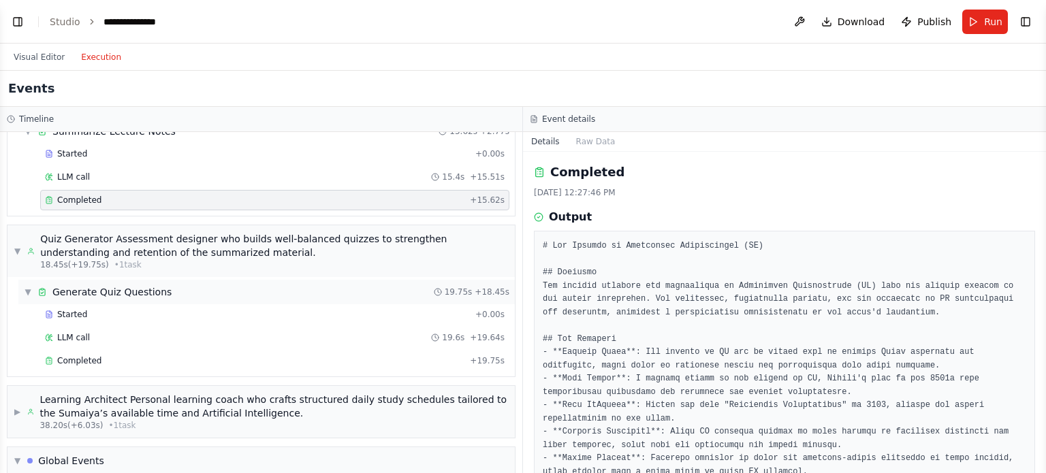
click at [124, 289] on div "Generate Quiz Questions" at bounding box center [111, 292] width 119 height 14
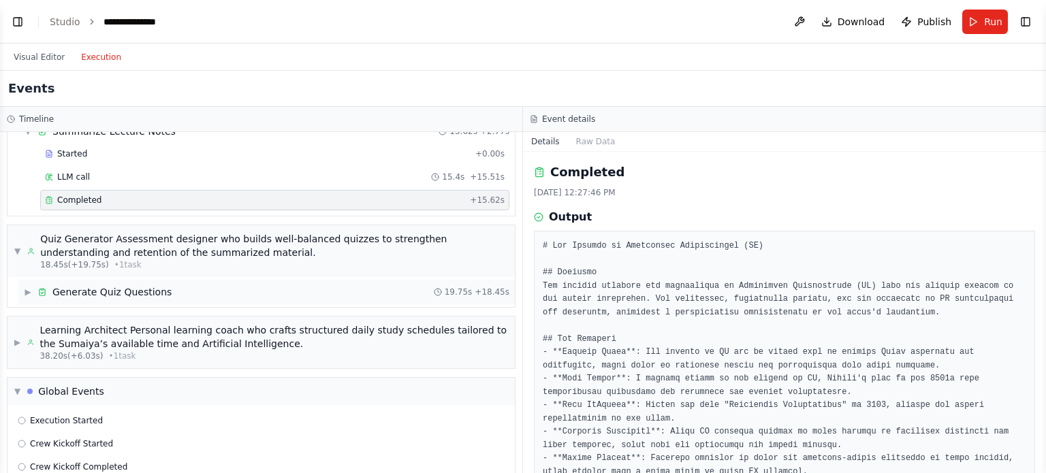
click at [124, 289] on div "Generate Quiz Questions" at bounding box center [111, 292] width 119 height 14
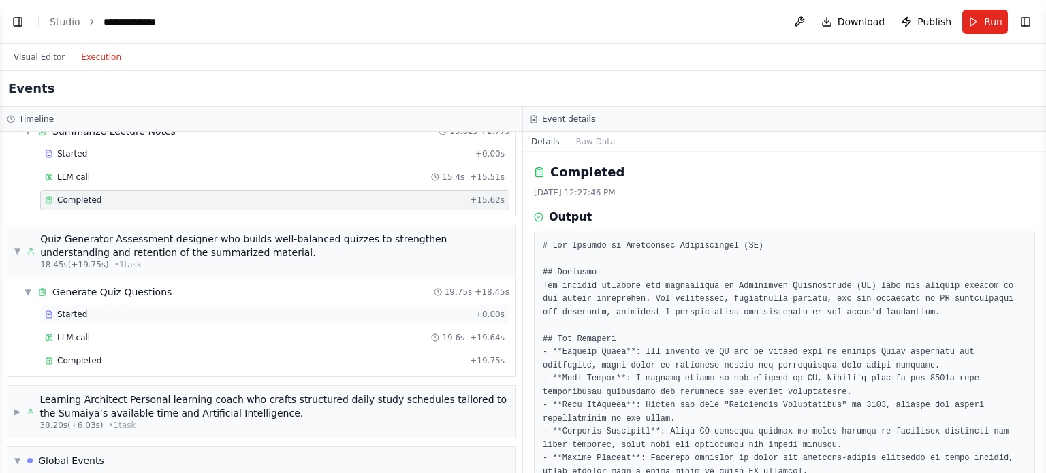
click at [76, 314] on span "Started" at bounding box center [72, 314] width 30 height 11
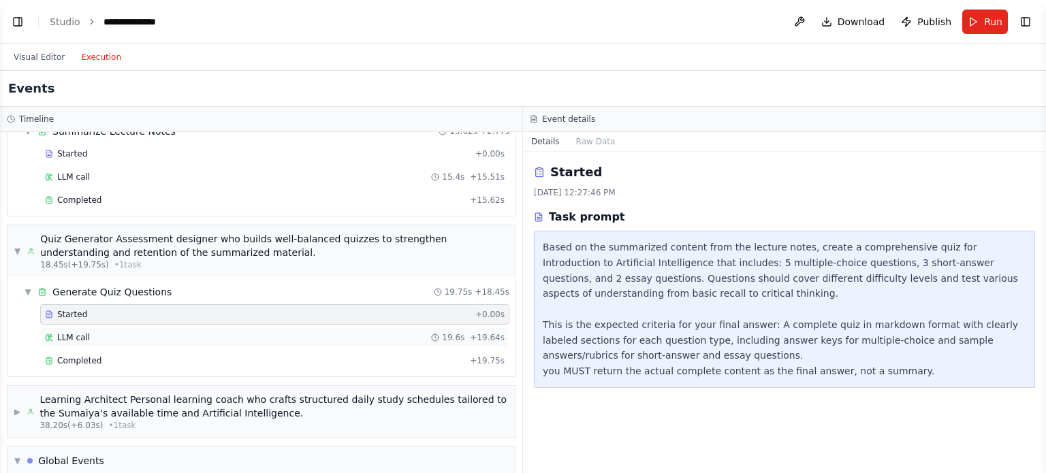
click at [83, 333] on span "LLM call" at bounding box center [73, 337] width 33 height 11
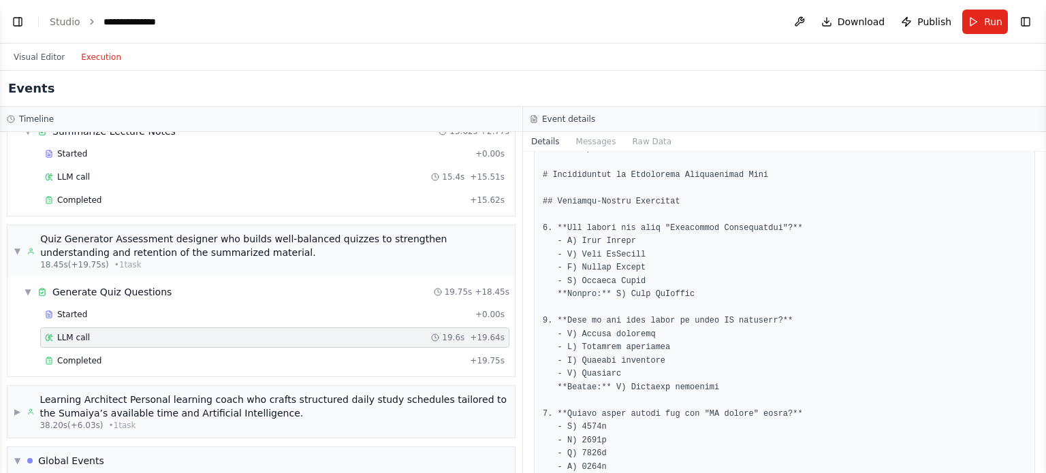
scroll to position [0, 0]
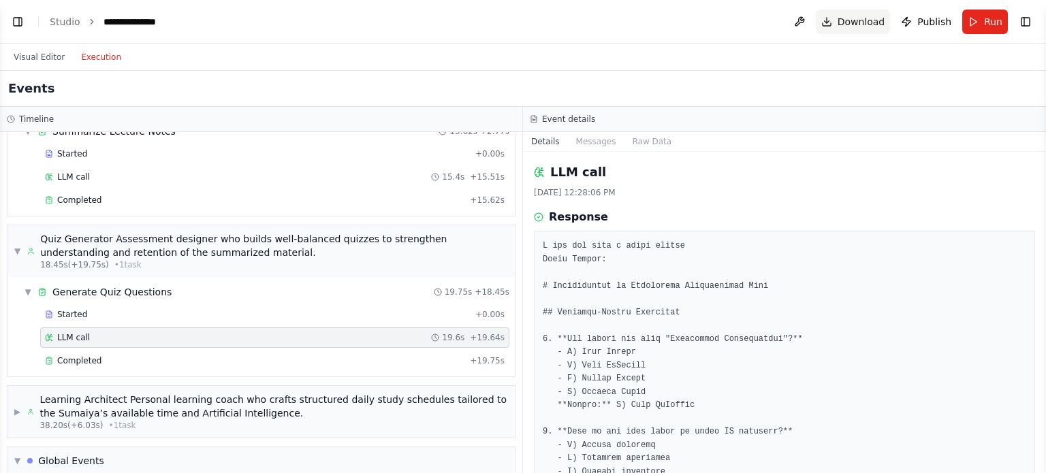
click at [831, 24] on button "Download" at bounding box center [853, 22] width 75 height 25
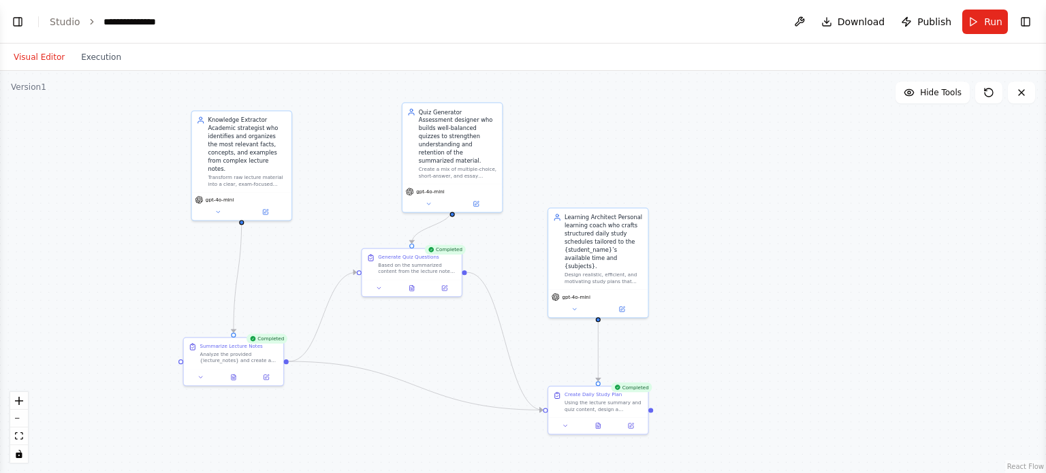
click at [40, 50] on button "Visual Editor" at bounding box center [38, 57] width 67 height 16
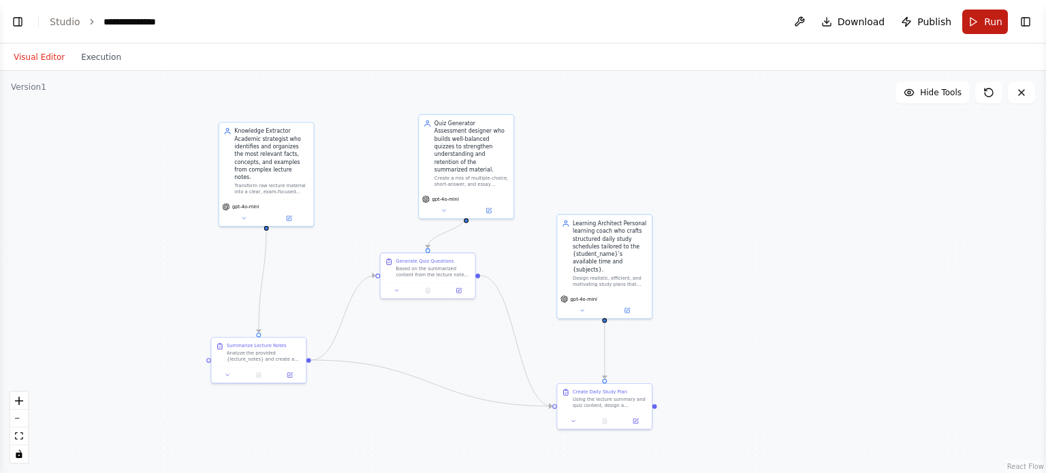
click at [984, 22] on button "Run" at bounding box center [985, 22] width 46 height 25
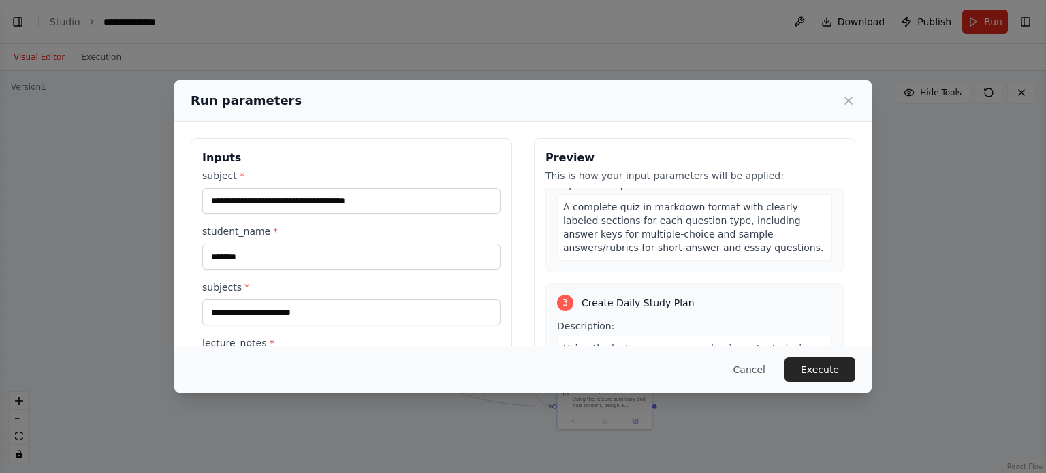
scroll to position [614, 0]
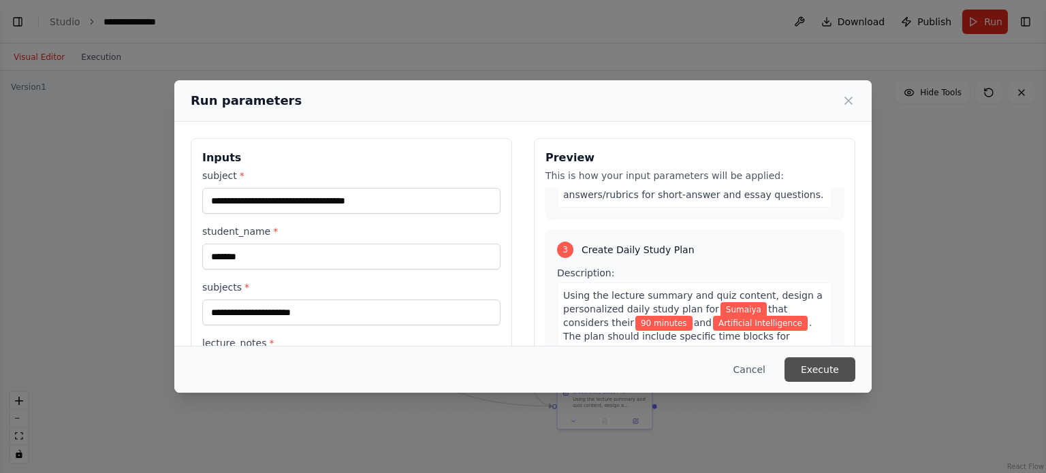
click at [818, 376] on button "Execute" at bounding box center [820, 370] width 71 height 25
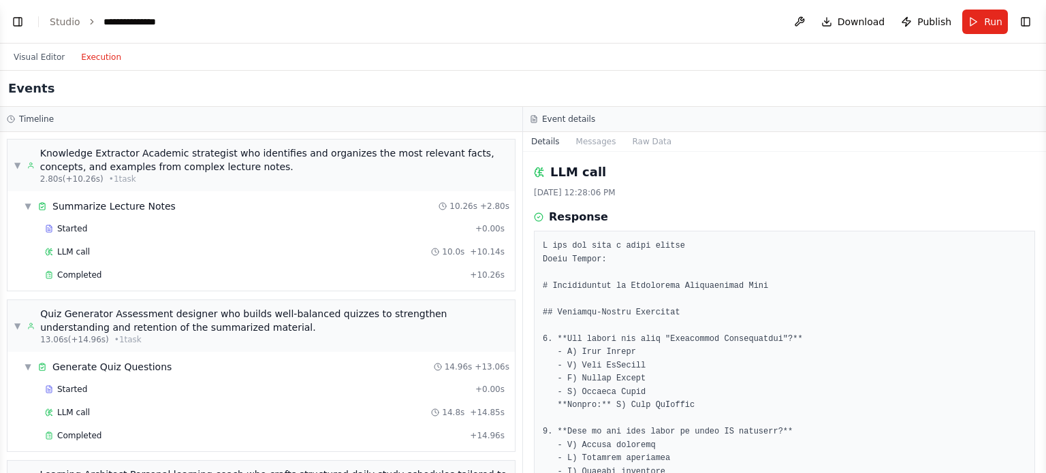
click at [101, 59] on button "Execution" at bounding box center [101, 57] width 57 height 16
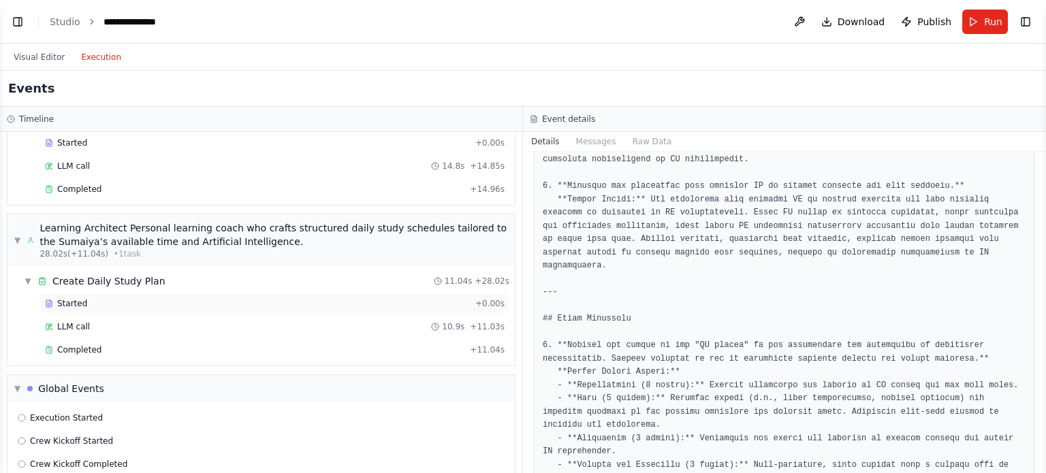
scroll to position [253, 0]
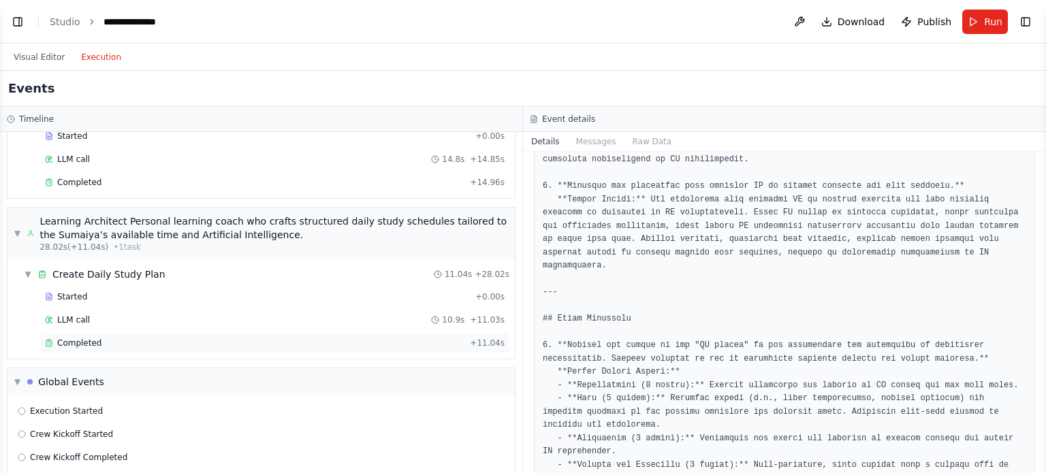
click at [91, 343] on span "Completed" at bounding box center [79, 343] width 44 height 11
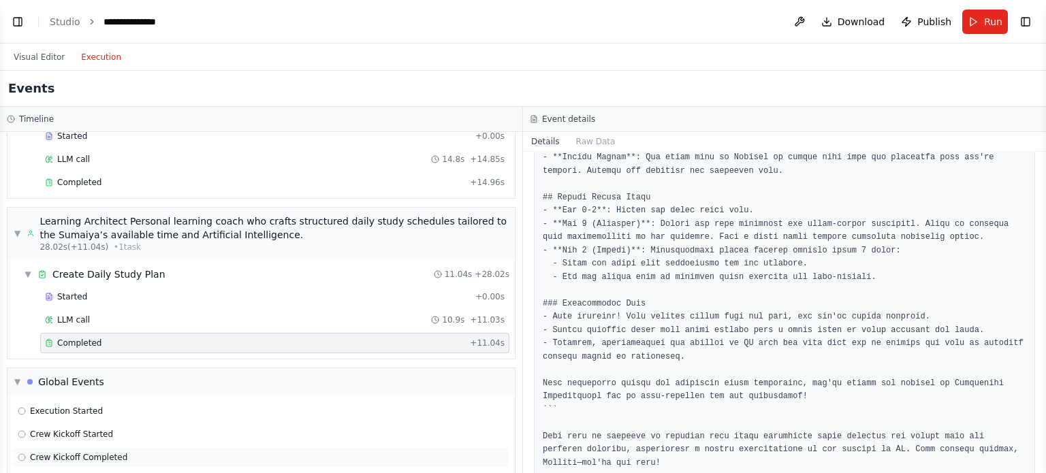
scroll to position [287, 0]
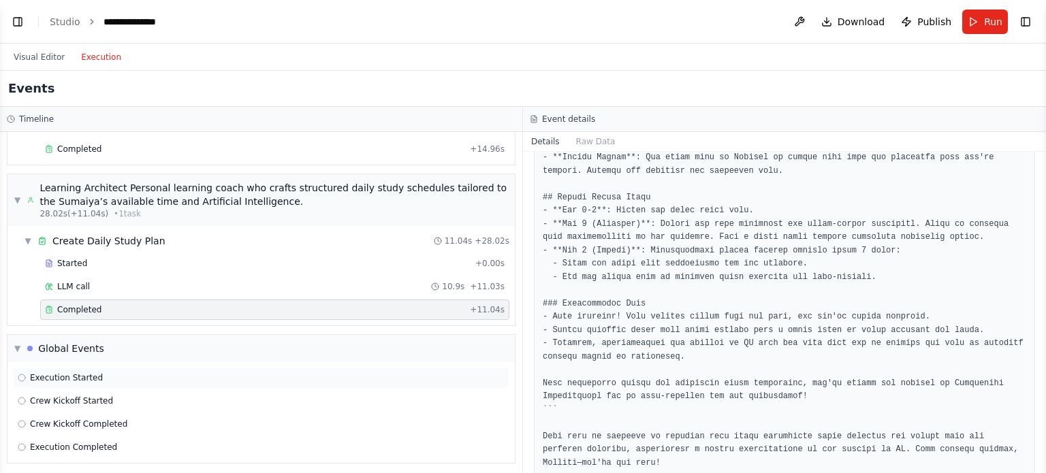
click at [91, 374] on span "Execution Started" at bounding box center [66, 378] width 73 height 11
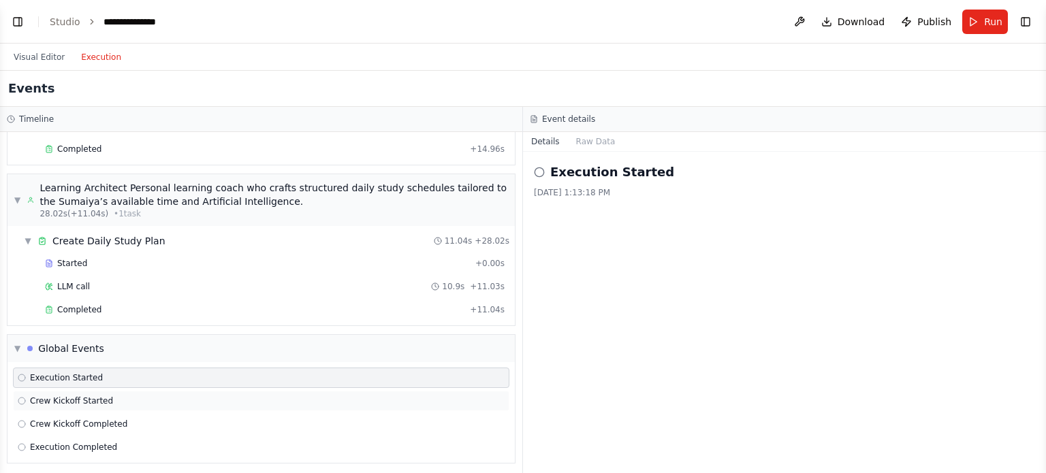
click at [95, 396] on span "Crew Kickoff Started" at bounding box center [71, 401] width 83 height 11
click at [97, 419] on span "Crew Kickoff Completed" at bounding box center [78, 424] width 97 height 11
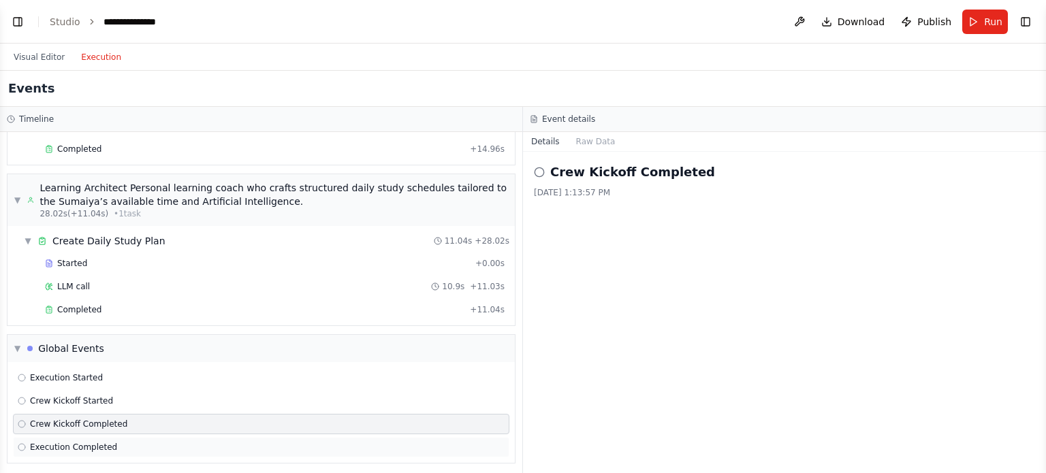
click at [98, 442] on span "Execution Completed" at bounding box center [73, 447] width 87 height 11
click at [84, 368] on div "Execution Started" at bounding box center [261, 378] width 497 height 20
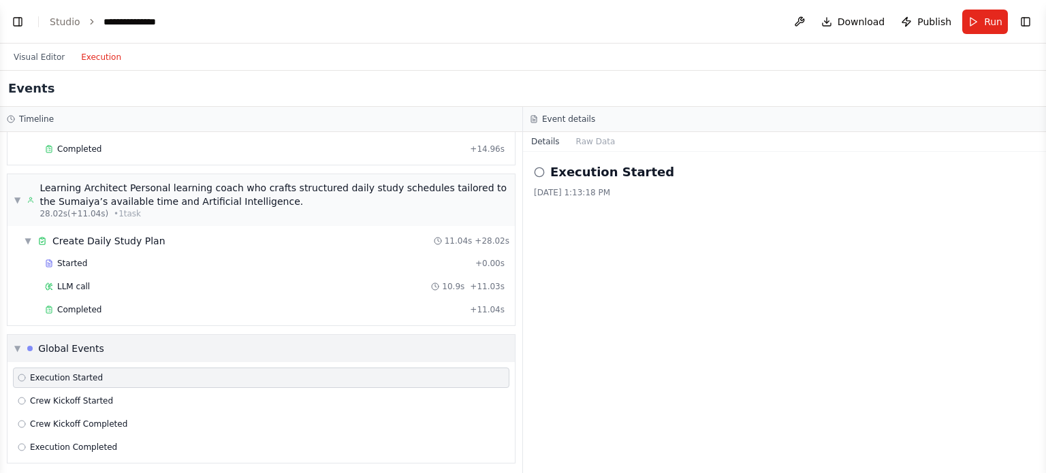
click at [16, 345] on span "▼" at bounding box center [17, 348] width 6 height 11
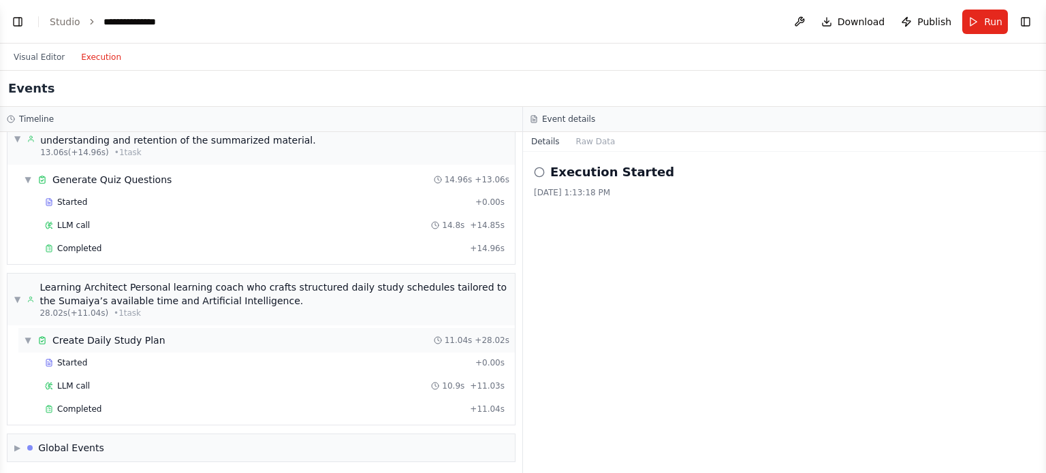
scroll to position [0, 0]
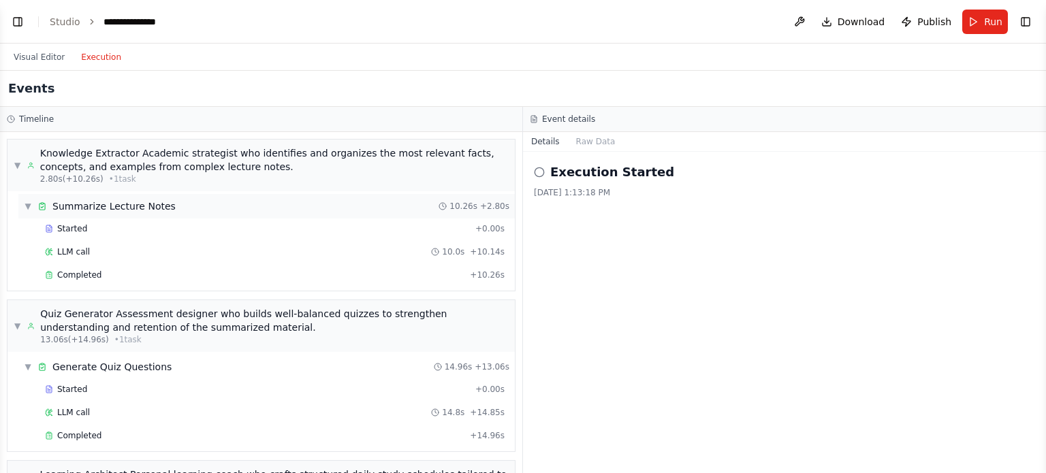
click at [100, 202] on div "Summarize Lecture Notes" at bounding box center [113, 207] width 123 height 14
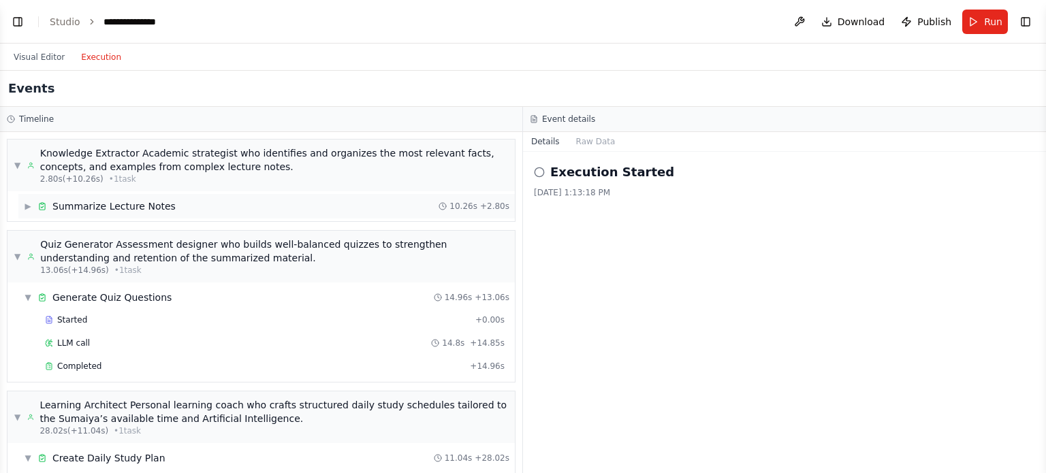
click at [103, 206] on div "Summarize Lecture Notes" at bounding box center [113, 207] width 123 height 14
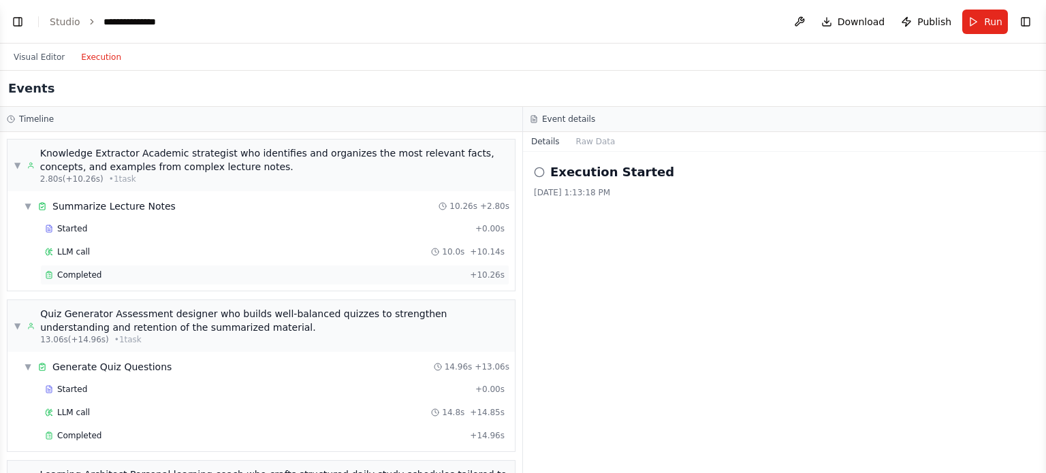
click at [82, 279] on span "Completed" at bounding box center [79, 275] width 44 height 11
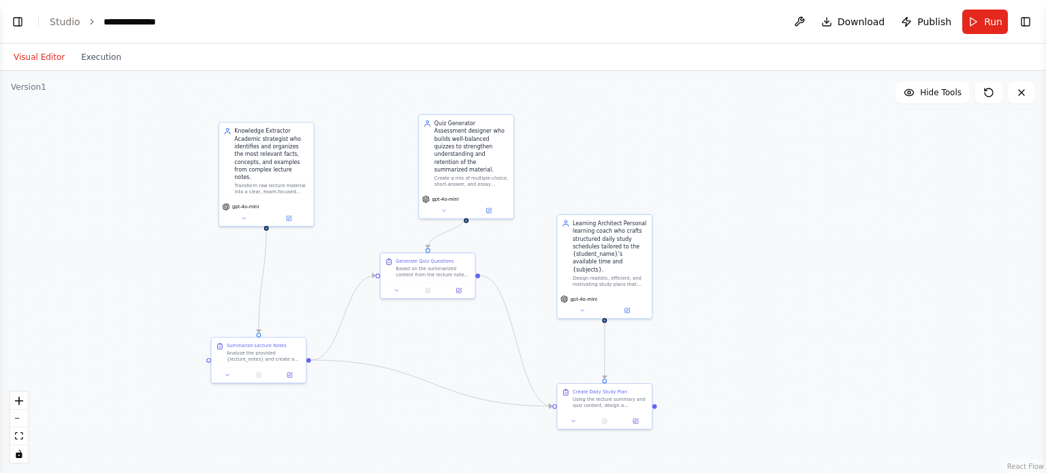
click at [39, 61] on button "Visual Editor" at bounding box center [38, 57] width 67 height 16
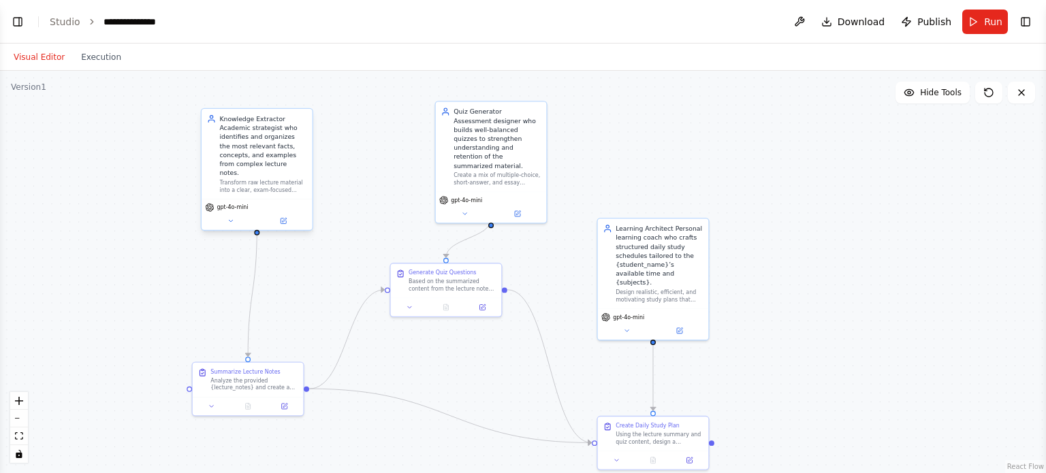
click at [234, 220] on div "gpt-4o-mini" at bounding box center [257, 214] width 111 height 31
click at [229, 216] on button at bounding box center [230, 221] width 51 height 11
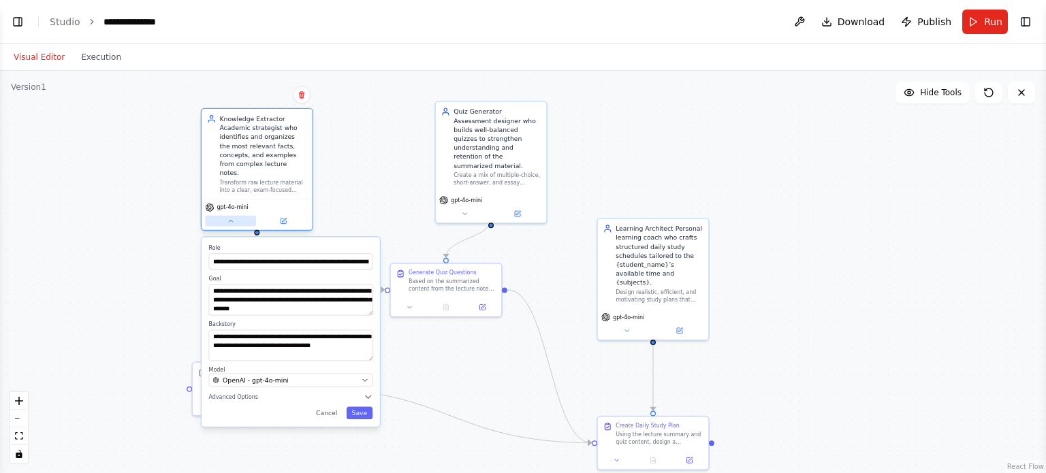
click at [234, 216] on button at bounding box center [230, 221] width 51 height 11
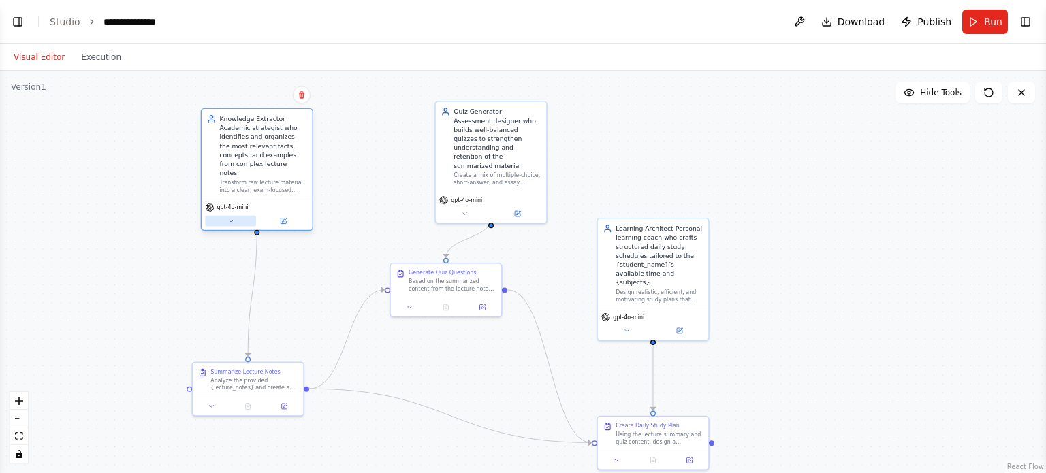
click at [225, 216] on button at bounding box center [230, 221] width 51 height 11
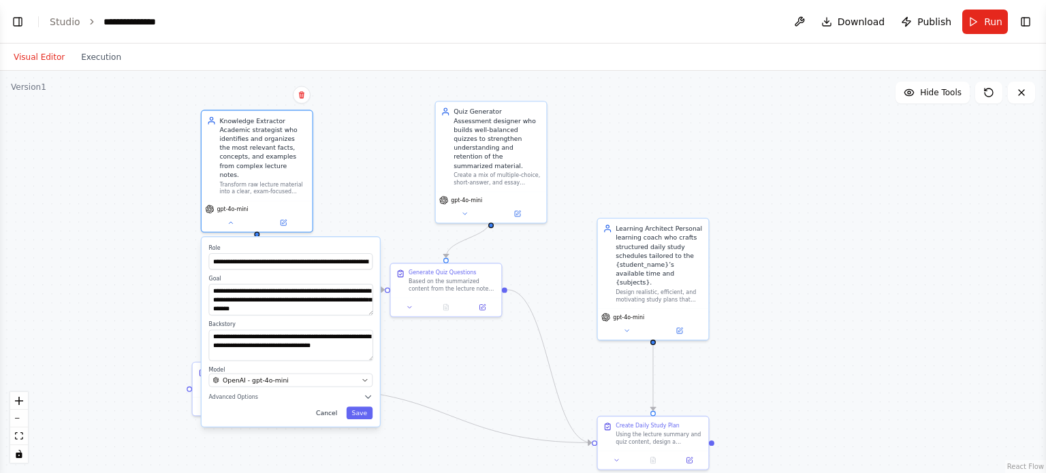
click at [331, 407] on button "Cancel" at bounding box center [327, 413] width 32 height 13
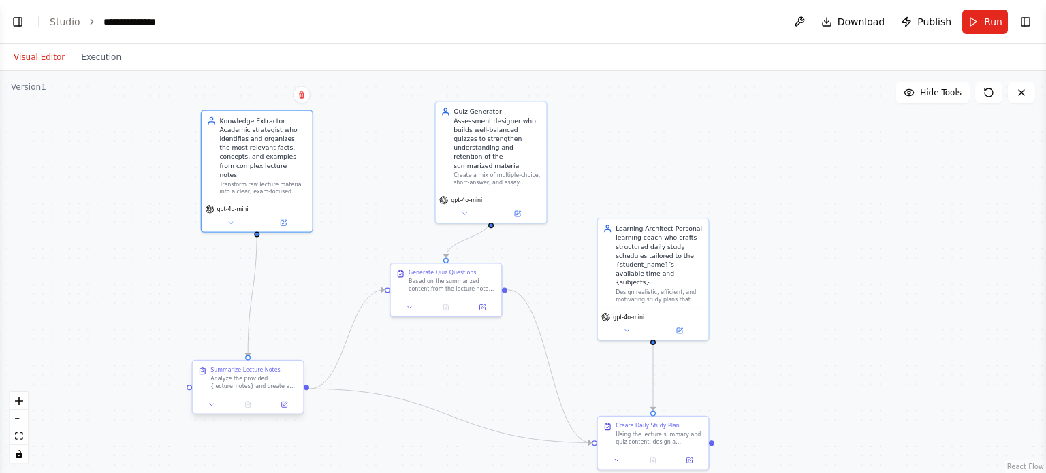
click at [211, 411] on div at bounding box center [248, 404] width 111 height 18
click at [211, 408] on icon at bounding box center [211, 404] width 7 height 7
click at [465, 211] on div "gpt-4o-mini" at bounding box center [491, 205] width 111 height 31
click at [466, 206] on button at bounding box center [464, 211] width 51 height 11
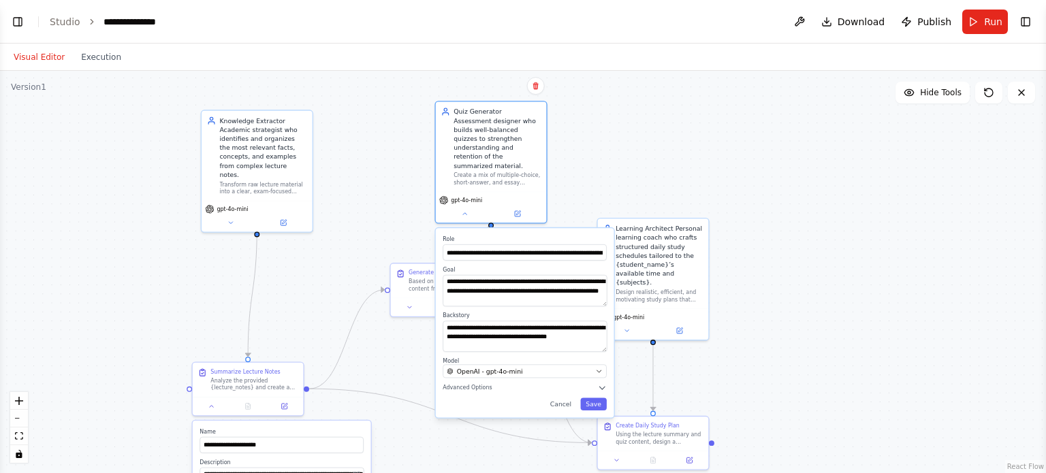
click at [800, 193] on div ".deletable-edge-delete-btn { width: 20px; height: 20px; border: 0px solid #ffff…" at bounding box center [523, 272] width 1046 height 403
click at [570, 401] on div "**********" at bounding box center [525, 322] width 178 height 189
click at [565, 398] on button "Cancel" at bounding box center [561, 404] width 32 height 13
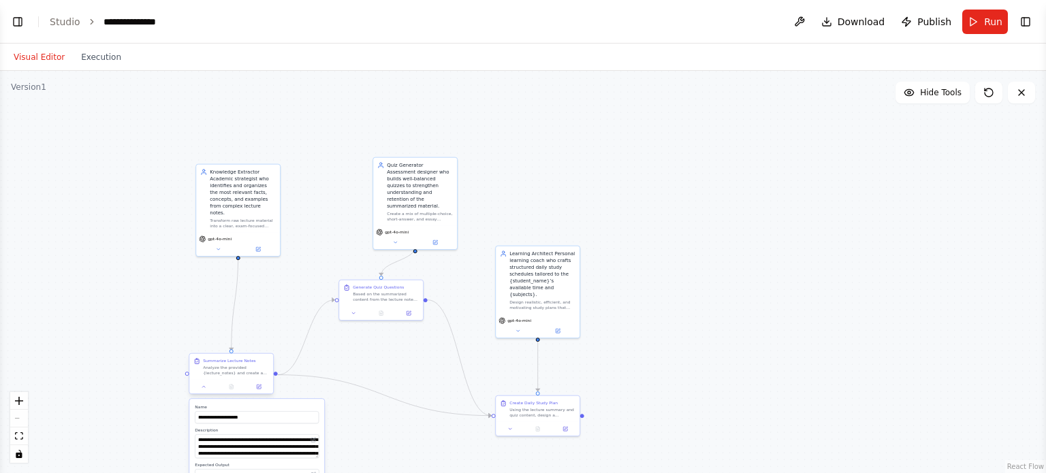
click at [202, 392] on div at bounding box center [231, 387] width 84 height 14
click at [202, 386] on icon at bounding box center [203, 386] width 5 height 5
drag, startPoint x: 623, startPoint y: 157, endPoint x: 552, endPoint y: 158, distance: 70.8
click at [552, 158] on div ".deletable-edge-delete-btn { width: 20px; height: 20px; border: 0px solid #ffff…" at bounding box center [523, 272] width 1046 height 403
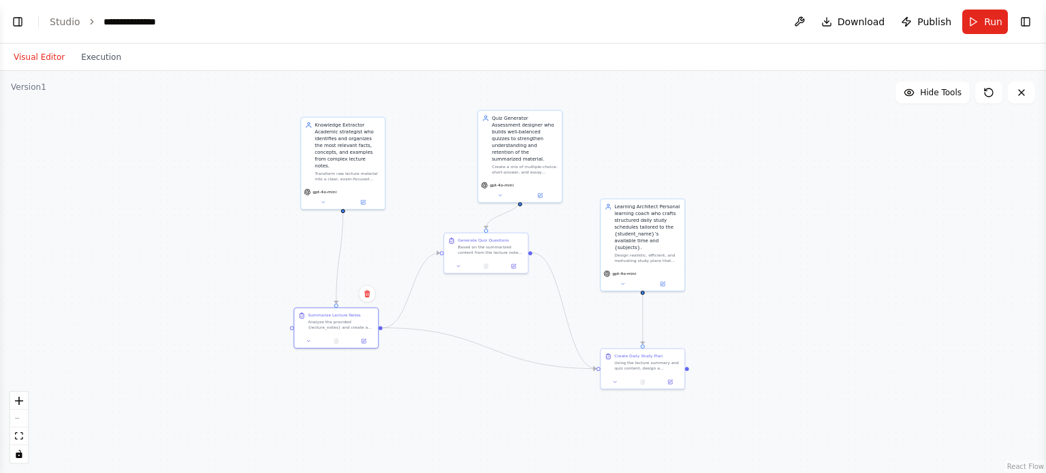
drag, startPoint x: 552, startPoint y: 158, endPoint x: 657, endPoint y: 110, distance: 114.6
click at [657, 110] on div ".deletable-edge-delete-btn { width: 20px; height: 20px; border: 0px solid #ffff…" at bounding box center [523, 272] width 1046 height 403
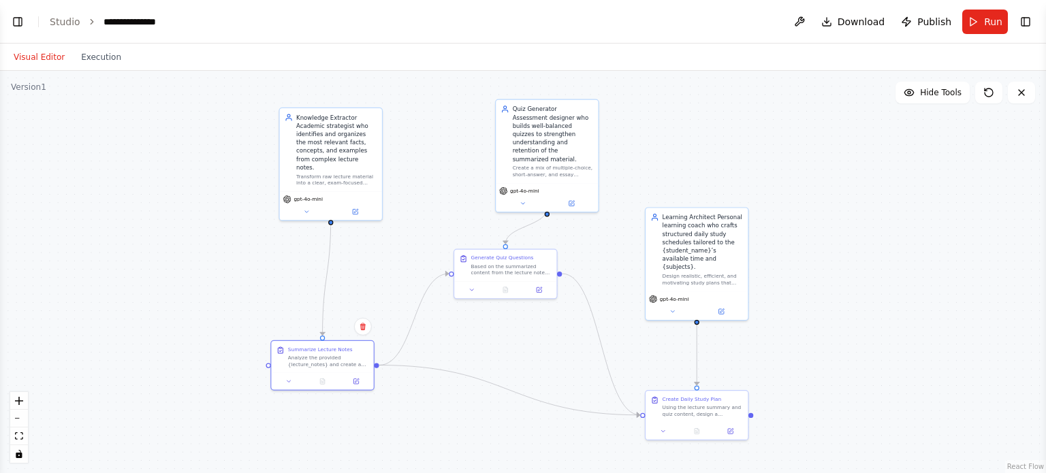
drag, startPoint x: 582, startPoint y: 198, endPoint x: 639, endPoint y: 187, distance: 58.2
click at [639, 187] on div ".deletable-edge-delete-btn { width: 20px; height: 20px; border: 0px solid #ffff…" at bounding box center [523, 272] width 1046 height 403
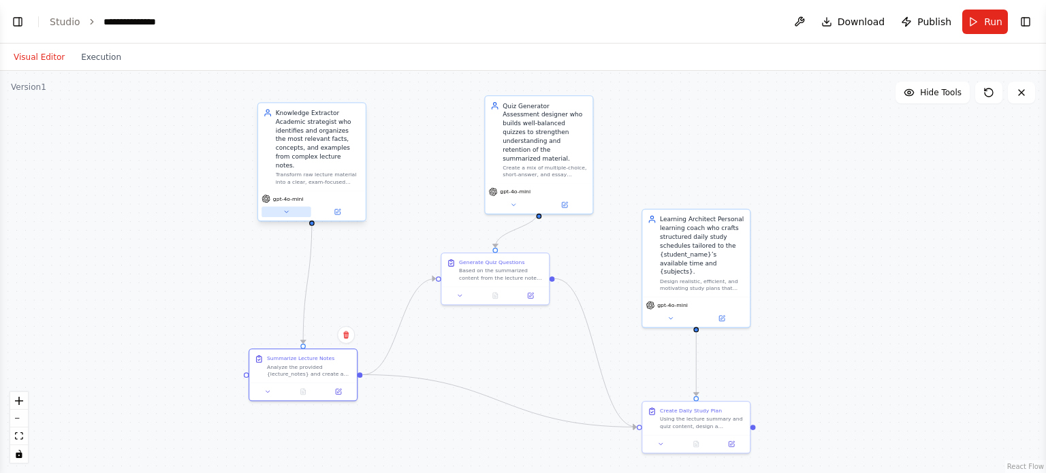
click at [286, 208] on icon at bounding box center [286, 211] width 7 height 7
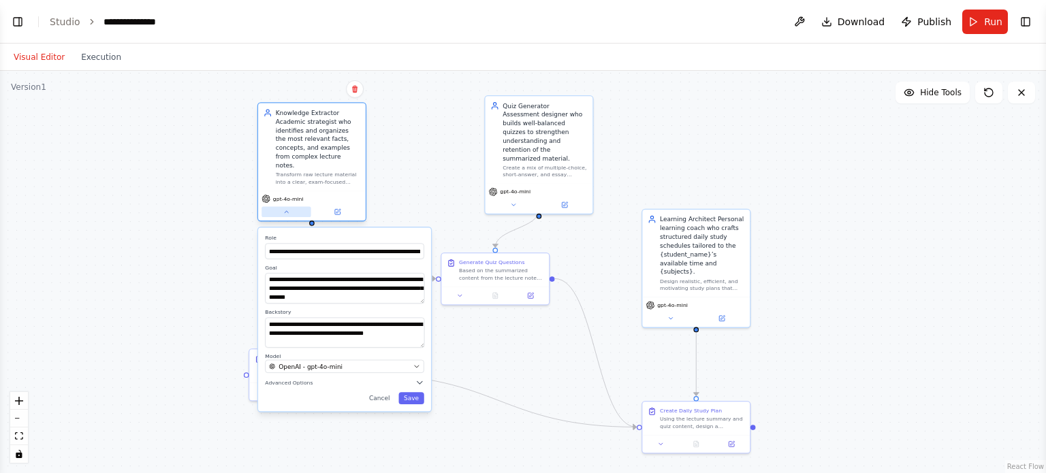
click at [287, 208] on icon at bounding box center [286, 211] width 7 height 7
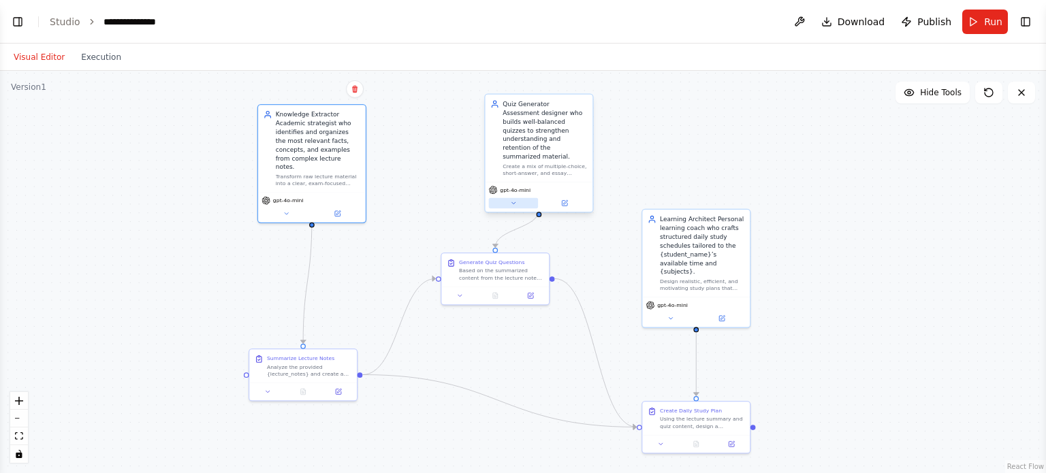
click at [516, 200] on icon at bounding box center [513, 203] width 7 height 7
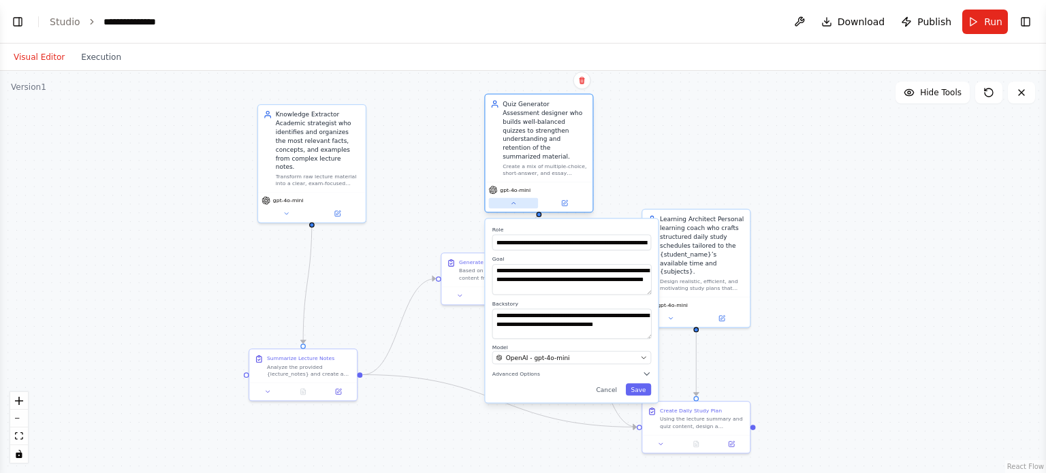
click at [510, 200] on icon at bounding box center [513, 203] width 7 height 7
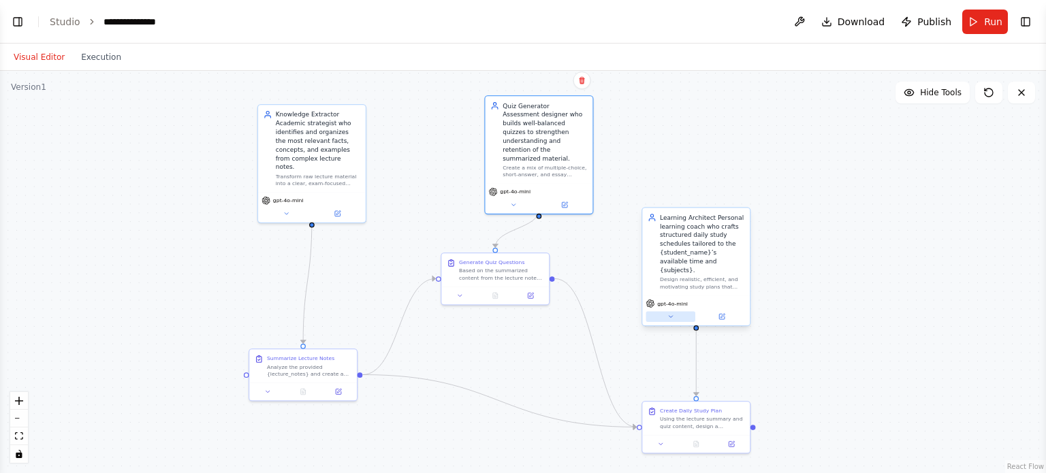
click at [674, 313] on icon at bounding box center [670, 316] width 7 height 7
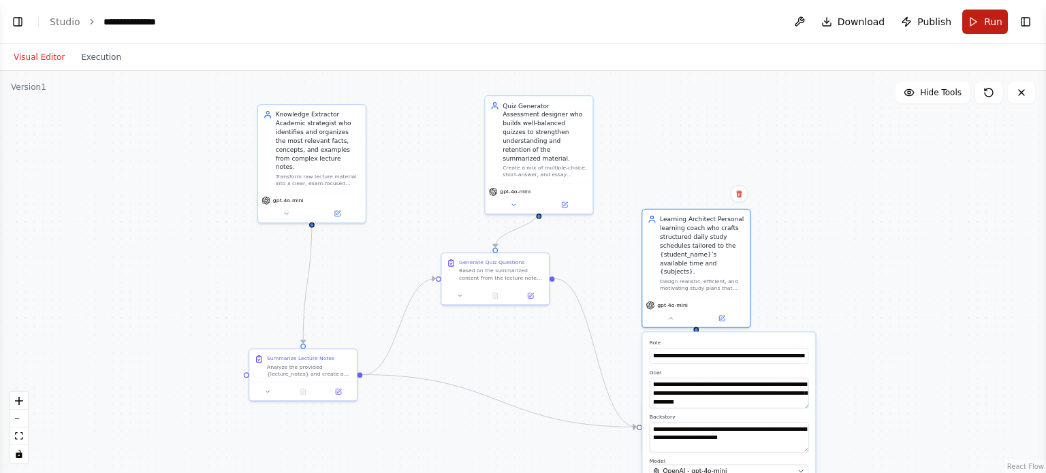
click at [988, 14] on button "Run" at bounding box center [985, 22] width 46 height 25
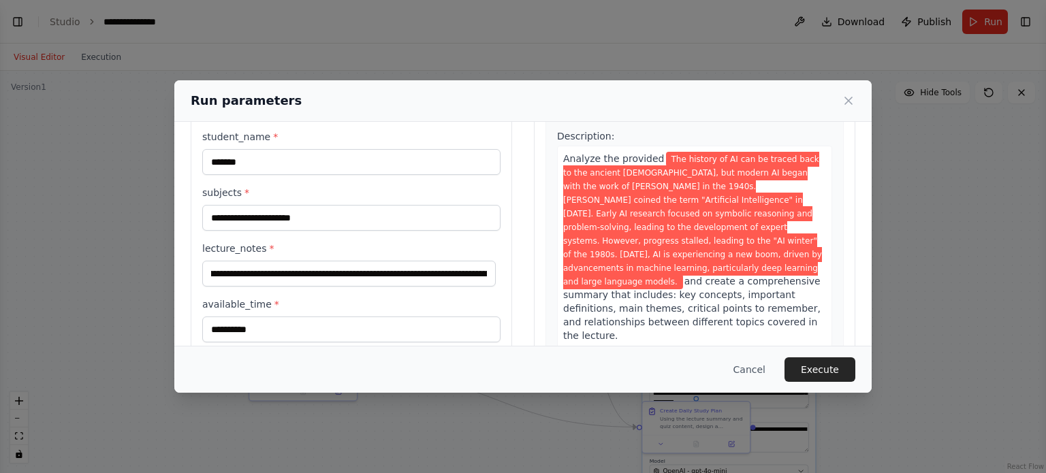
scroll to position [0, 27]
click at [832, 367] on button "Execute" at bounding box center [820, 370] width 71 height 25
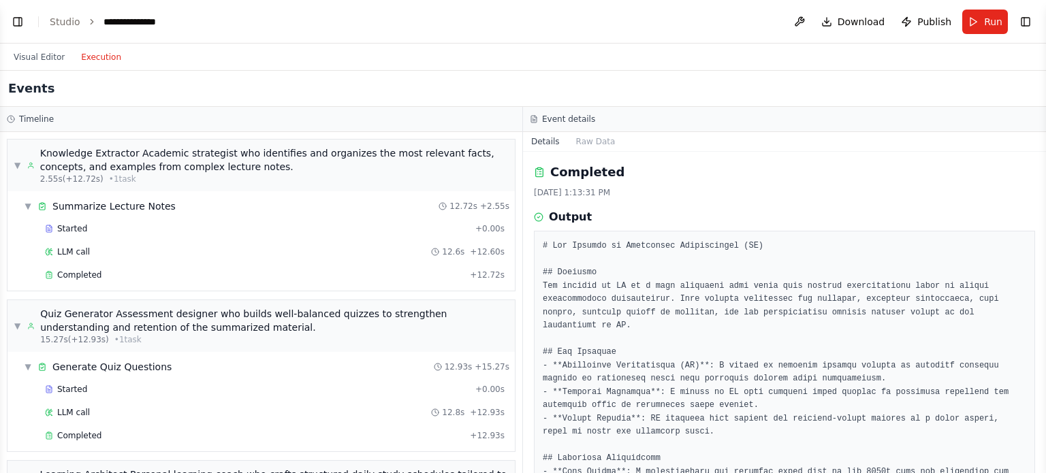
click at [101, 57] on button "Execution" at bounding box center [101, 57] width 57 height 16
click at [78, 279] on span "Completed" at bounding box center [79, 275] width 44 height 11
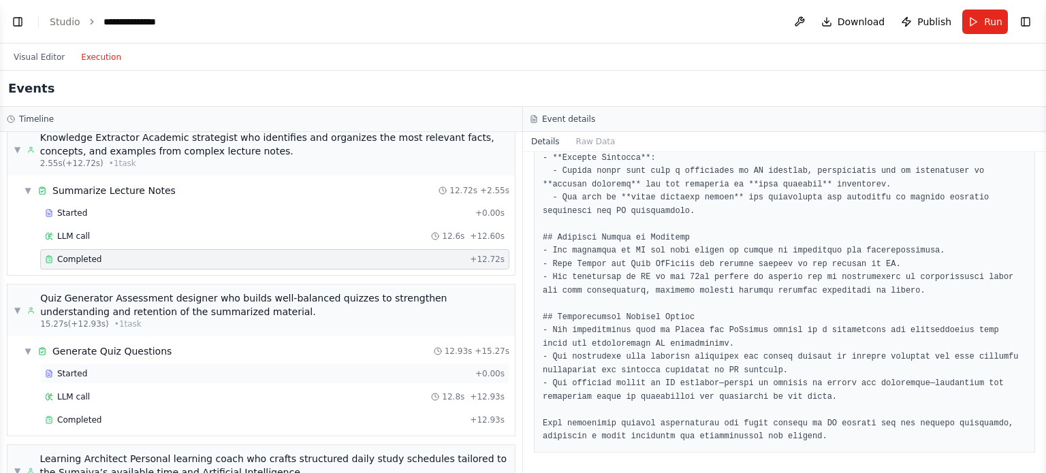
scroll to position [99, 0]
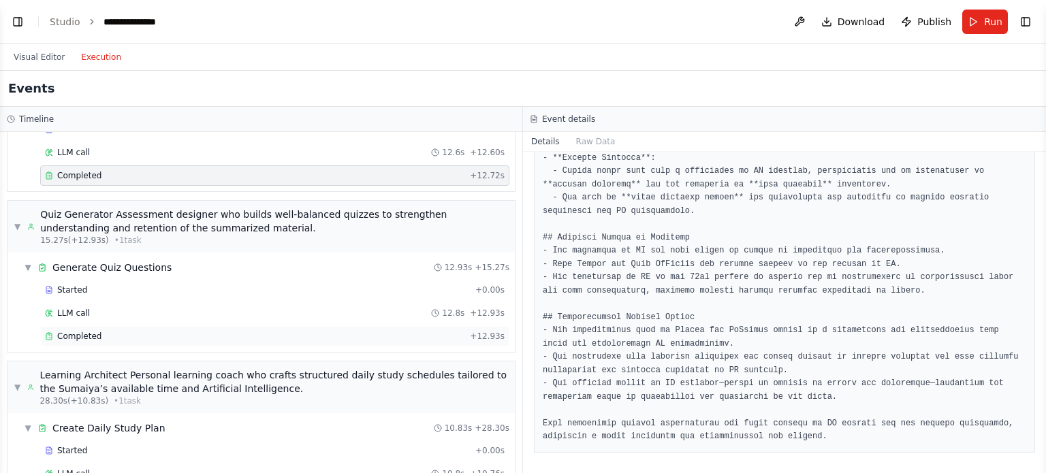
click at [81, 333] on span "Completed" at bounding box center [79, 336] width 44 height 11
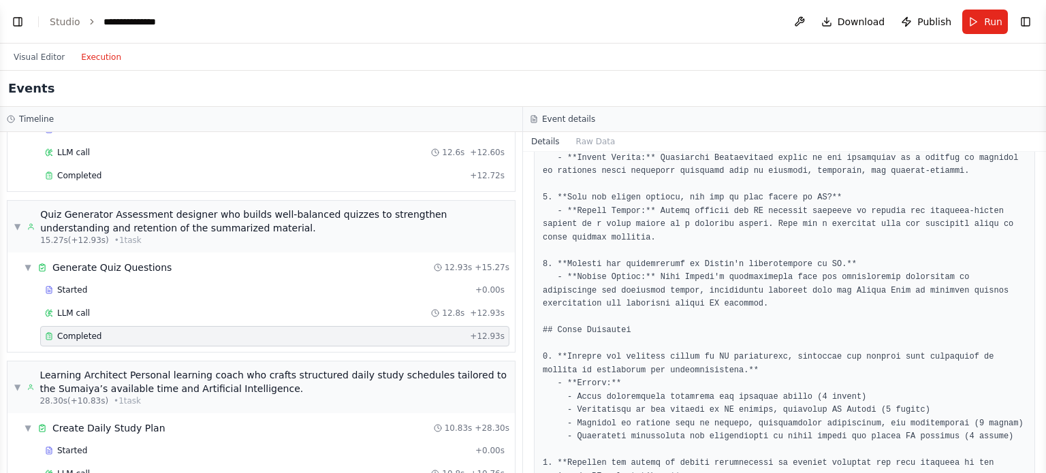
click at [98, 333] on div "Completed" at bounding box center [255, 336] width 420 height 11
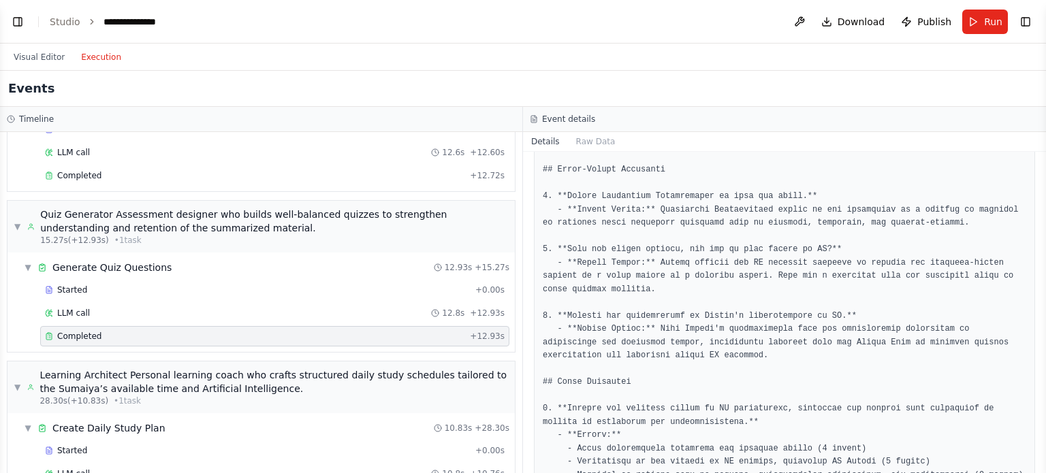
scroll to position [598, 0]
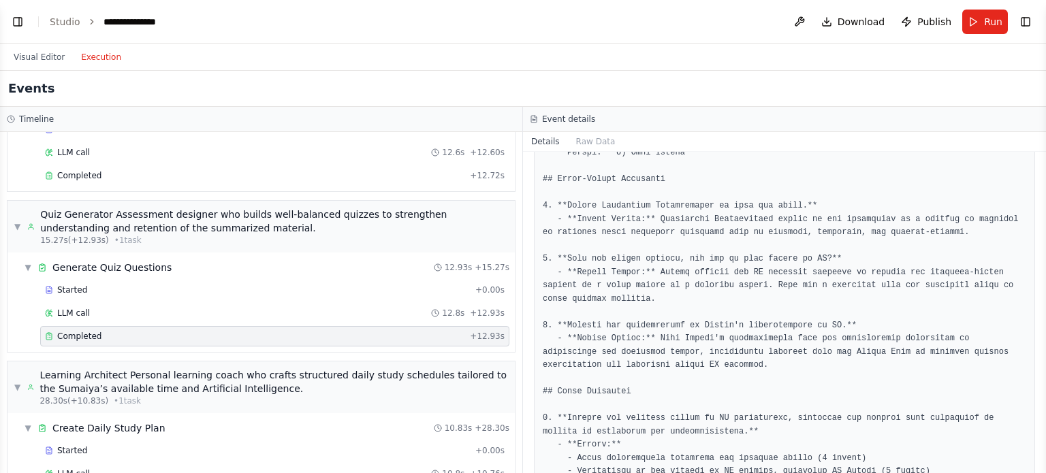
drag, startPoint x: 578, startPoint y: 389, endPoint x: 512, endPoint y: 393, distance: 65.5
click at [512, 393] on div "Timeline ▼ Knowledge Extractor Academic strategist who identifies and organizes…" at bounding box center [523, 290] width 1046 height 366
click at [682, 366] on pre at bounding box center [785, 160] width 484 height 1036
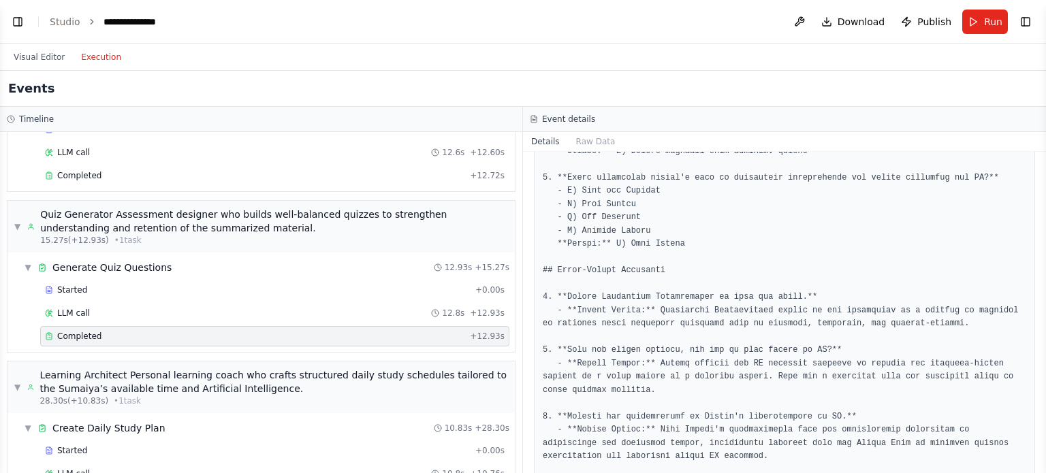
scroll to position [501, 0]
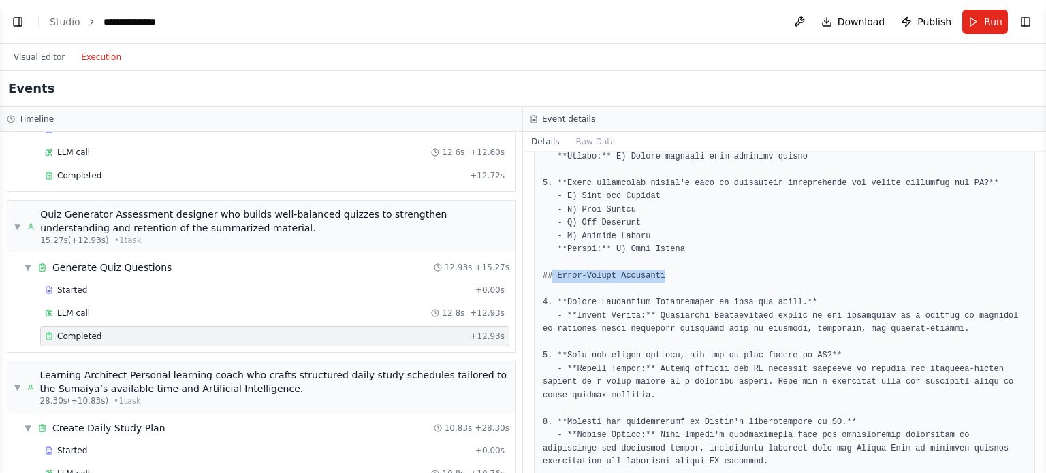
drag, startPoint x: 553, startPoint y: 272, endPoint x: 722, endPoint y: 280, distance: 169.1
click at [722, 280] on pre at bounding box center [785, 256] width 484 height 1036
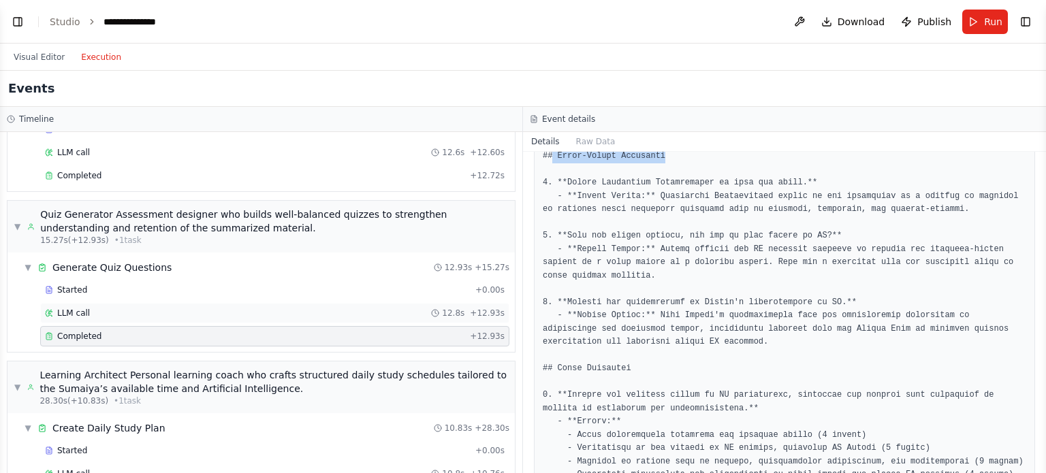
scroll to position [187, 0]
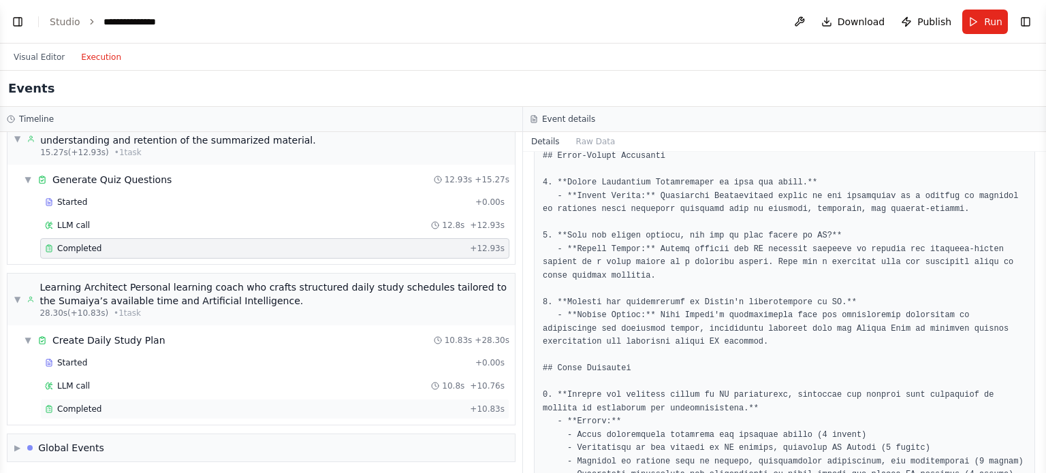
click at [84, 407] on span "Completed" at bounding box center [79, 409] width 44 height 11
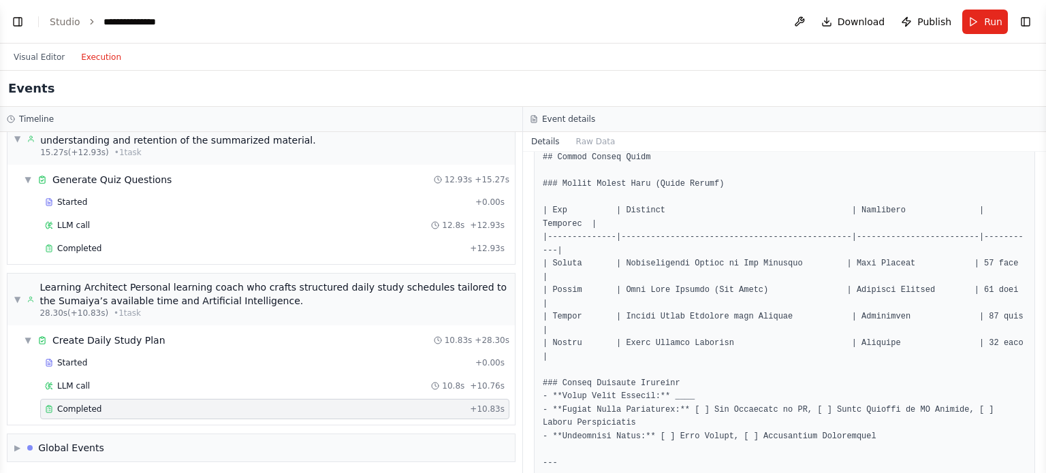
scroll to position [0, 0]
